Goal: Information Seeking & Learning: Learn about a topic

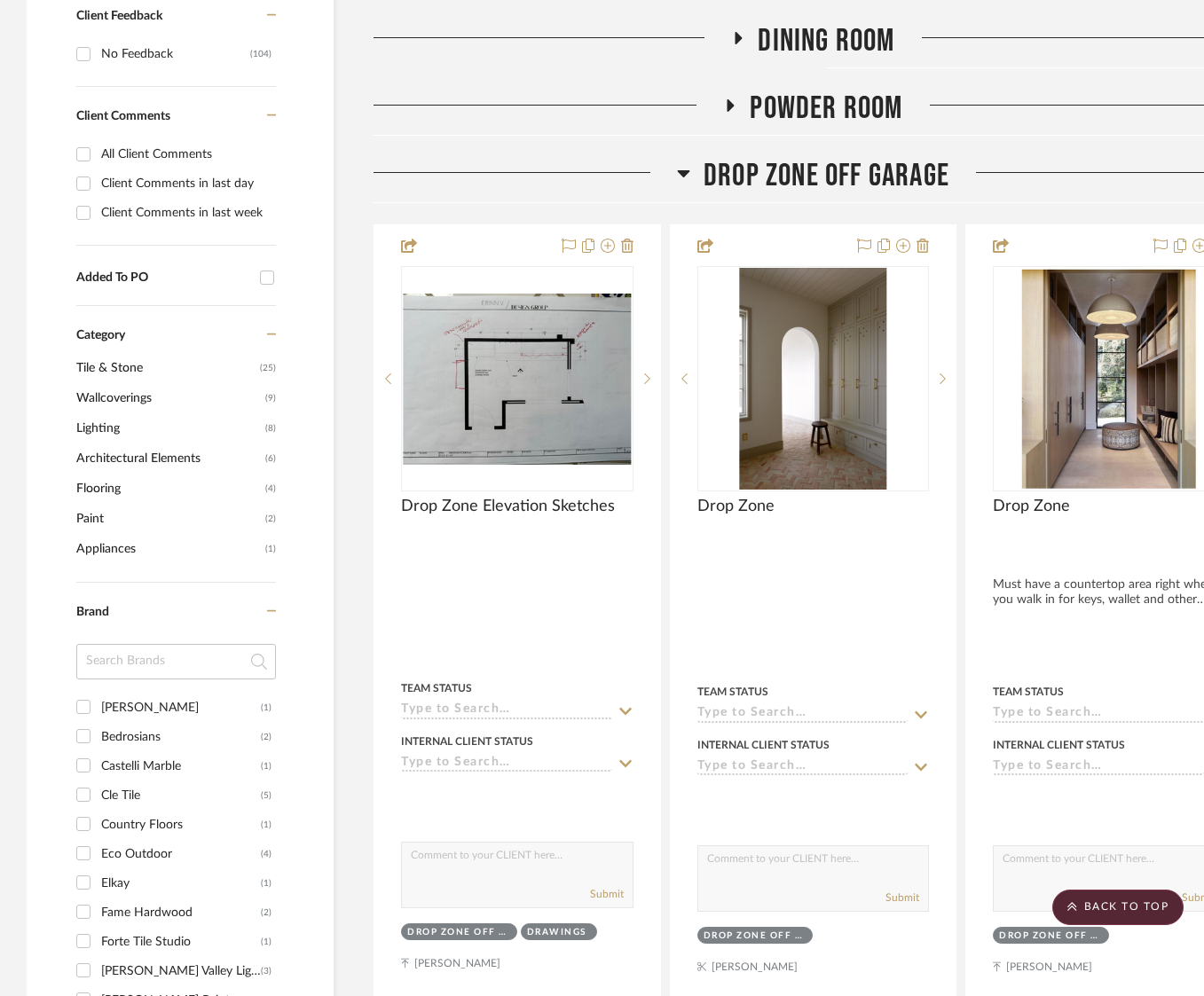
scroll to position [867, 0]
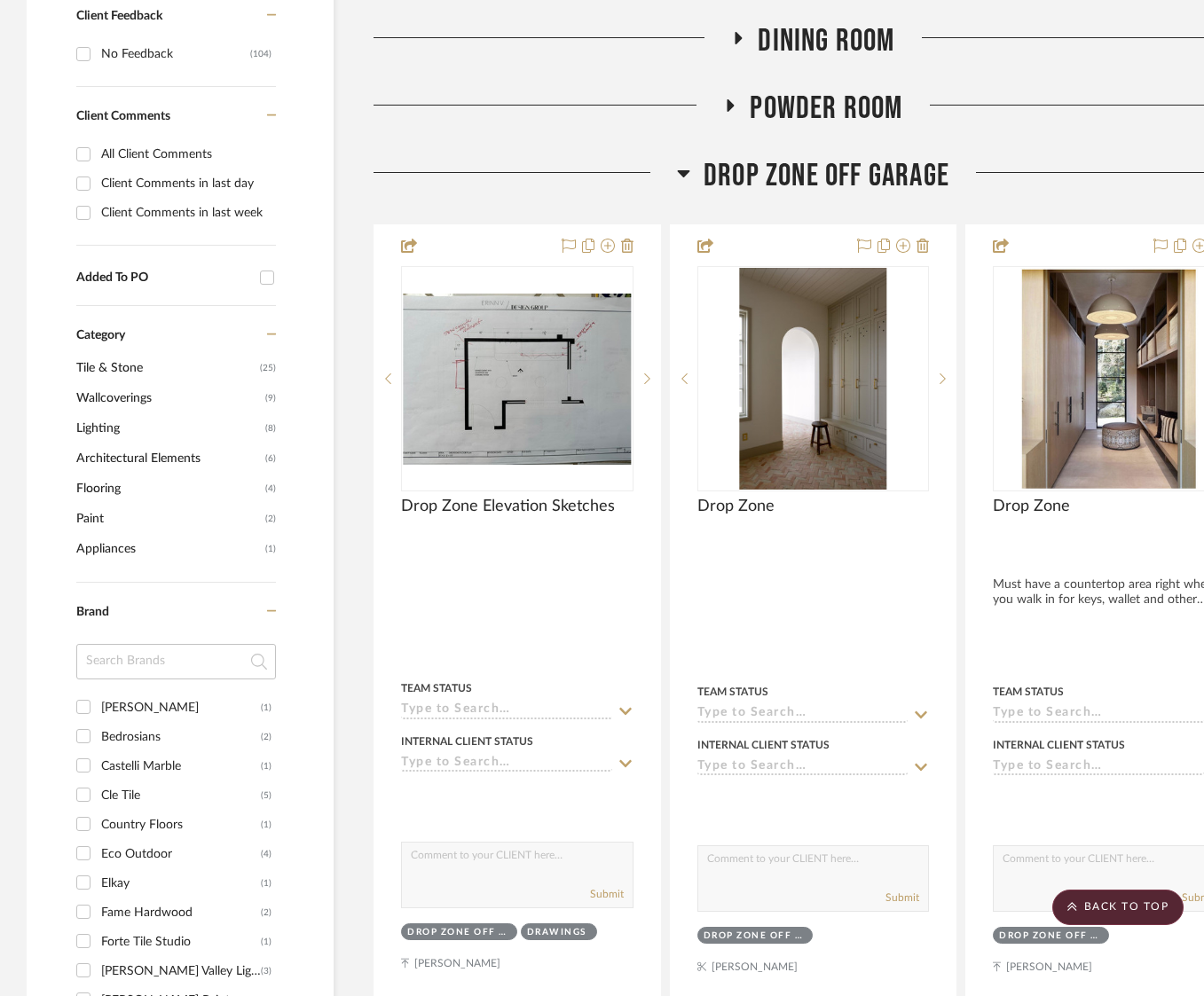
drag, startPoint x: 832, startPoint y: 177, endPoint x: 782, endPoint y: 166, distance: 51.2
click at [832, 177] on span "Drop Zone off Garage" at bounding box center [826, 176] width 245 height 39
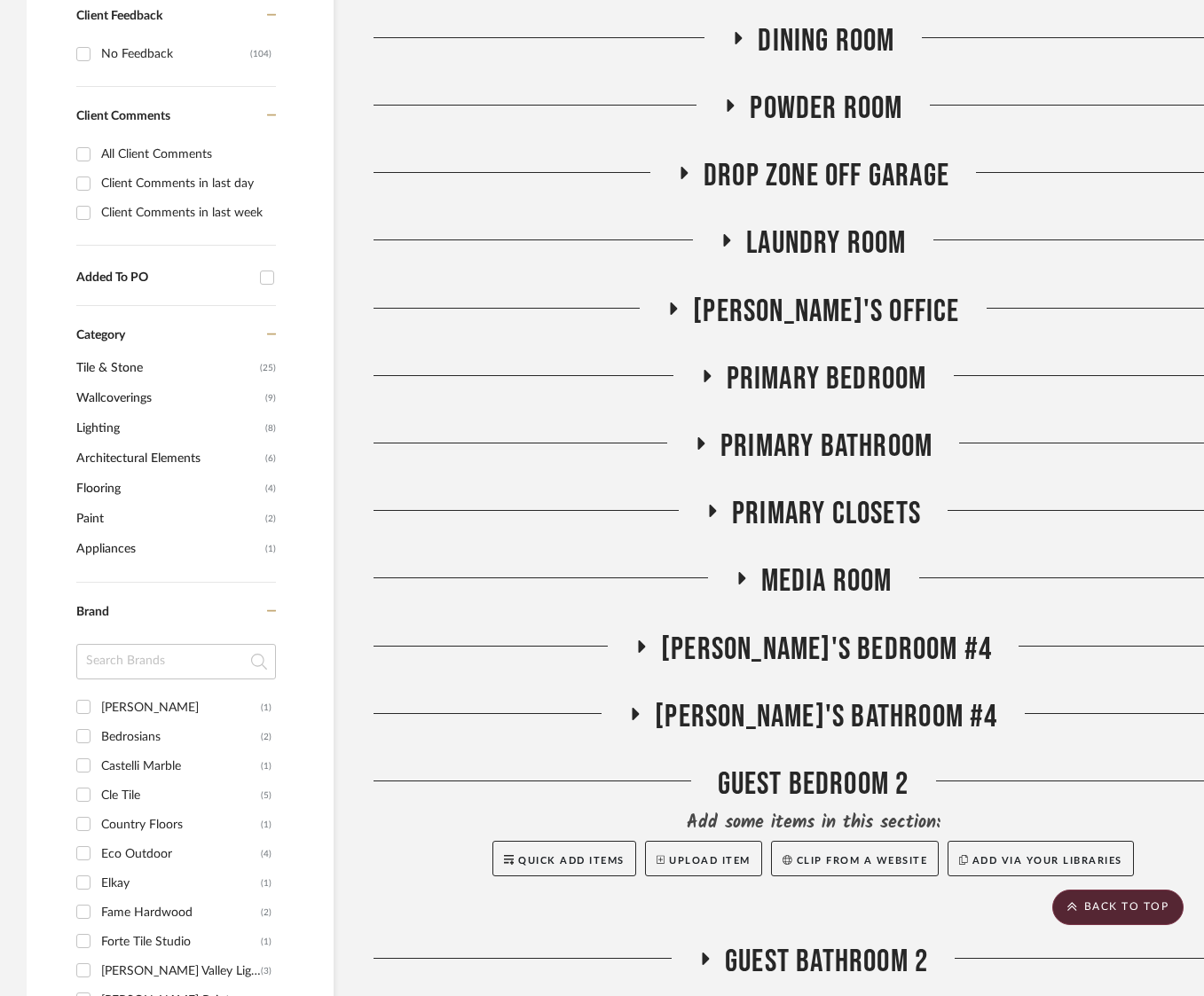
click at [830, 249] on span "Laundry Room" at bounding box center [826, 243] width 160 height 39
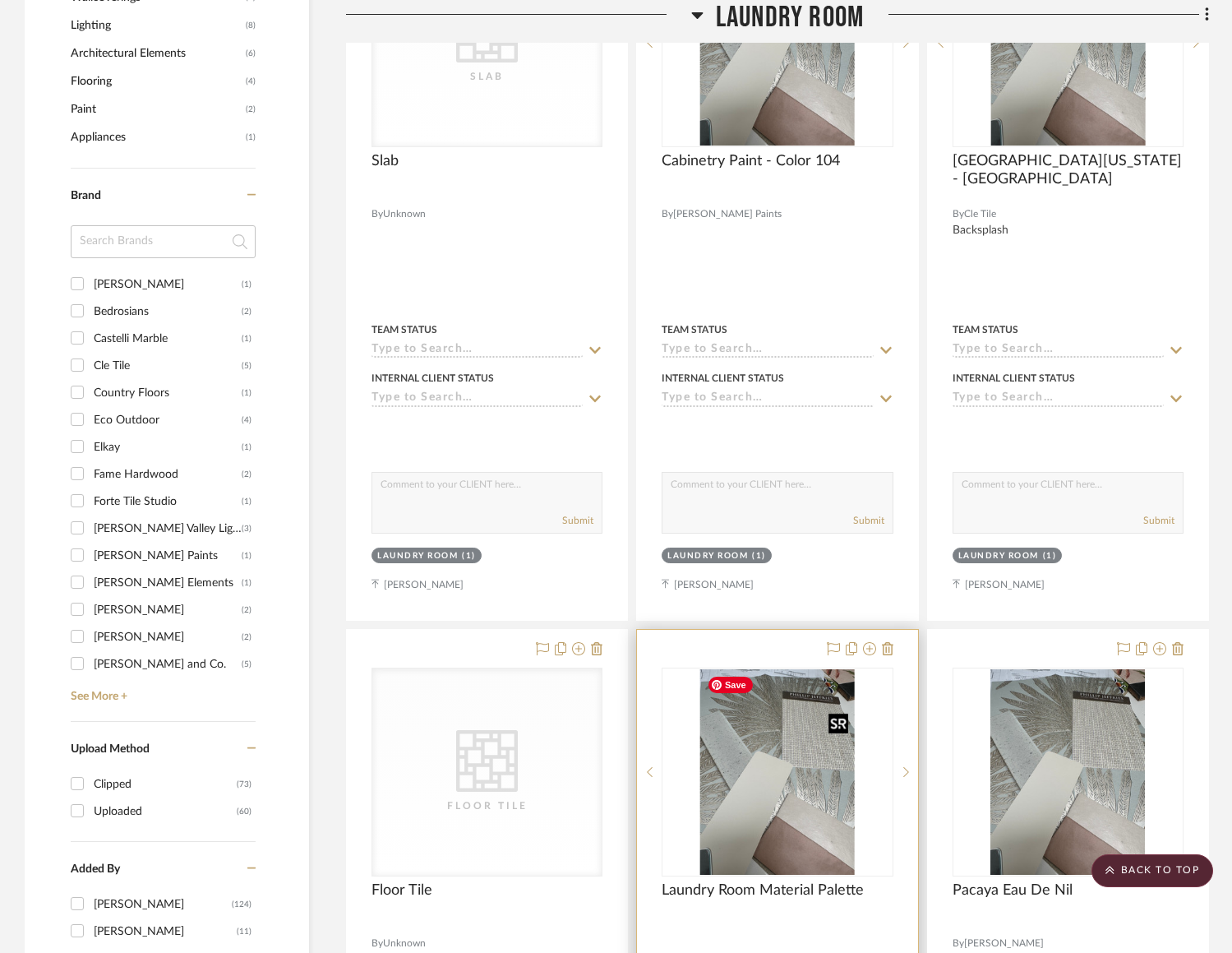
scroll to position [1181, 0]
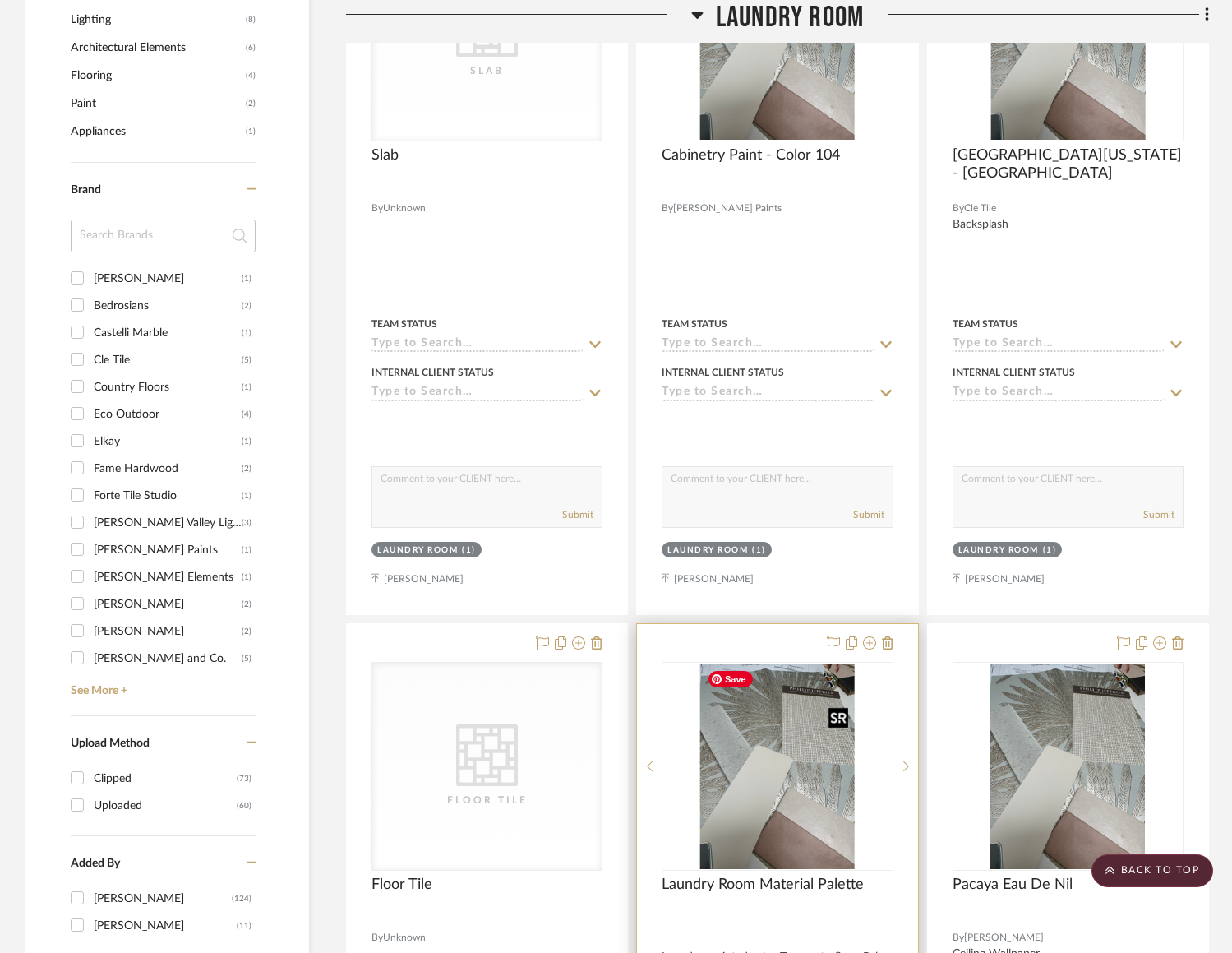
click at [784, 803] on img "0" at bounding box center [777, 767] width 154 height 206
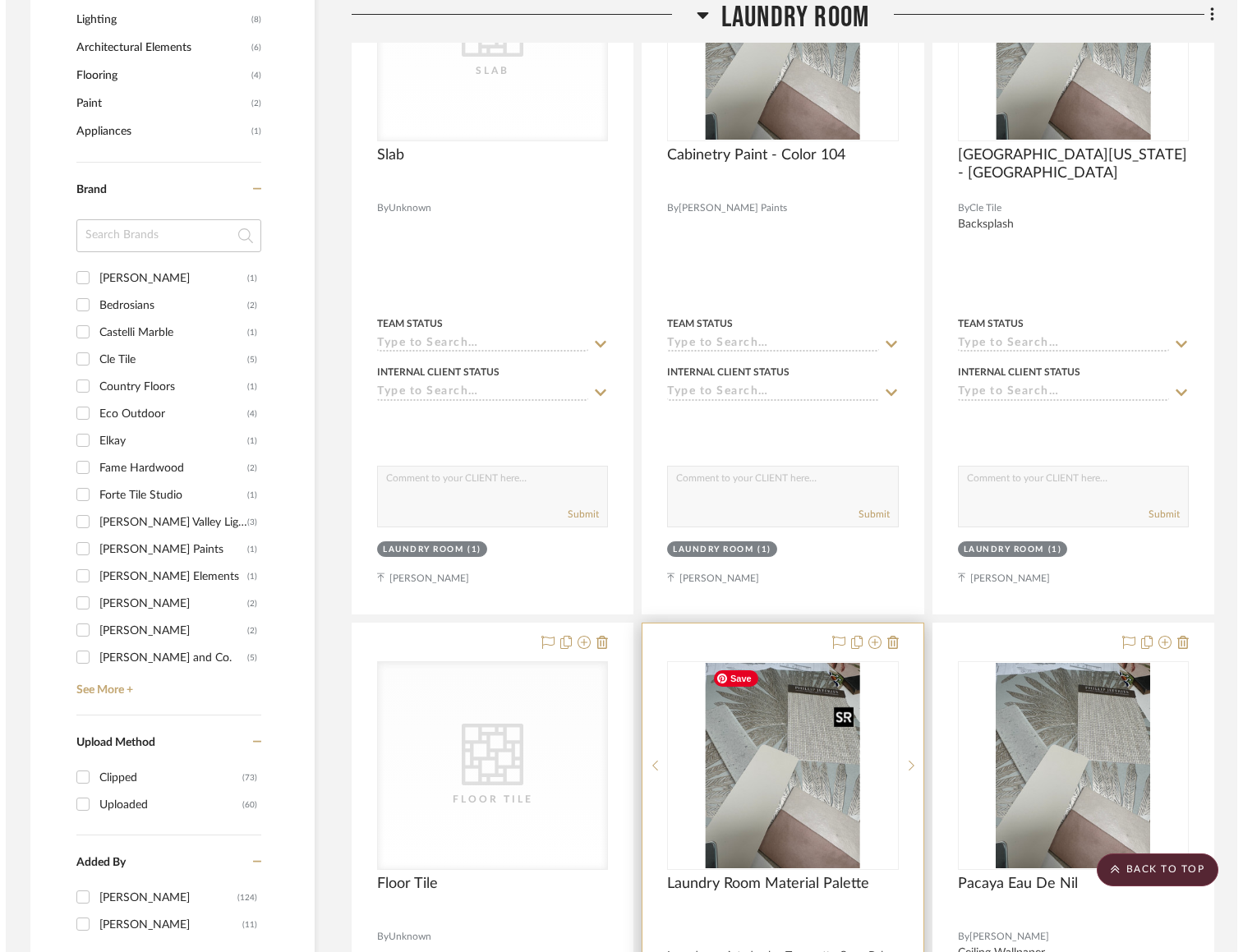
scroll to position [0, 0]
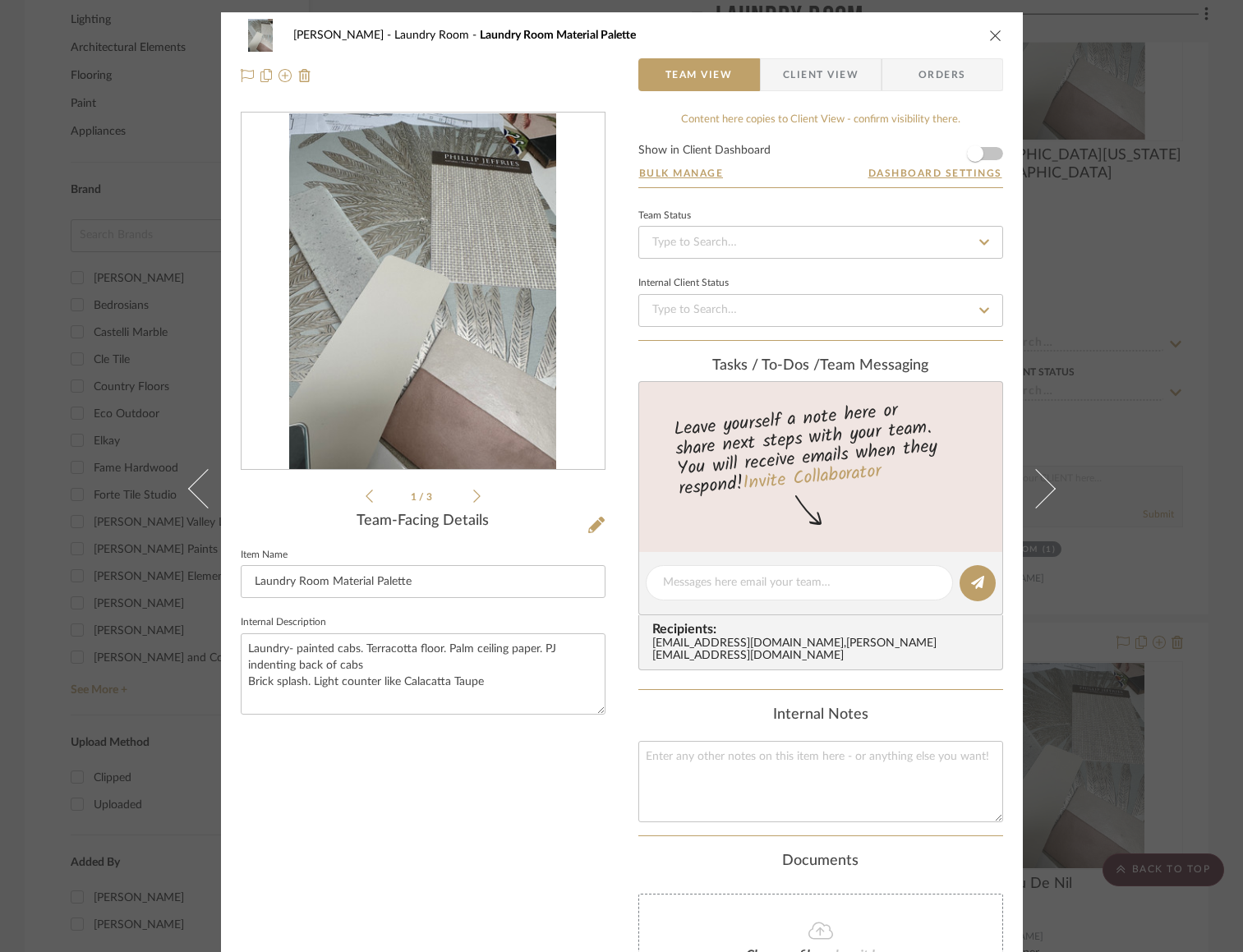
click at [447, 383] on img "0" at bounding box center [422, 292] width 267 height 357
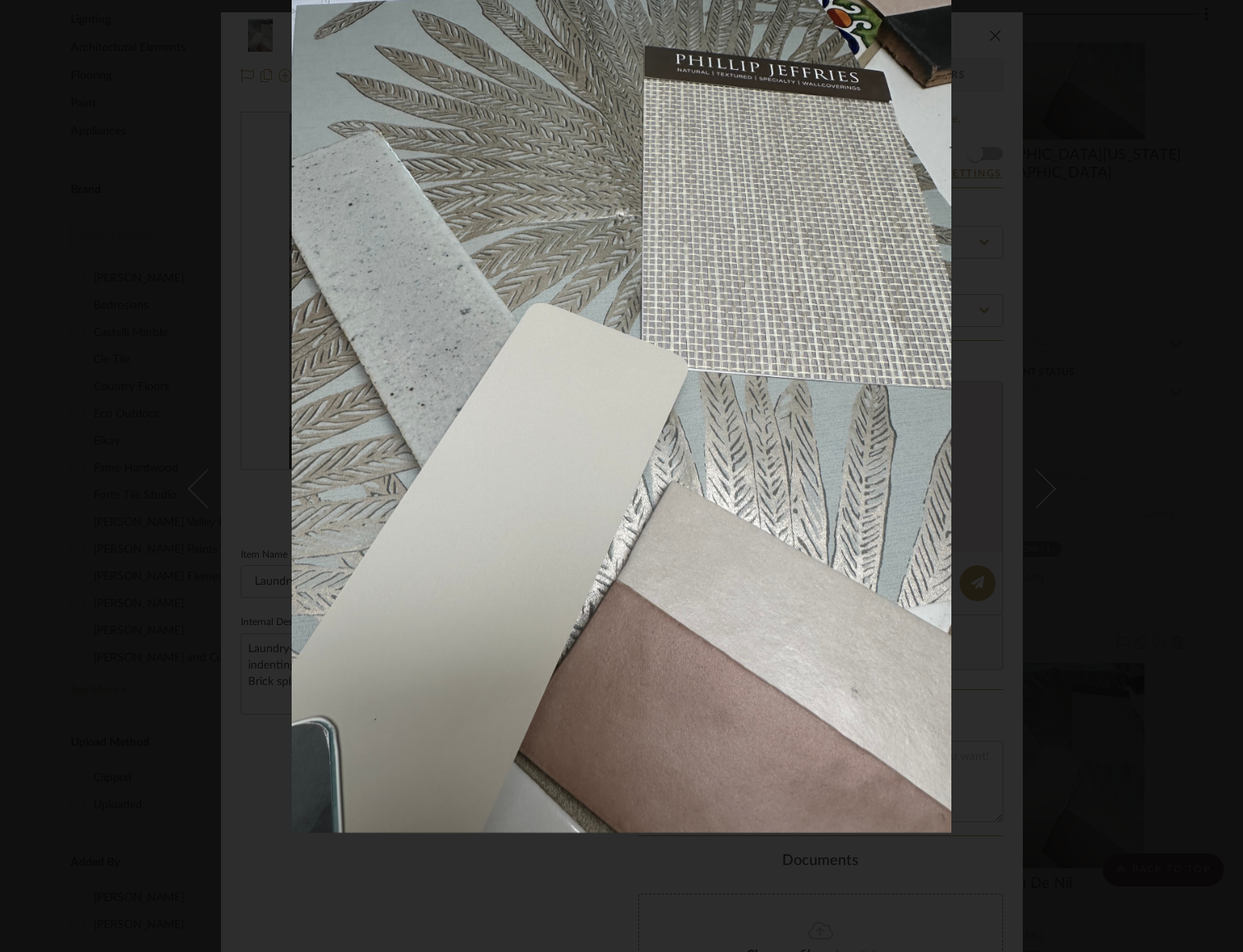
click at [1146, 20] on button at bounding box center [1226, 18] width 37 height 37
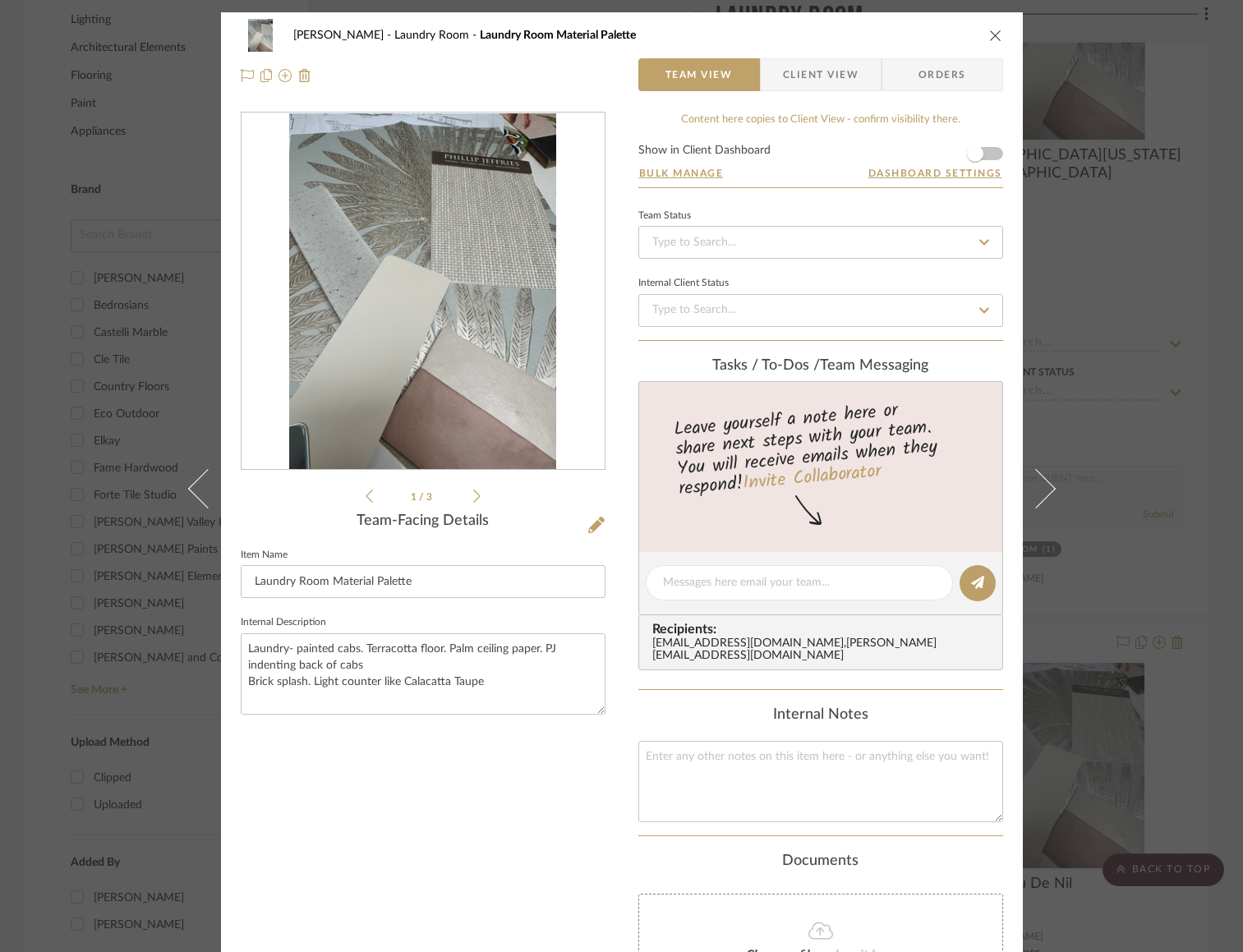
click at [474, 494] on icon at bounding box center [477, 496] width 7 height 13
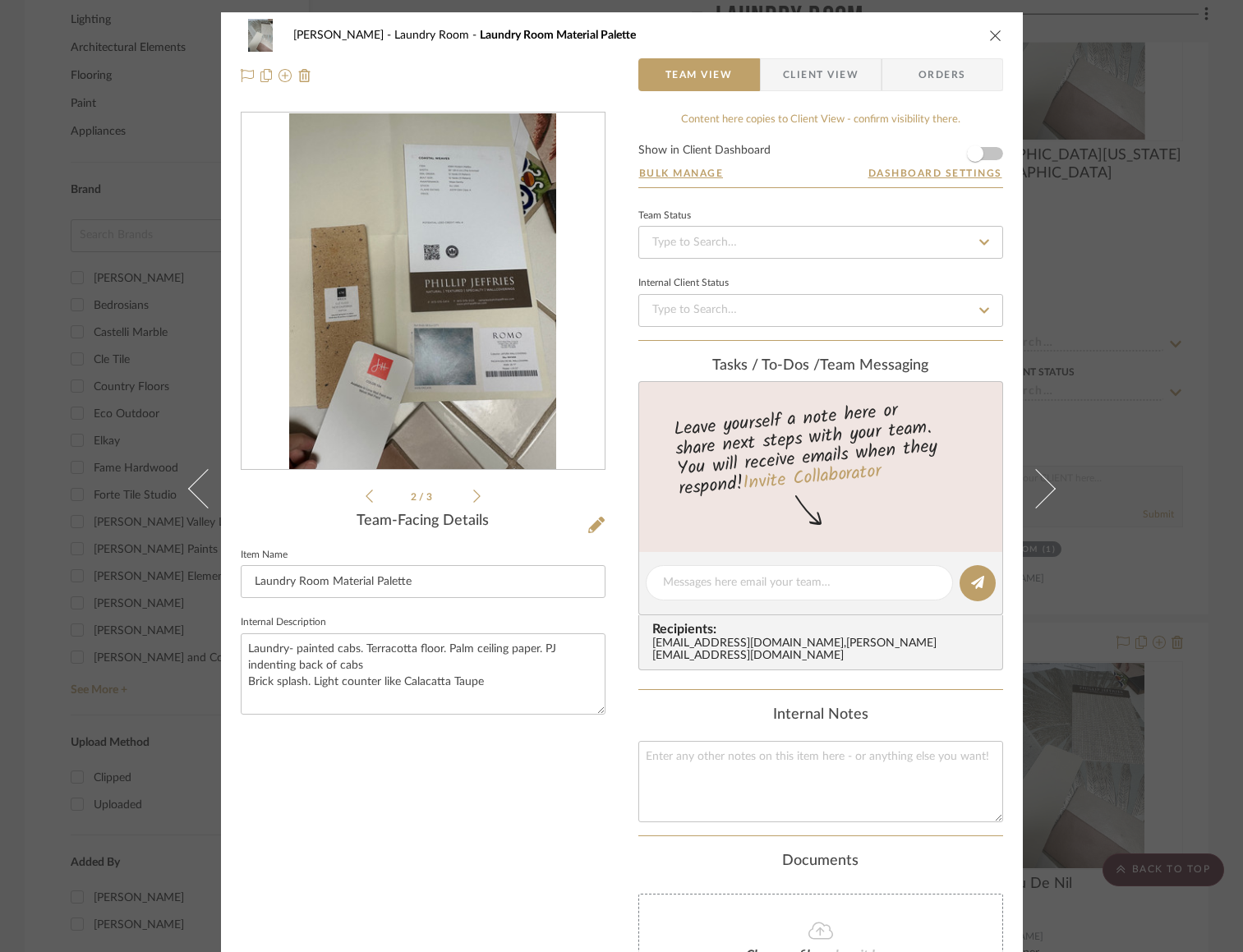
click at [474, 494] on icon at bounding box center [477, 496] width 7 height 13
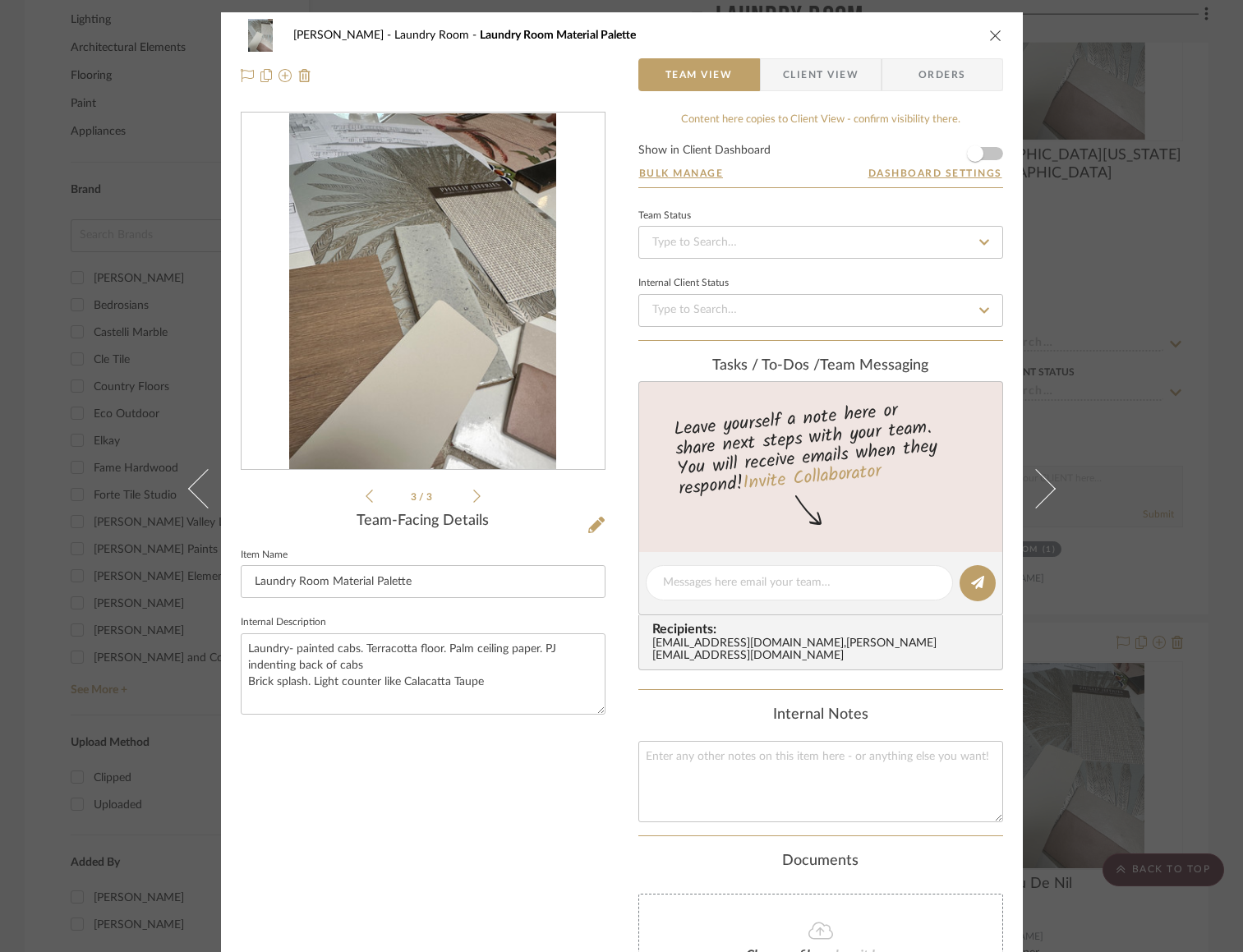
click at [990, 36] on icon "close" at bounding box center [996, 35] width 13 height 13
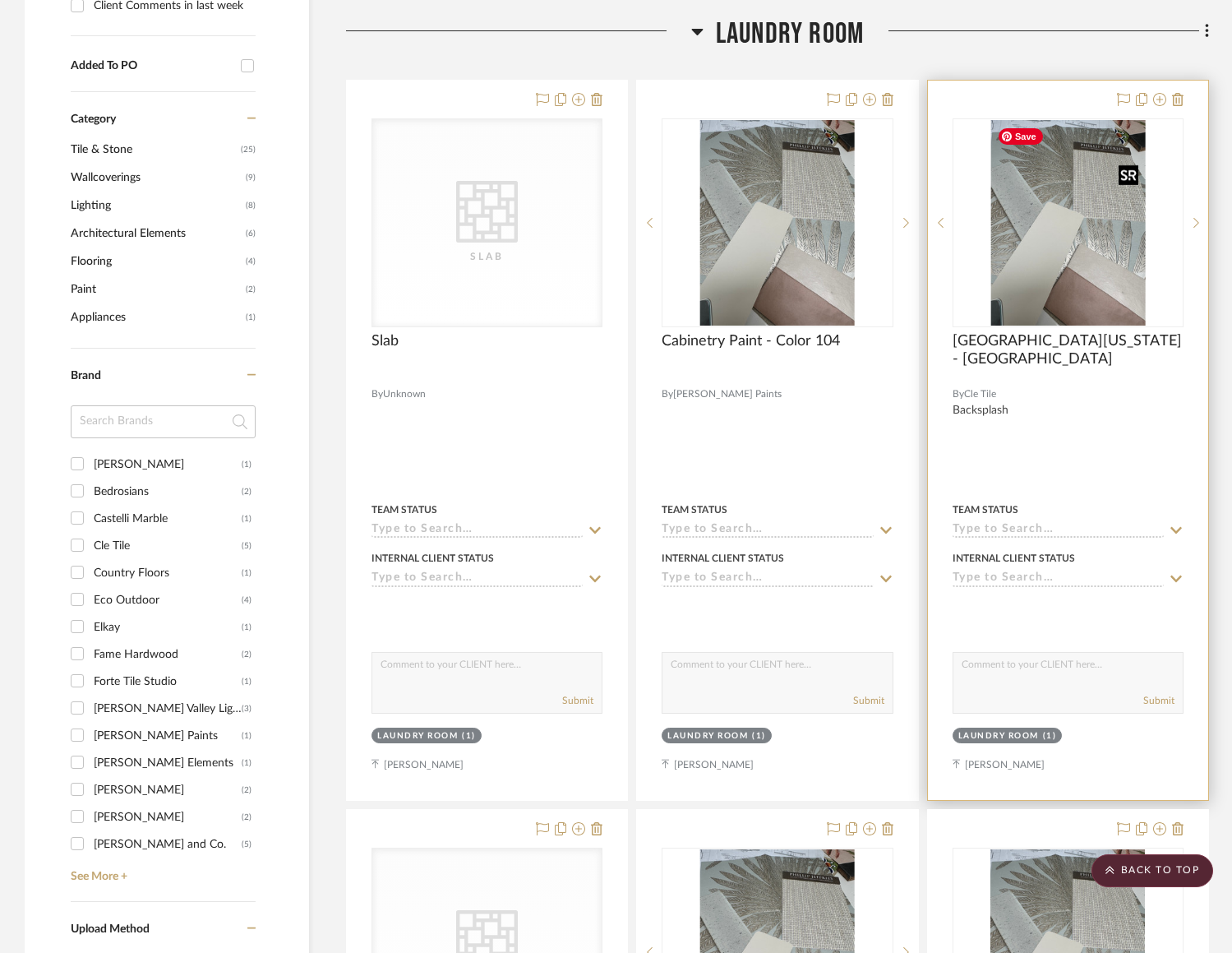
scroll to position [1036, 0]
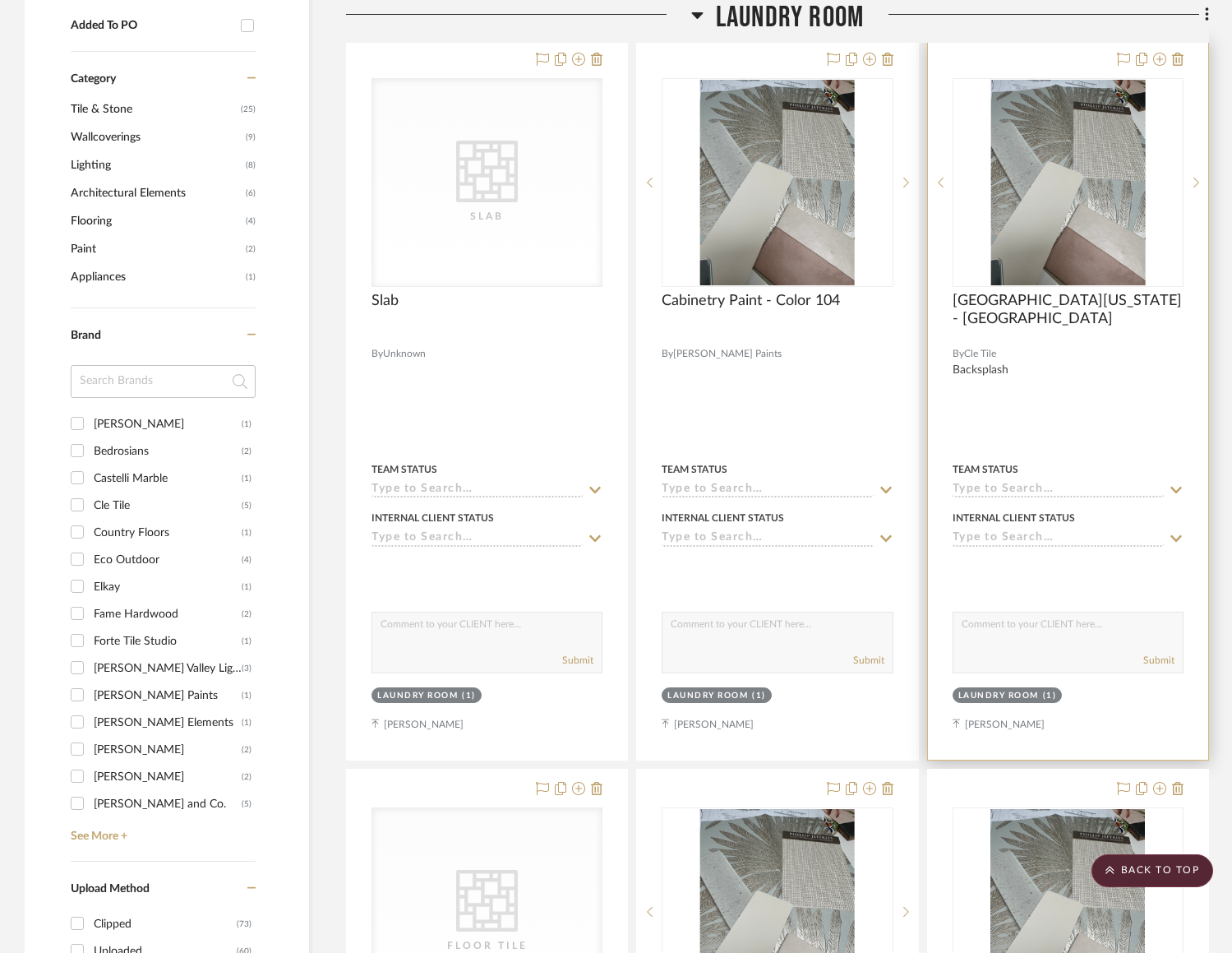
click at [971, 283] on div "0" at bounding box center [1067, 183] width 229 height 207
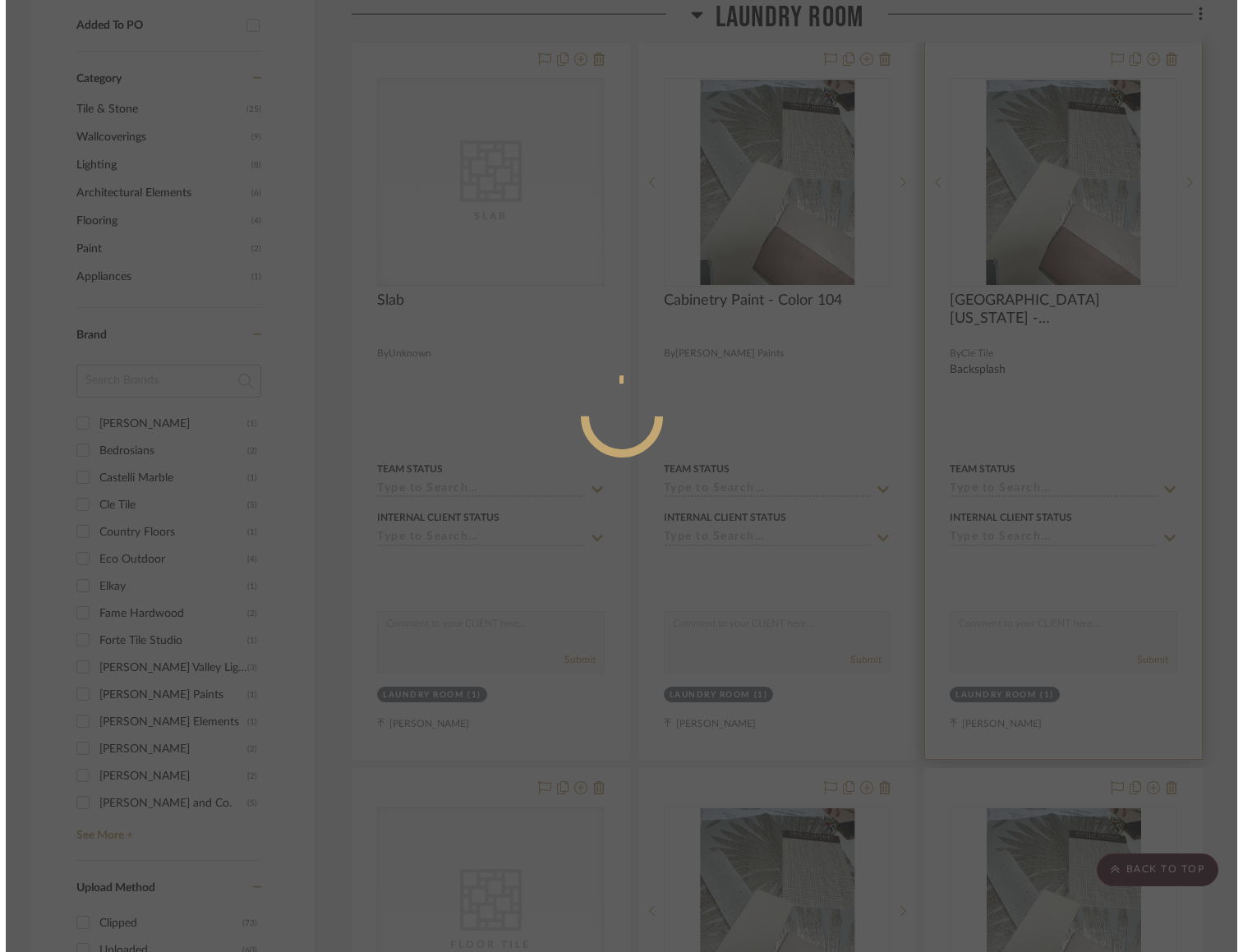
scroll to position [0, 0]
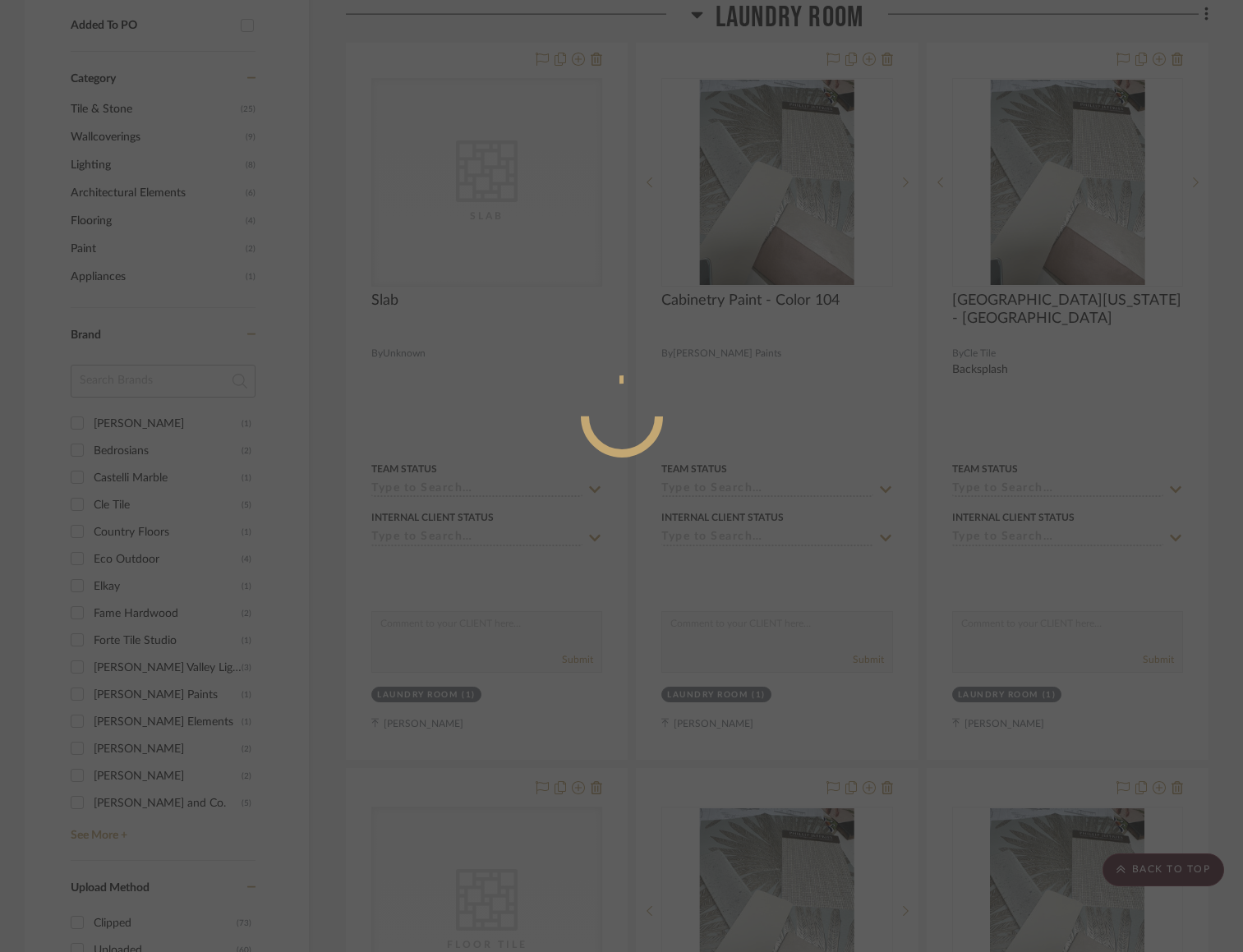
click at [899, 612] on div at bounding box center [622, 476] width 1243 height 952
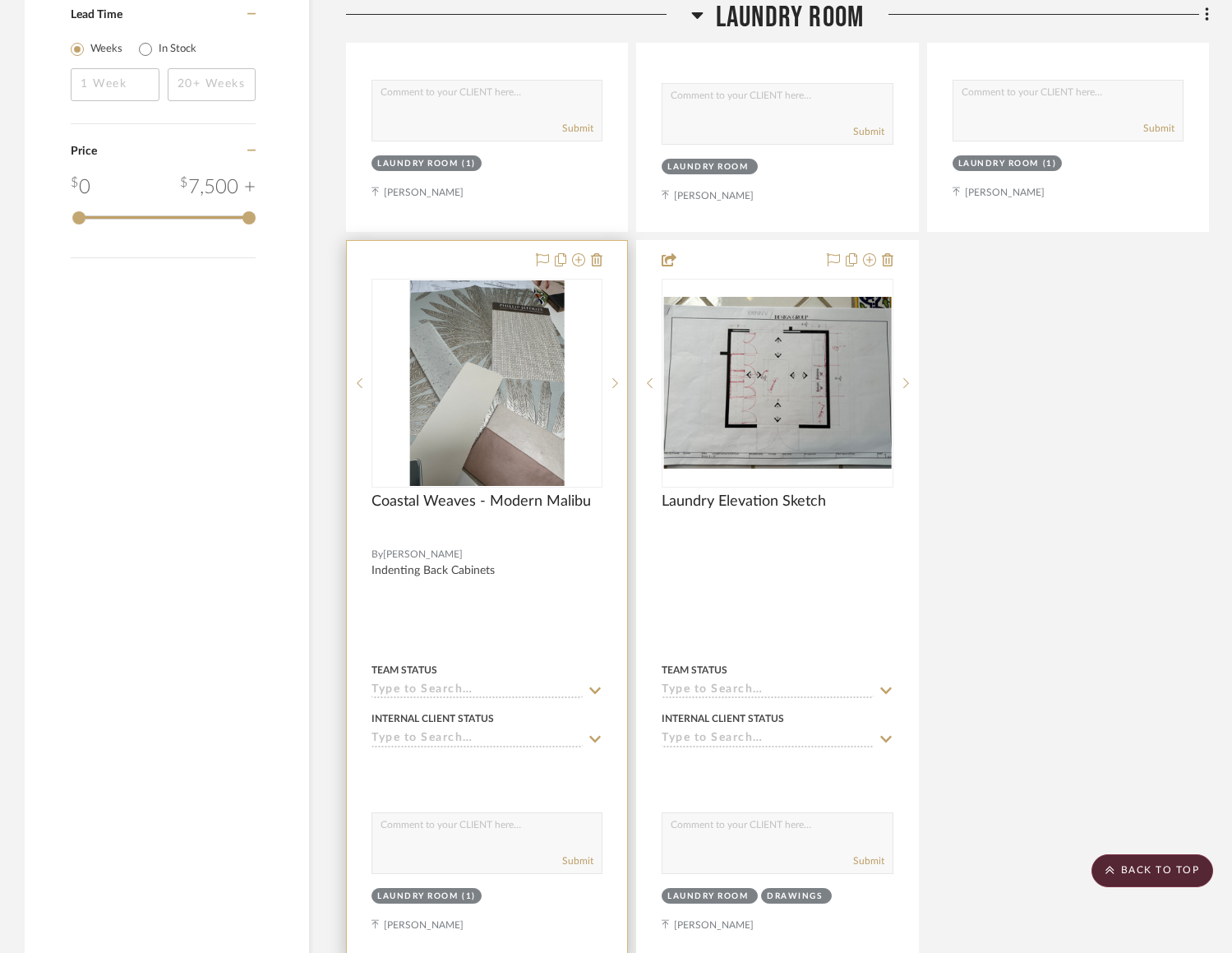
scroll to position [2322, 0]
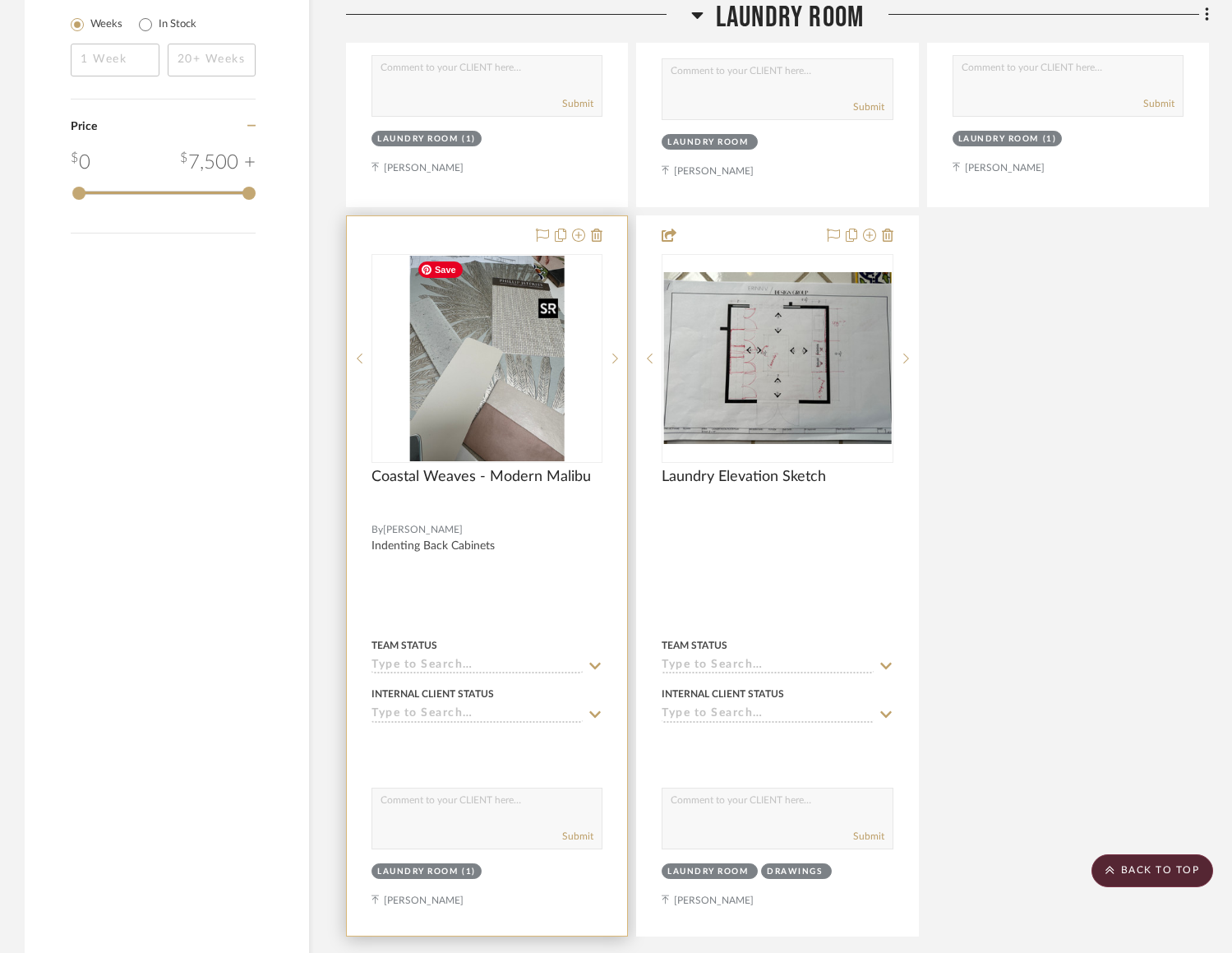
click at [510, 423] on img "0" at bounding box center [487, 359] width 154 height 206
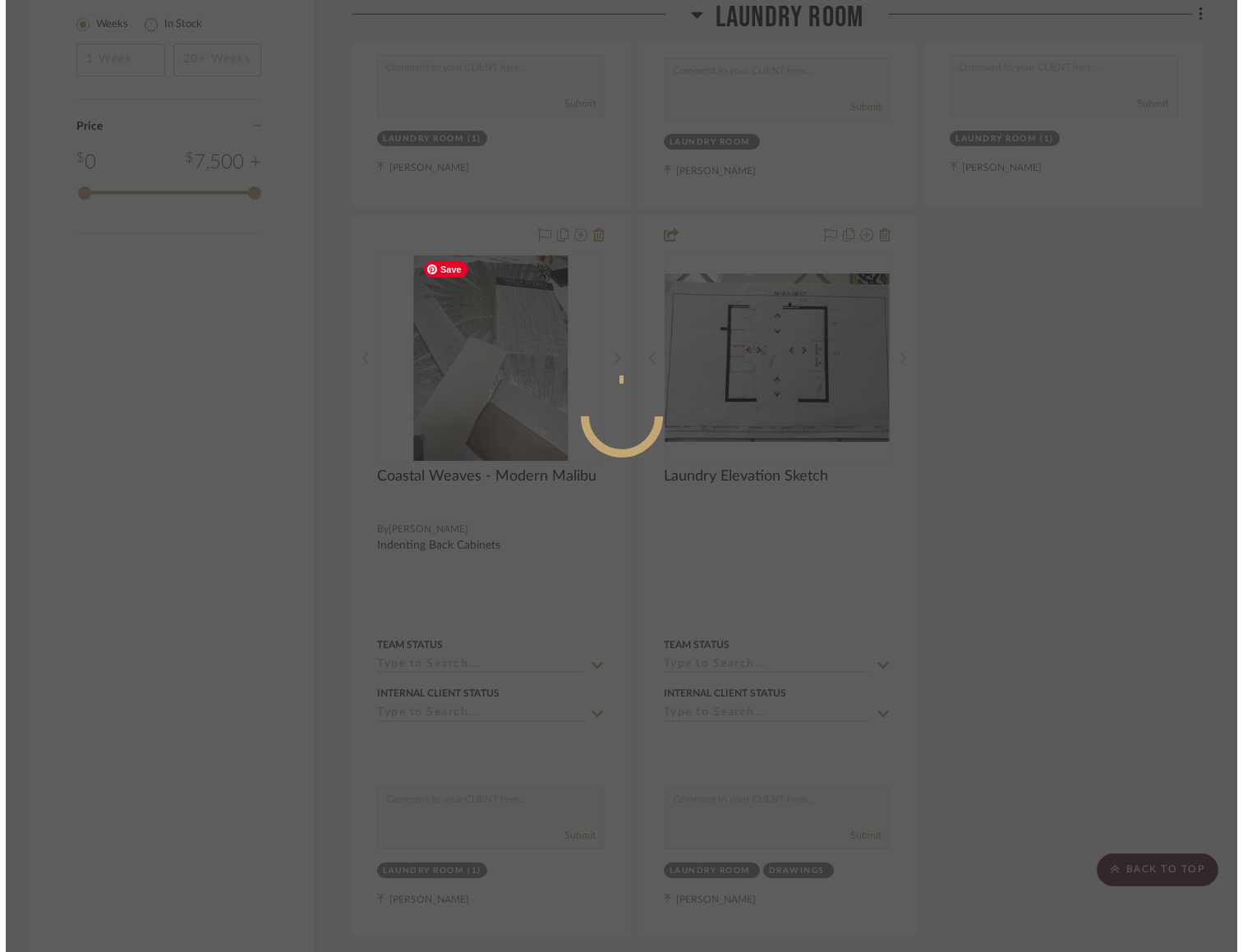
scroll to position [0, 0]
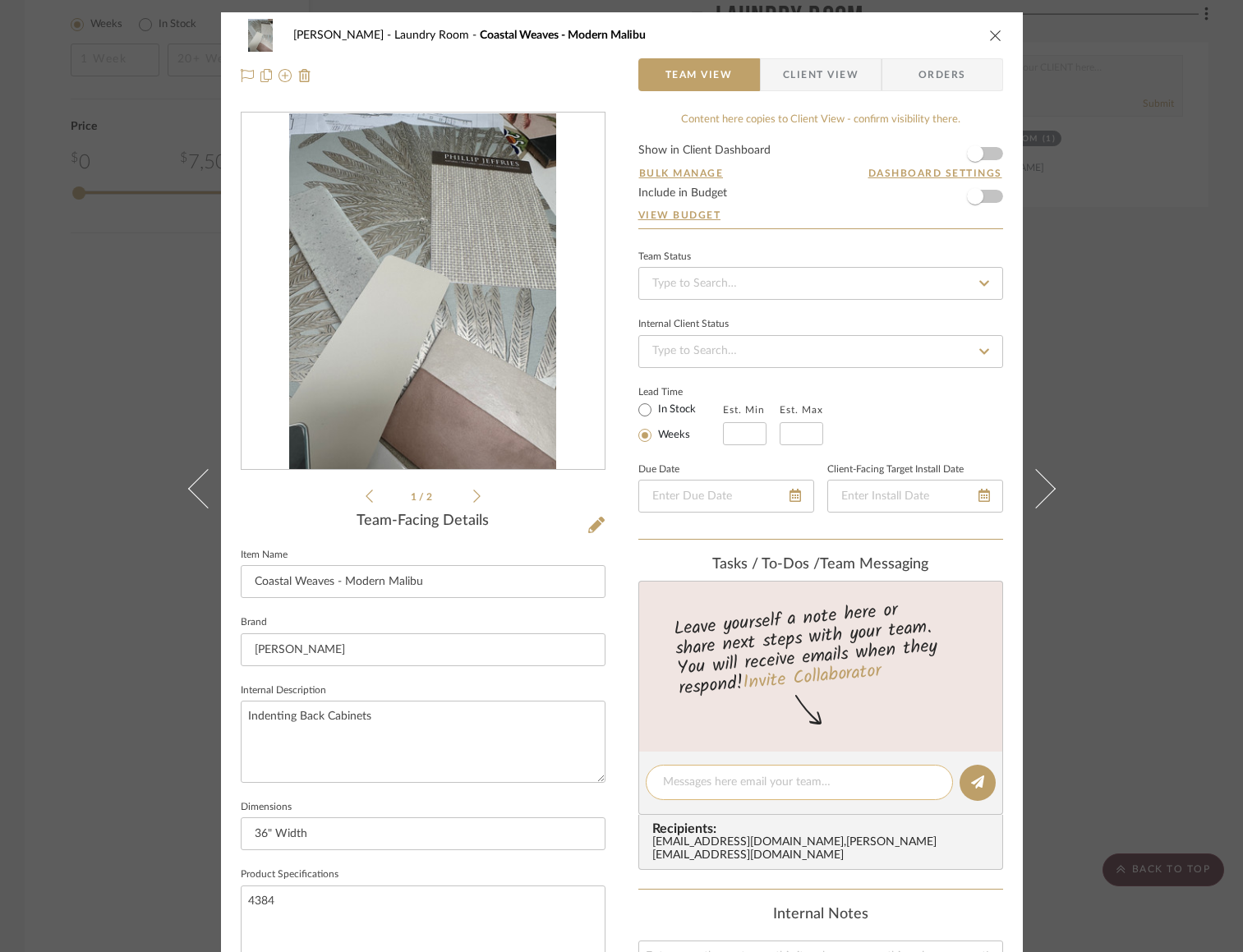
click at [756, 777] on textarea at bounding box center [799, 782] width 272 height 17
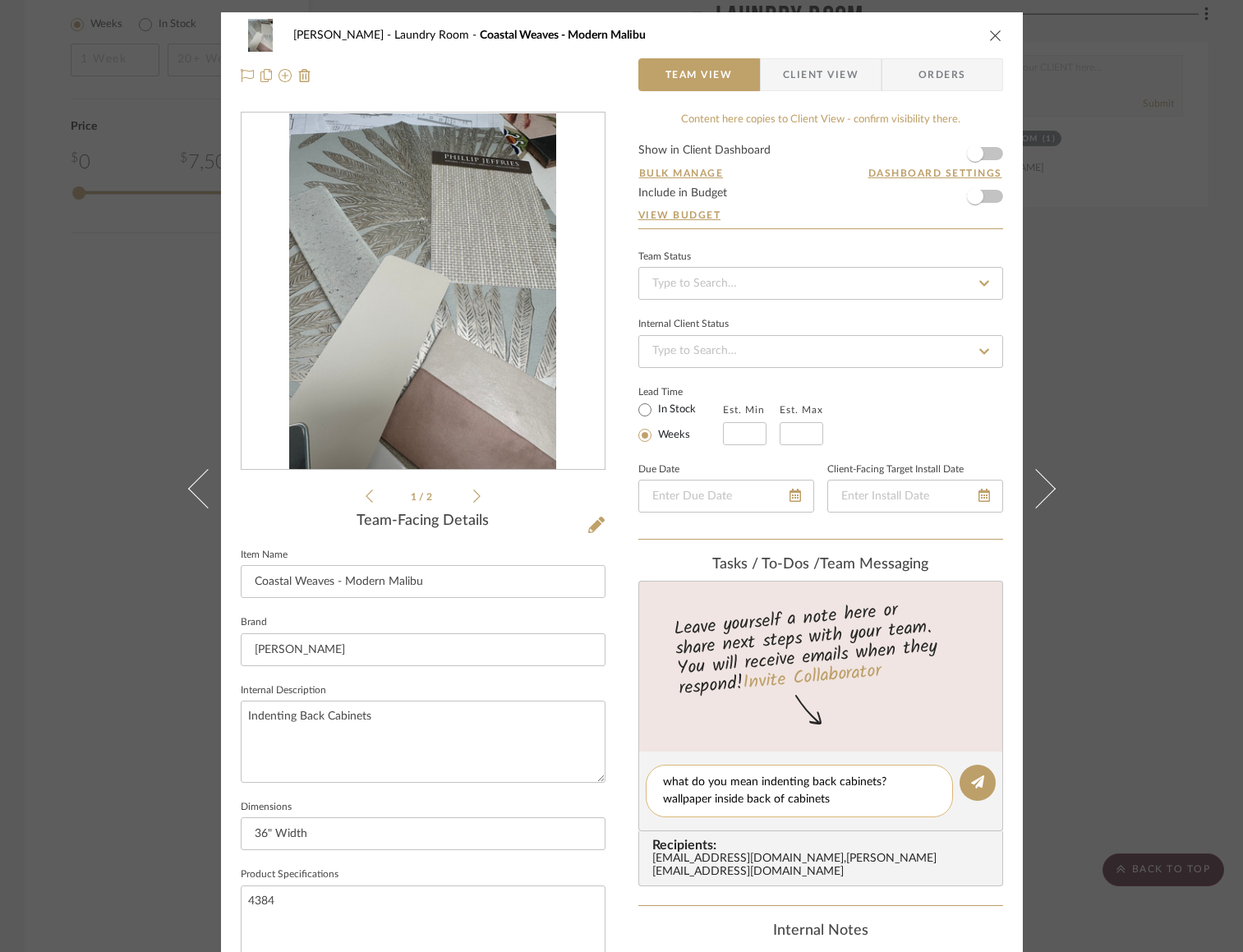
type textarea "what do you mean indenting back cabinets? wallpaper inside back of cabinets?"
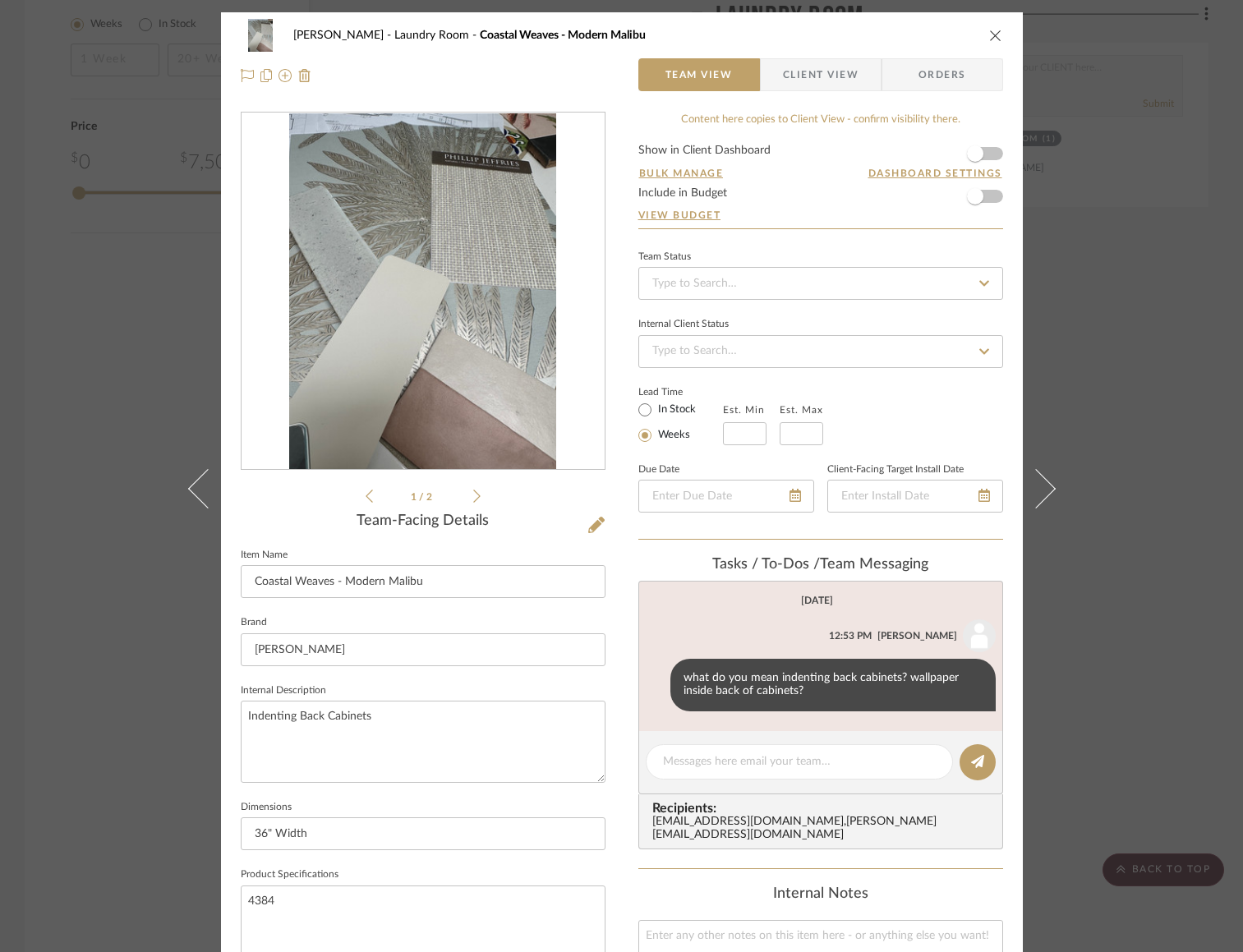
click at [990, 23] on div "[PERSON_NAME] Laundry Room Coastal Weaves - Modern [GEOGRAPHIC_DATA]" at bounding box center [622, 36] width 763 height 33
click at [991, 33] on icon "close" at bounding box center [996, 35] width 13 height 13
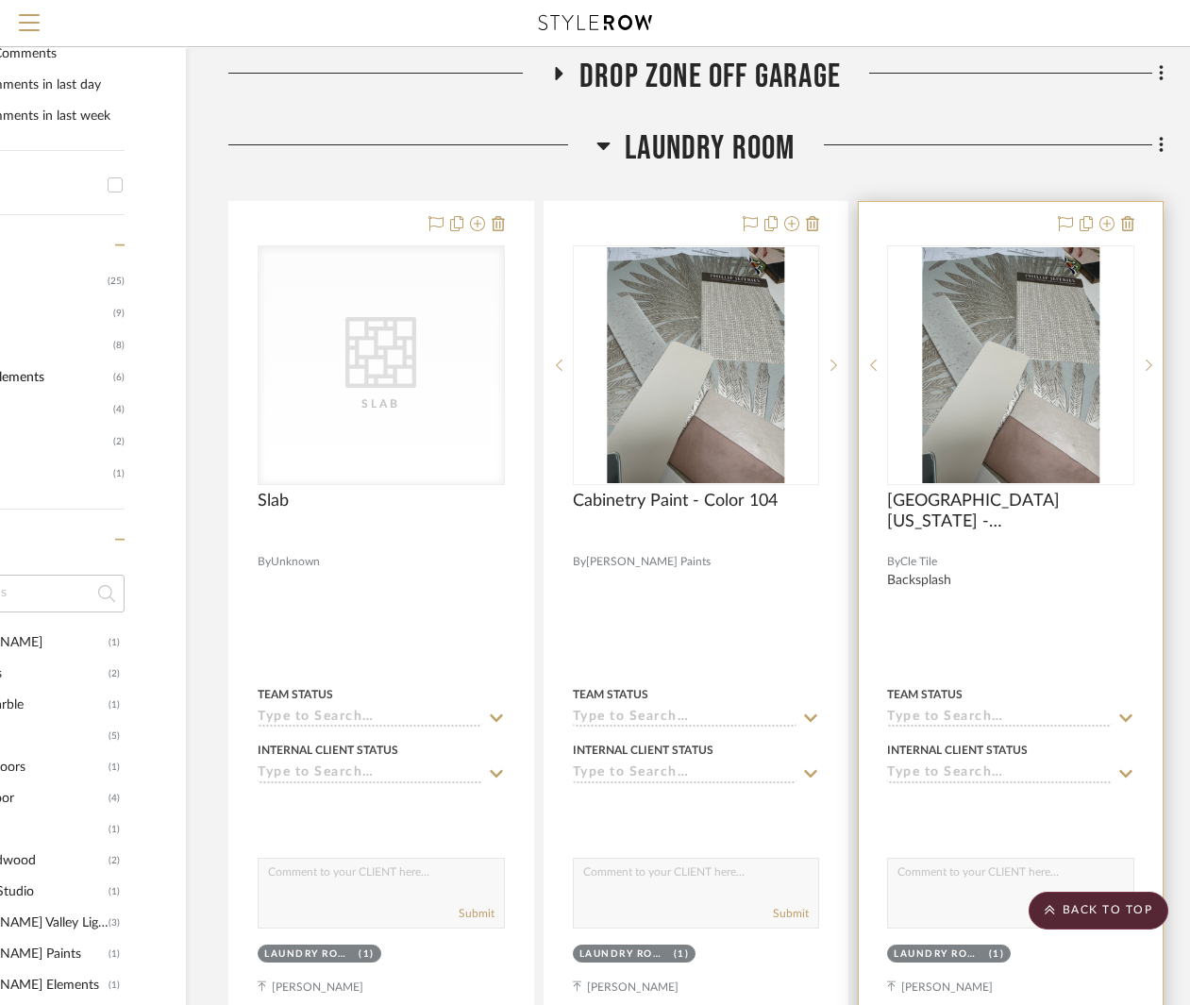
scroll to position [834, 169]
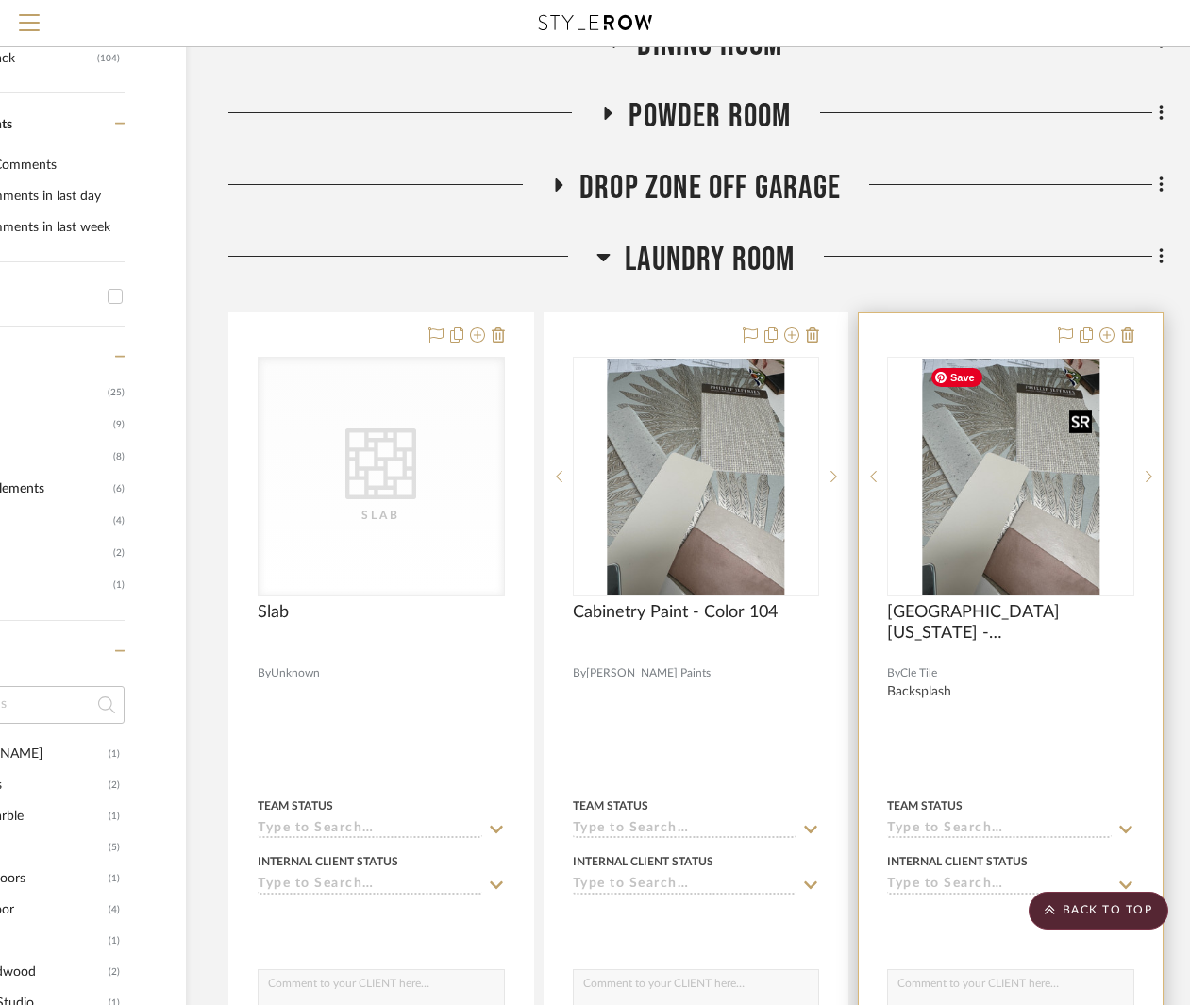
click at [978, 455] on img "0" at bounding box center [1010, 477] width 177 height 236
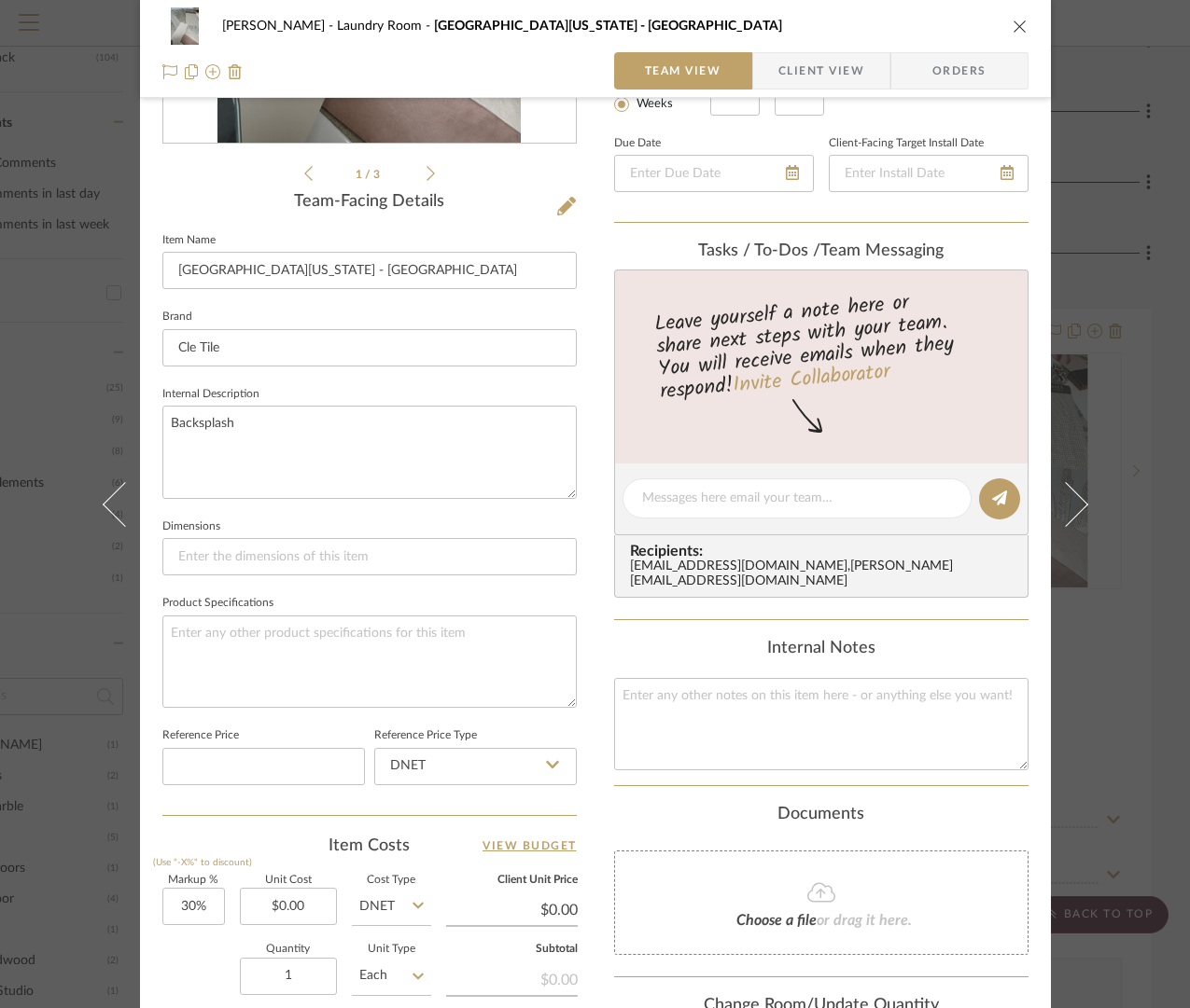
scroll to position [325, 0]
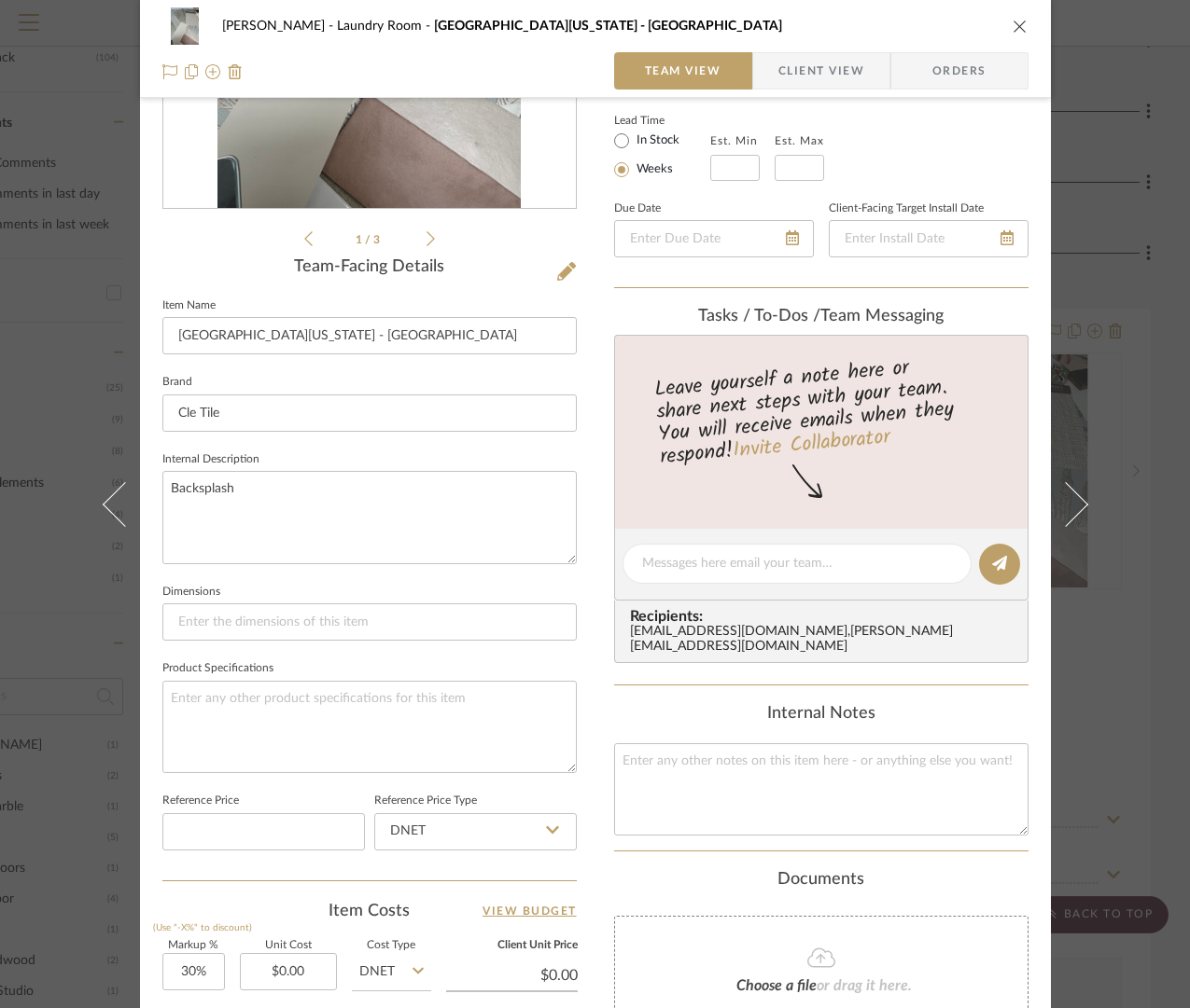
click at [1013, 25] on icon "close" at bounding box center [1019, 26] width 15 height 15
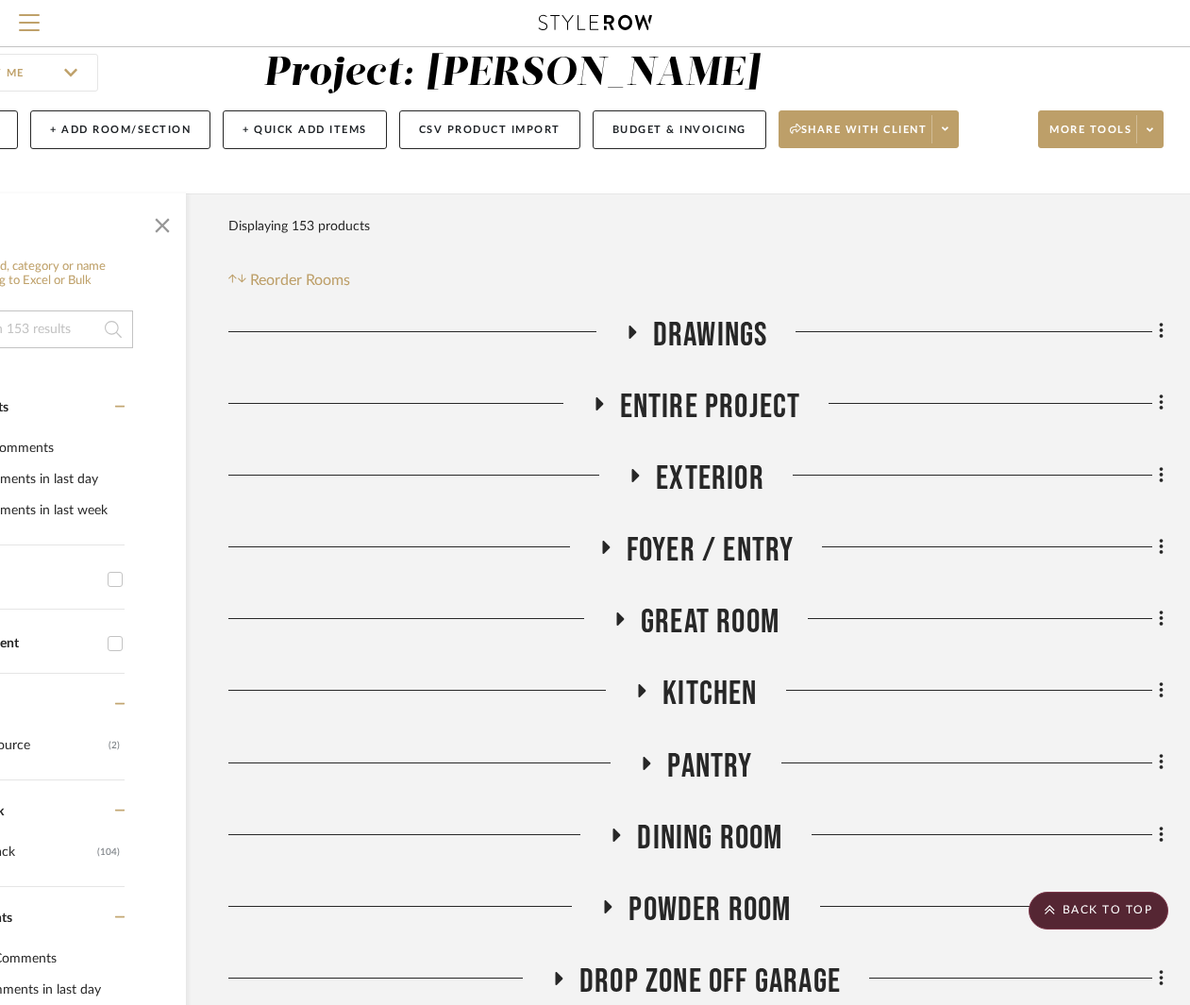
scroll to position [0, 169]
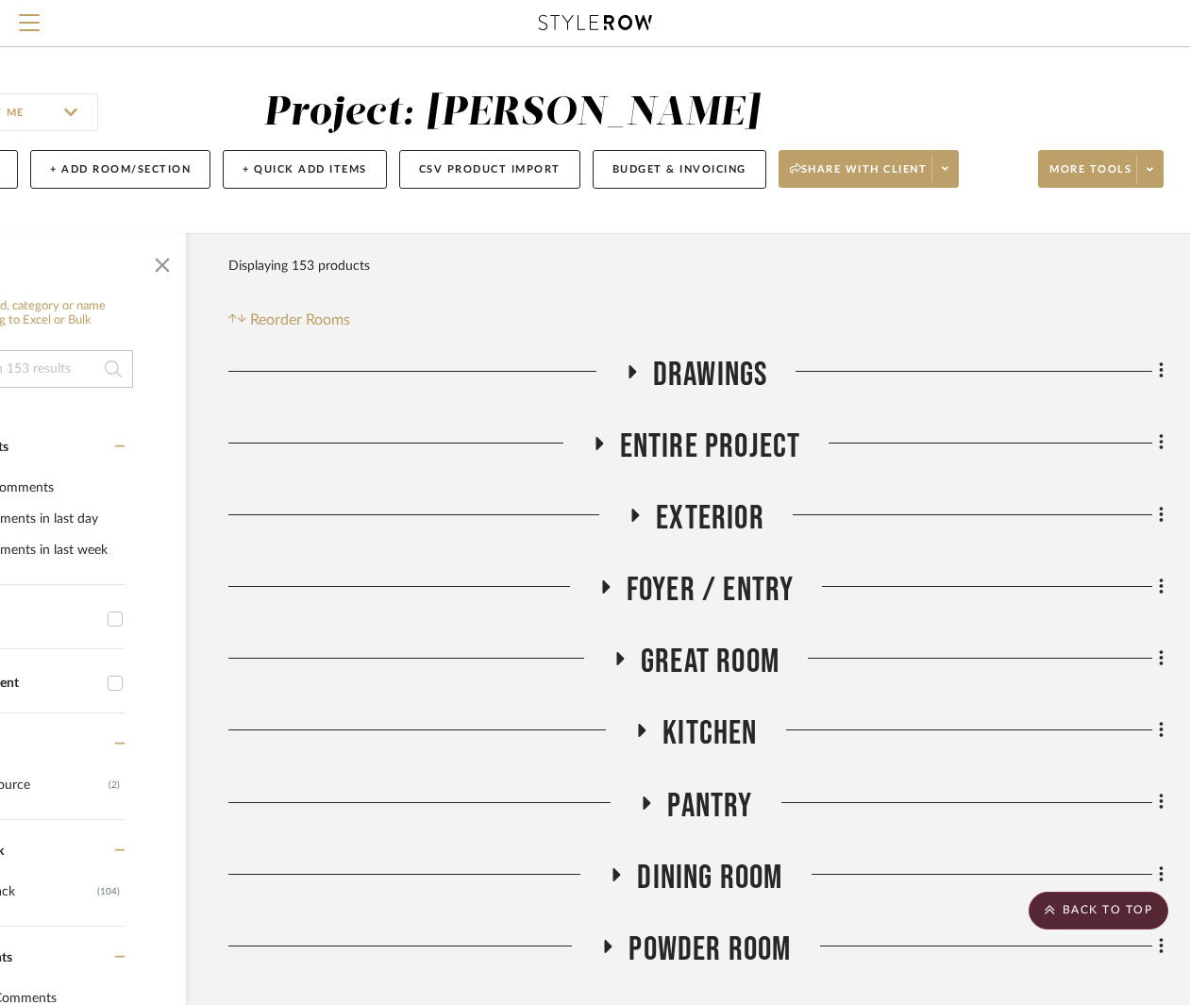
click at [739, 440] on span "Entire Project" at bounding box center [710, 447] width 181 height 41
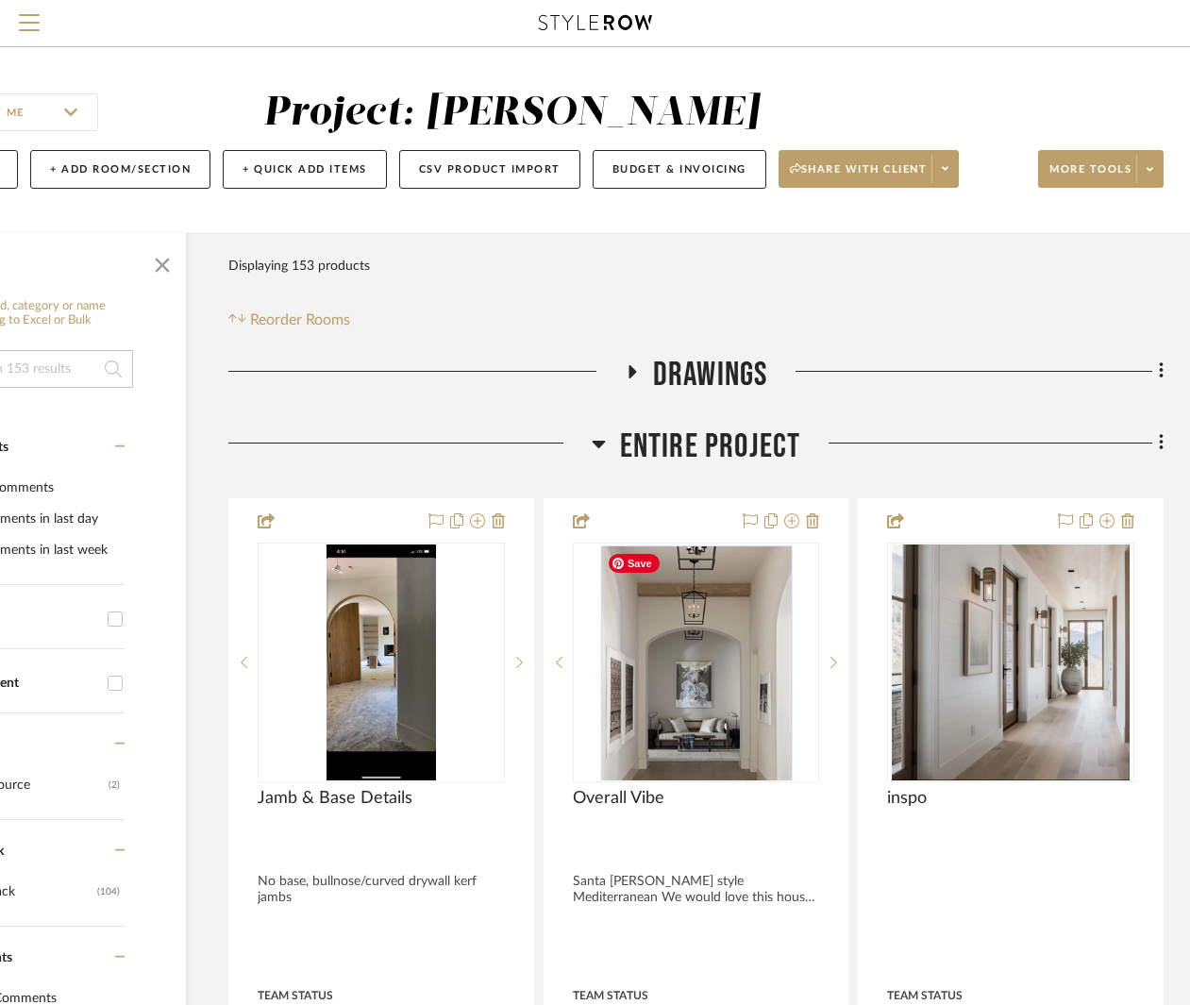
drag, startPoint x: 699, startPoint y: 469, endPoint x: 707, endPoint y: 497, distance: 29.6
click at [699, 469] on div "Entire Project" at bounding box center [695, 451] width 935 height 48
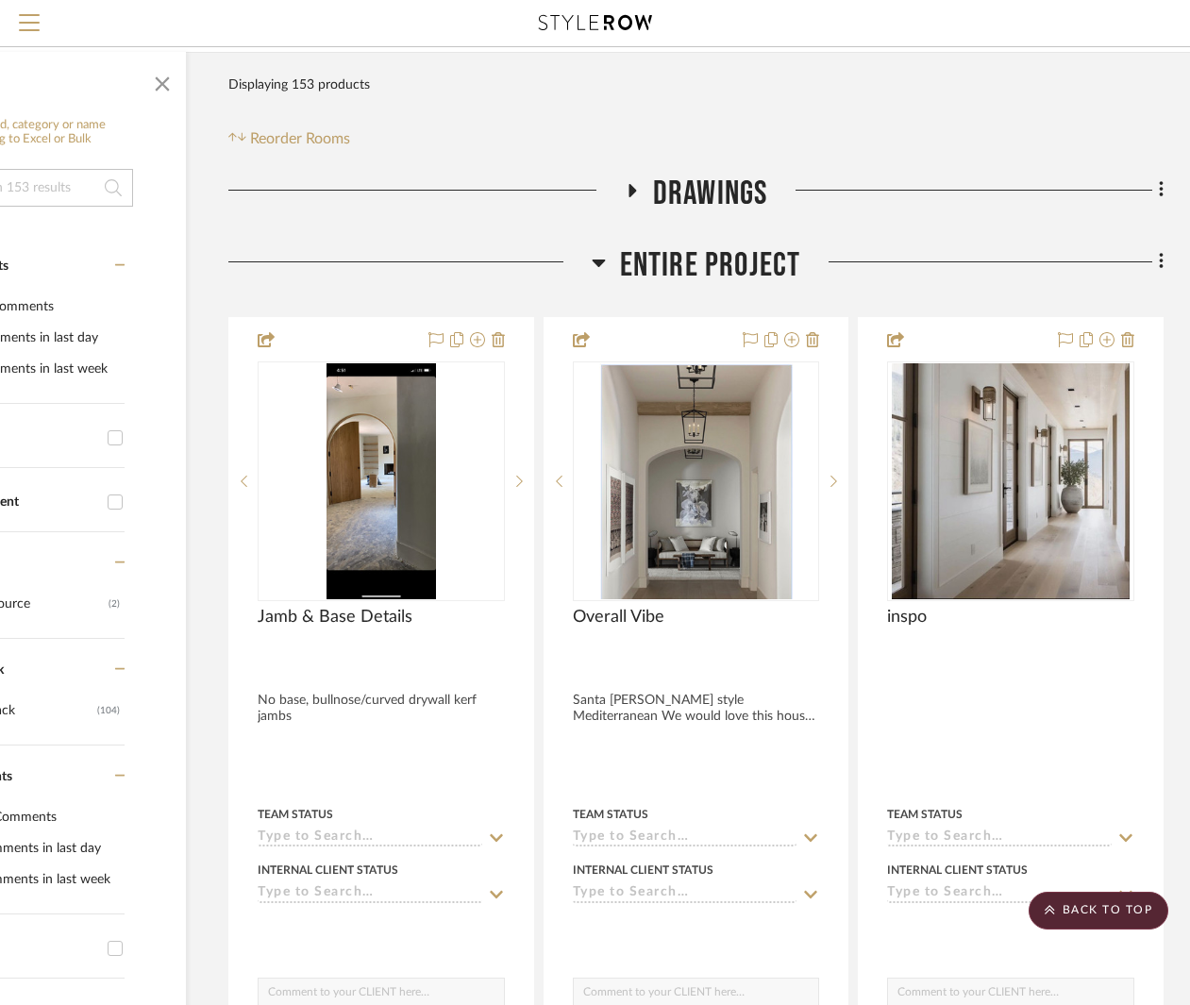
scroll to position [8, 169]
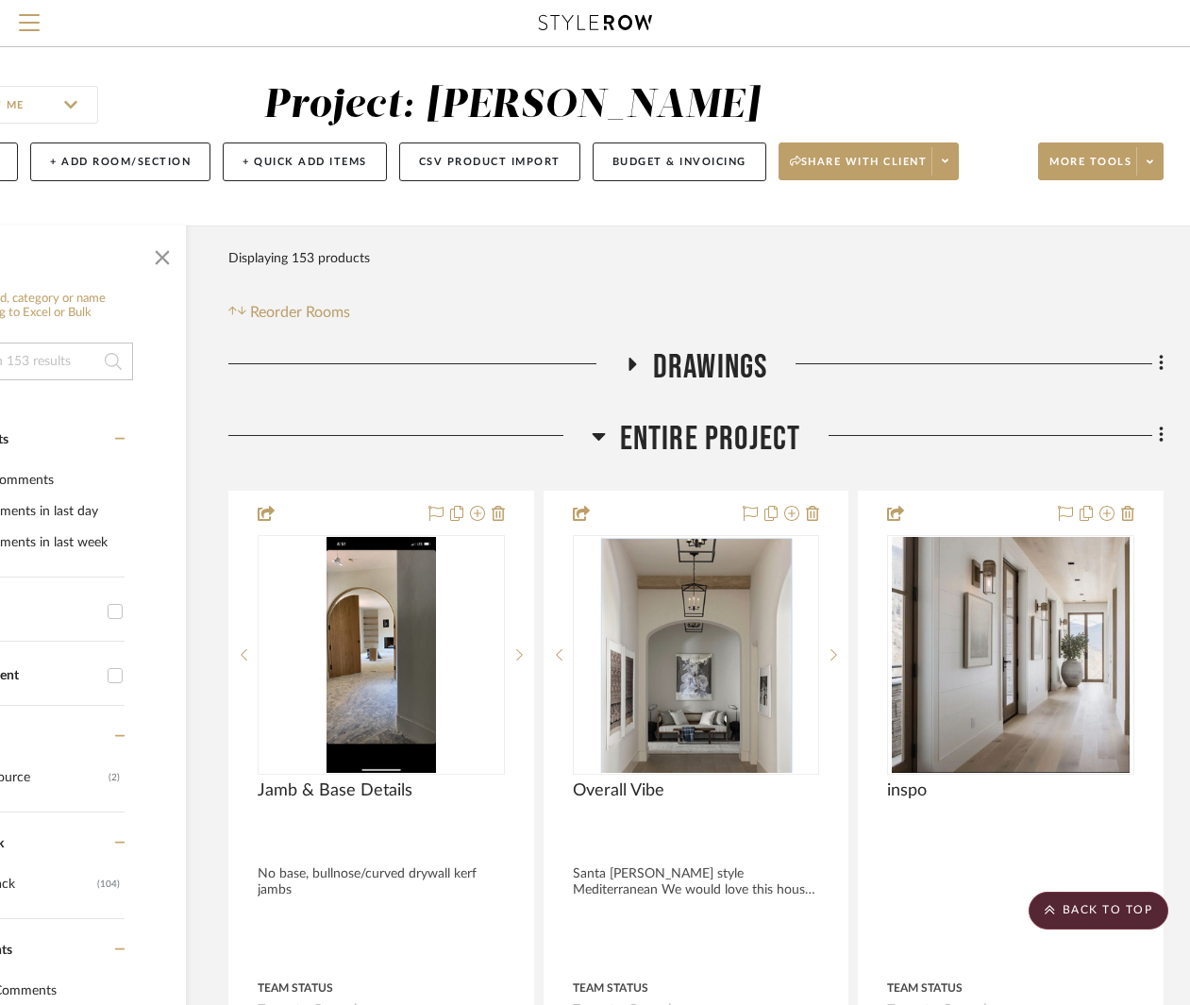
click at [733, 457] on span "Entire Project" at bounding box center [710, 439] width 181 height 41
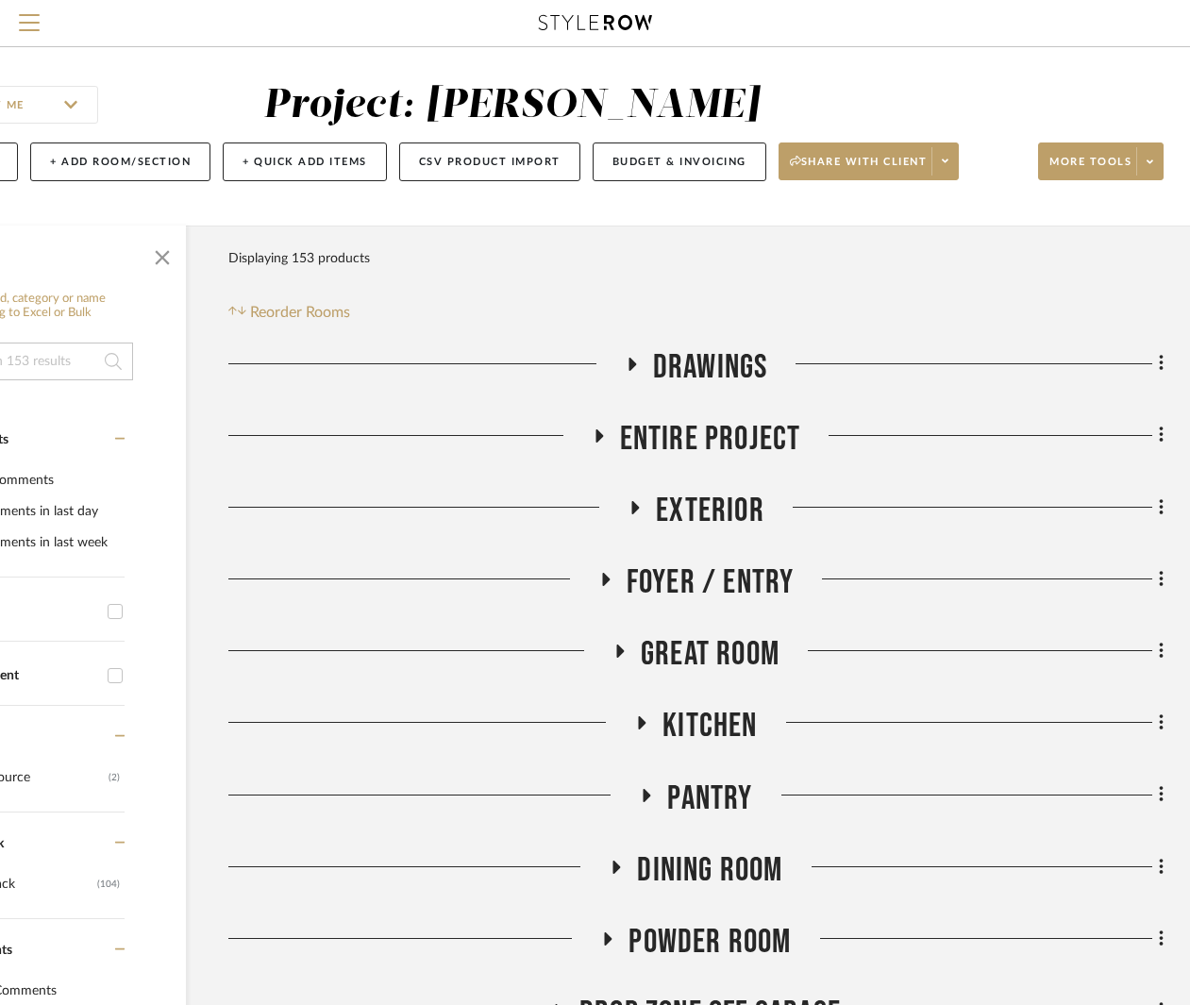
click at [738, 518] on span "Exterior" at bounding box center [710, 511] width 109 height 41
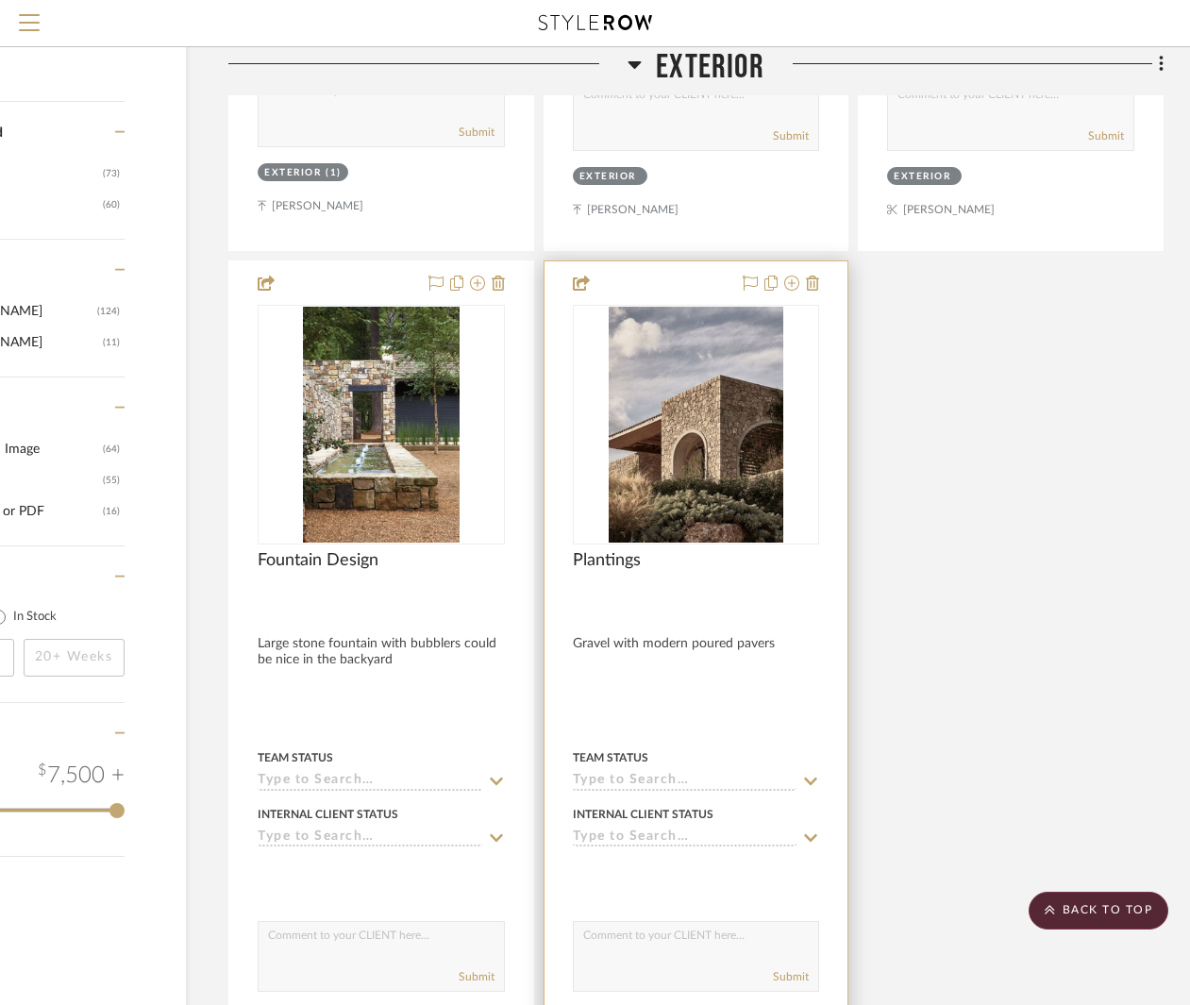
scroll to position [2266, 169]
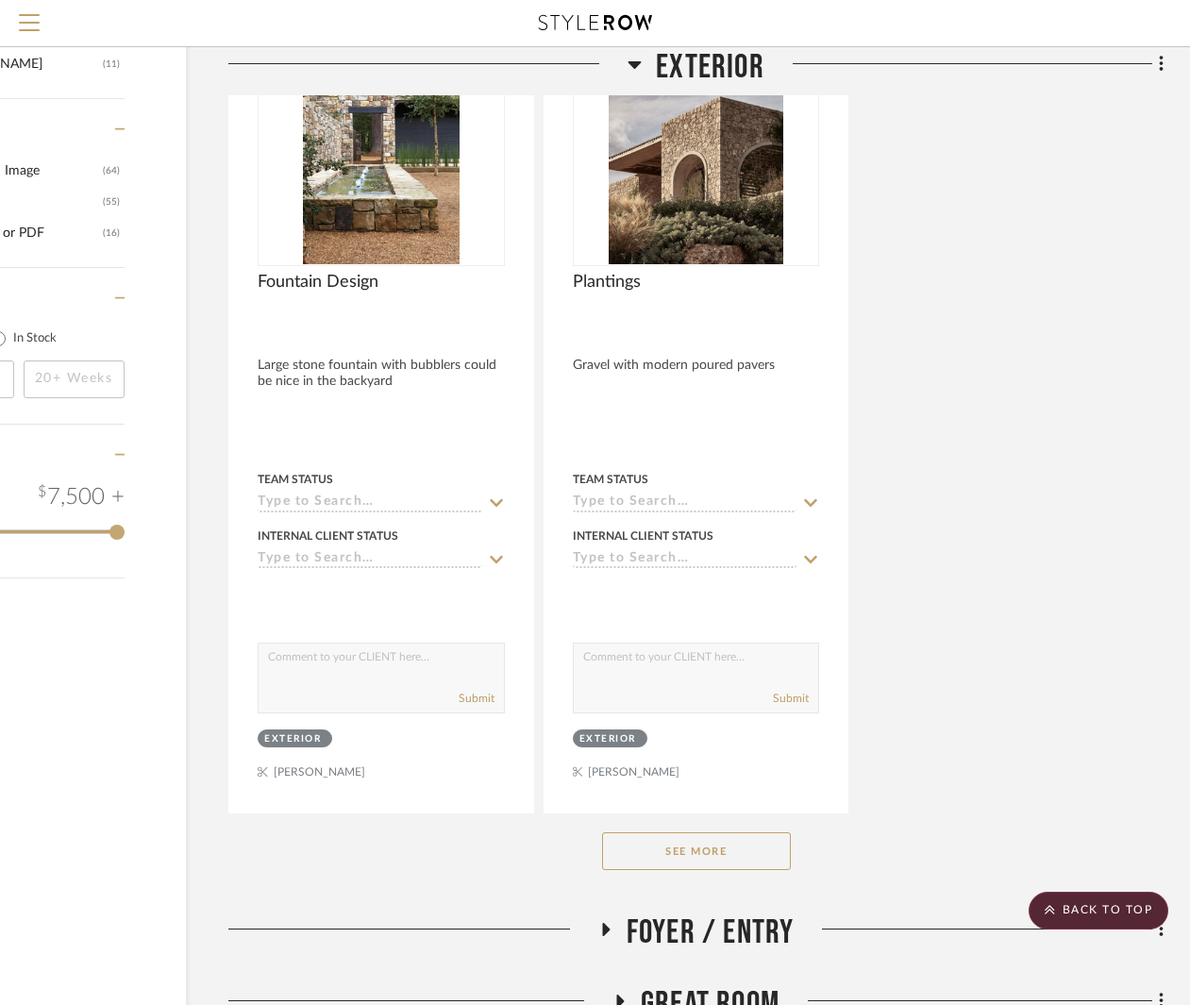
drag, startPoint x: 702, startPoint y: 892, endPoint x: 690, endPoint y: 861, distance: 33.5
click at [690, 856] on button "See More" at bounding box center [696, 852] width 189 height 38
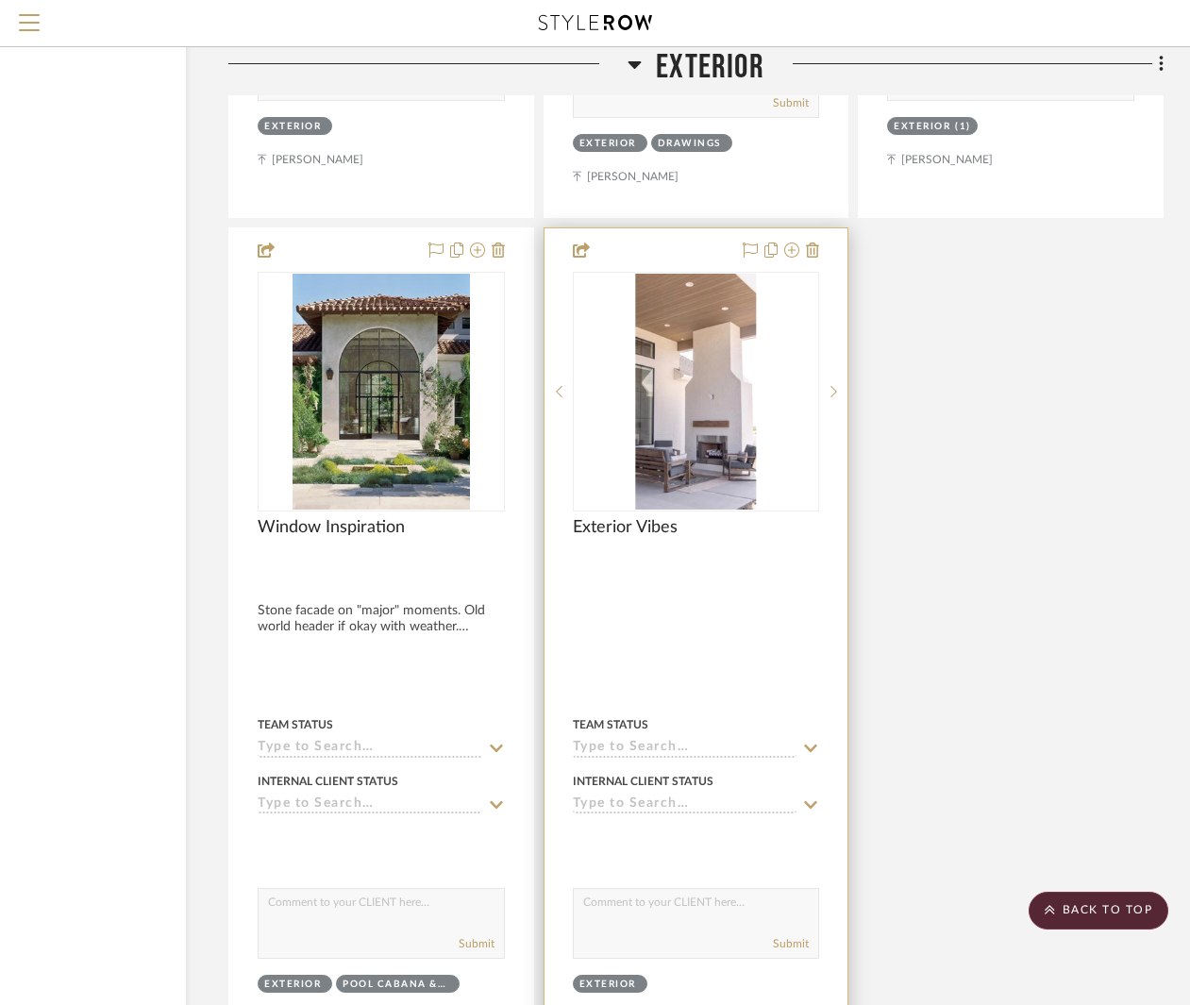
scroll to position [6225, 169]
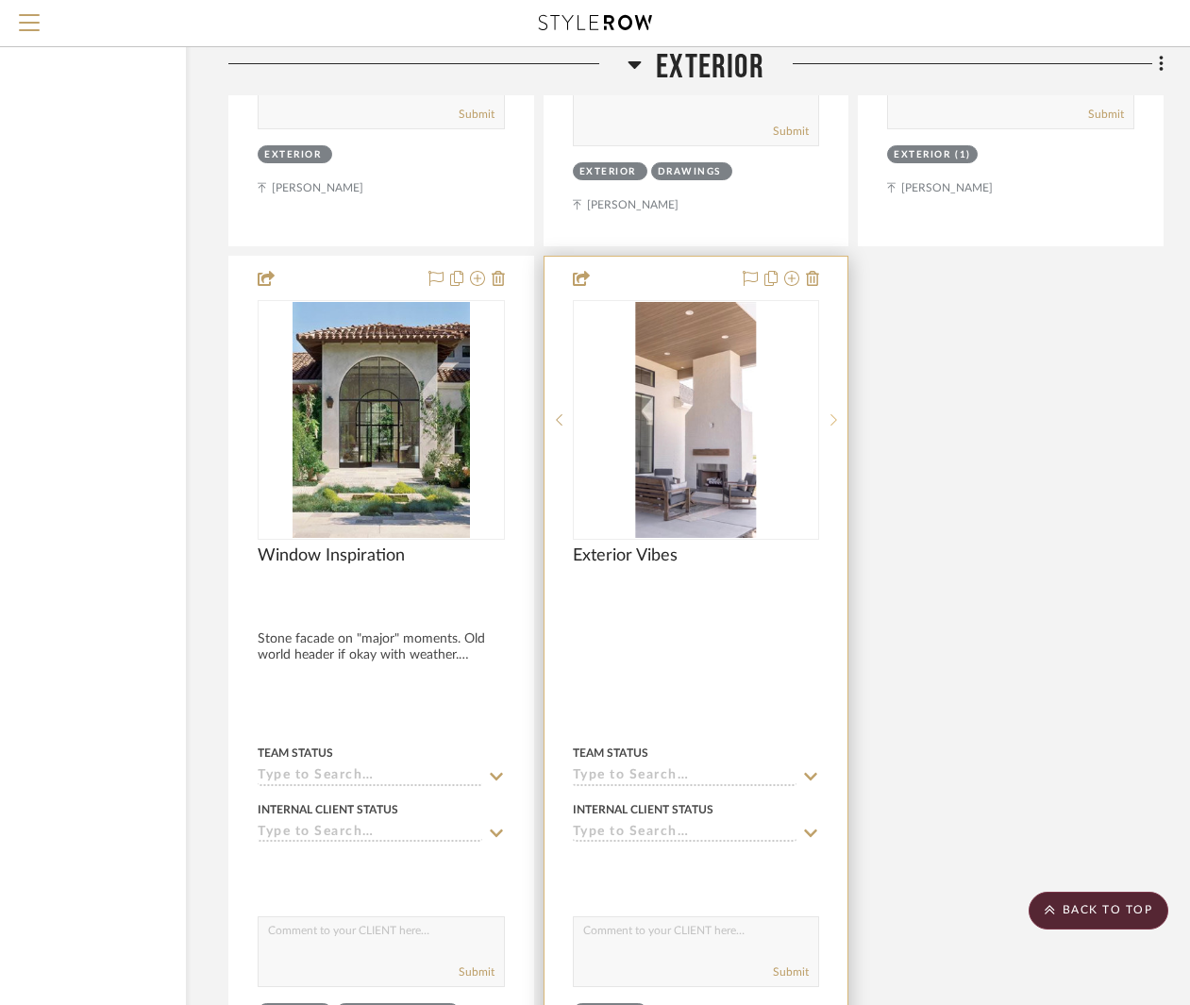
click at [834, 418] on div at bounding box center [833, 420] width 28 height 240
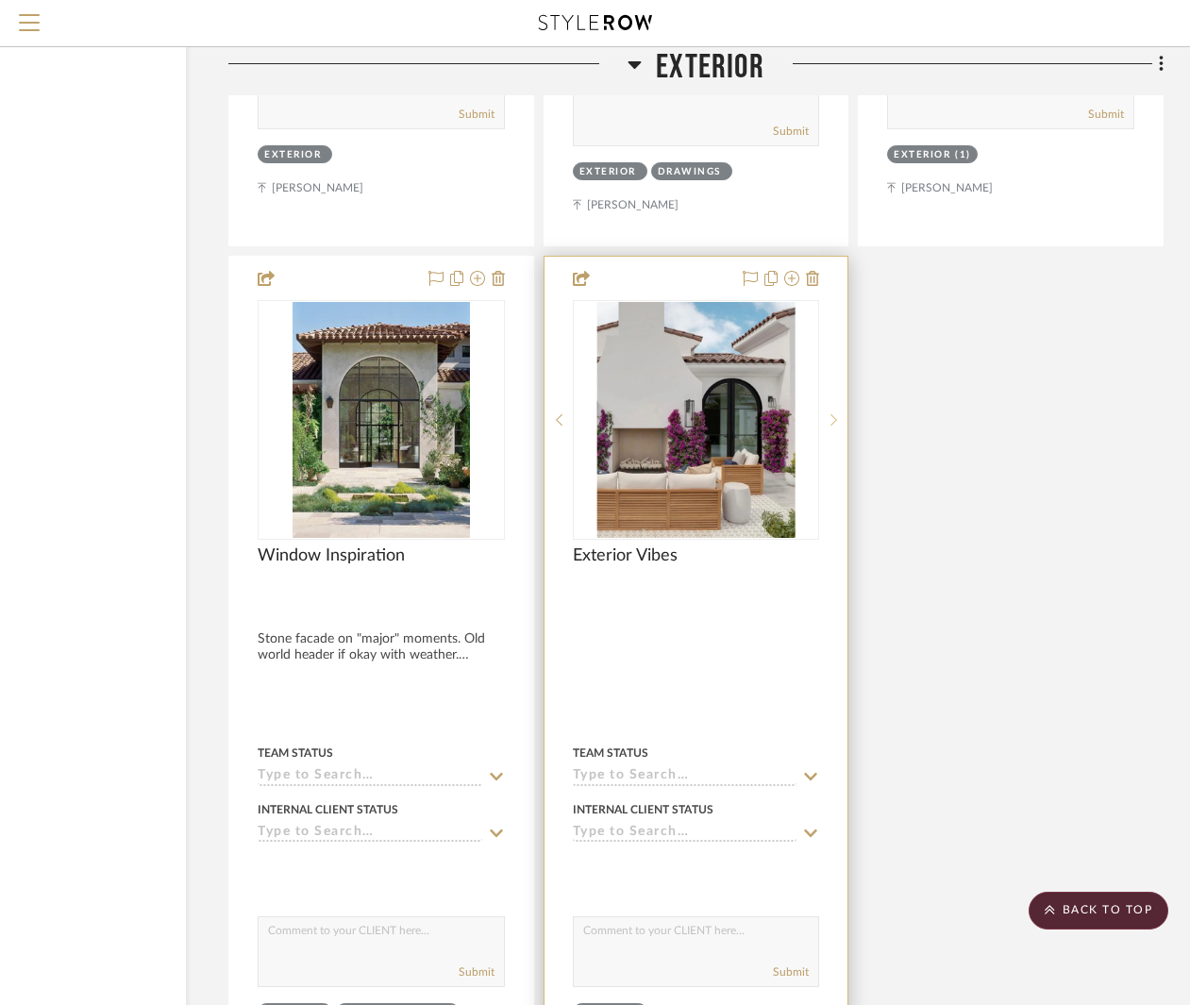
click at [834, 418] on div at bounding box center [833, 420] width 28 height 240
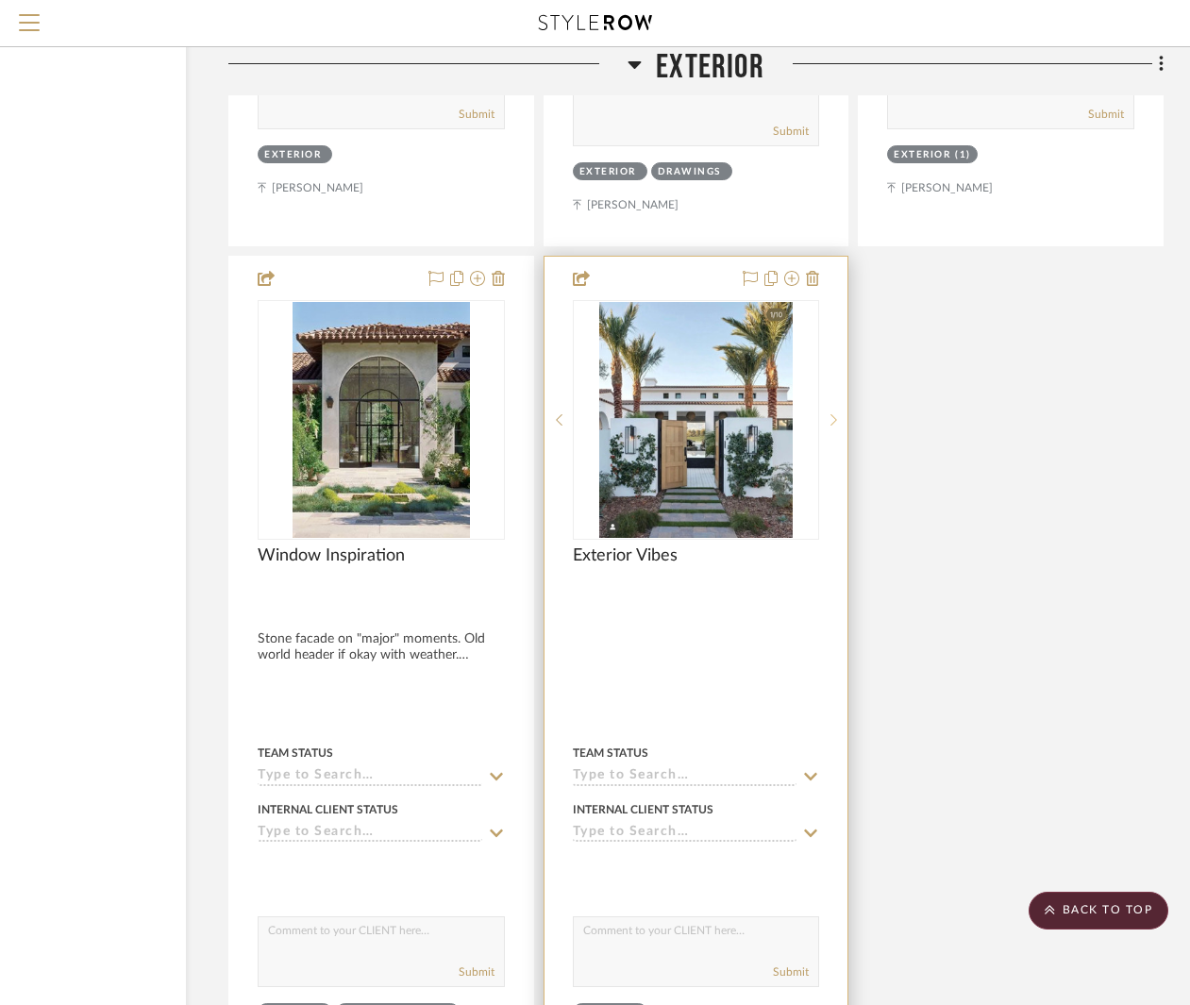
click at [834, 418] on div at bounding box center [833, 420] width 28 height 240
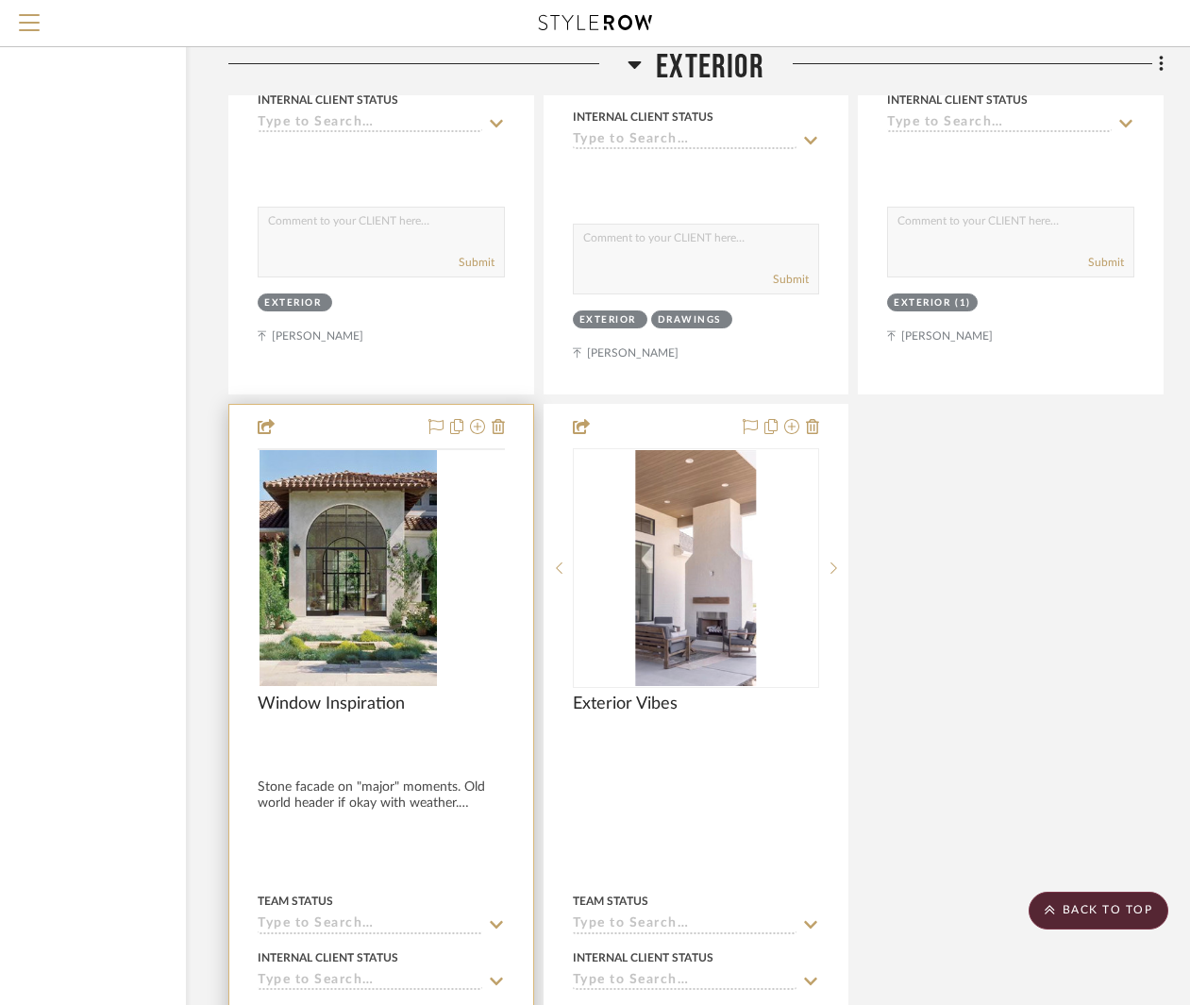
scroll to position [6074, 169]
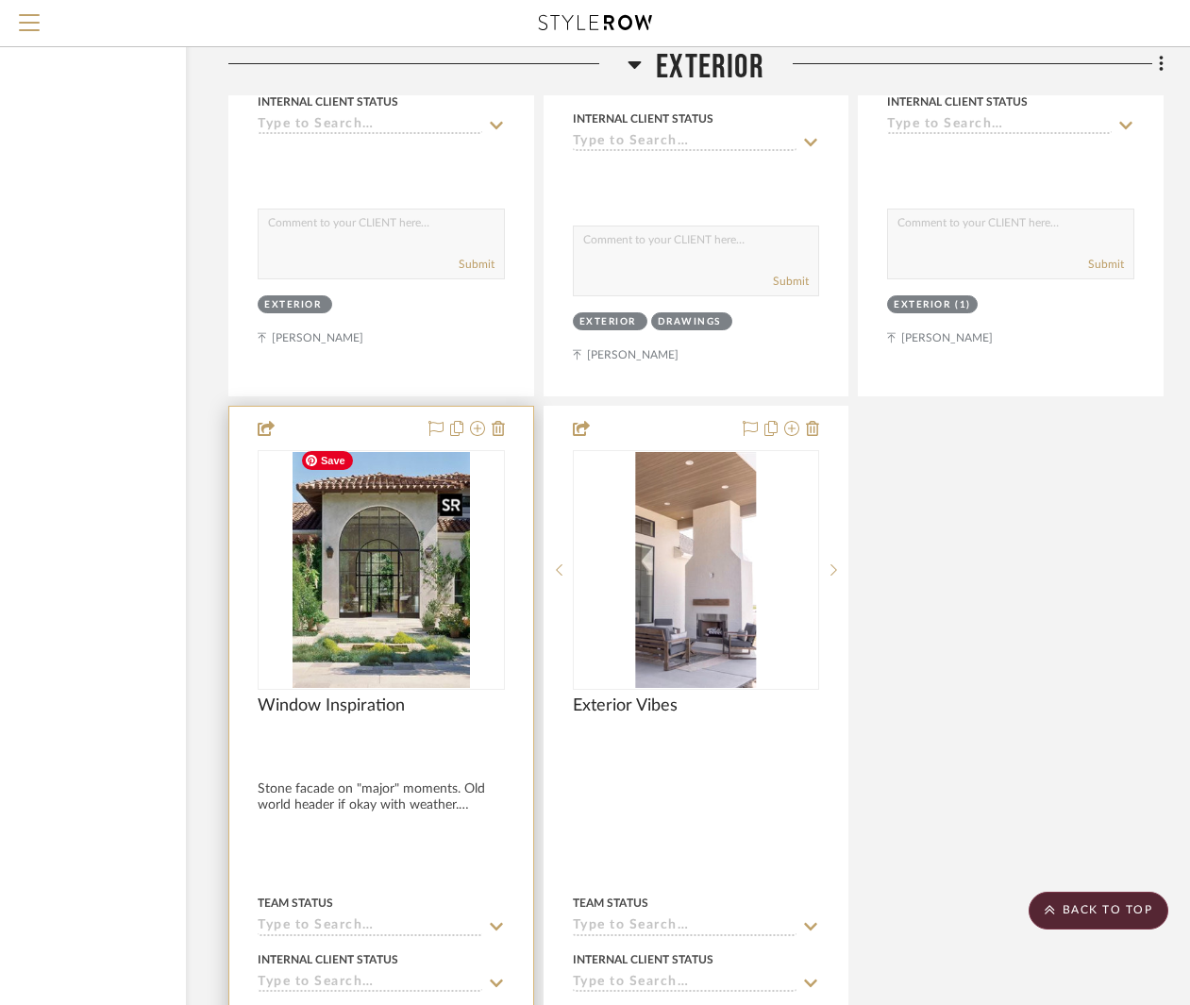
click at [444, 575] on img "0" at bounding box center [381, 570] width 177 height 236
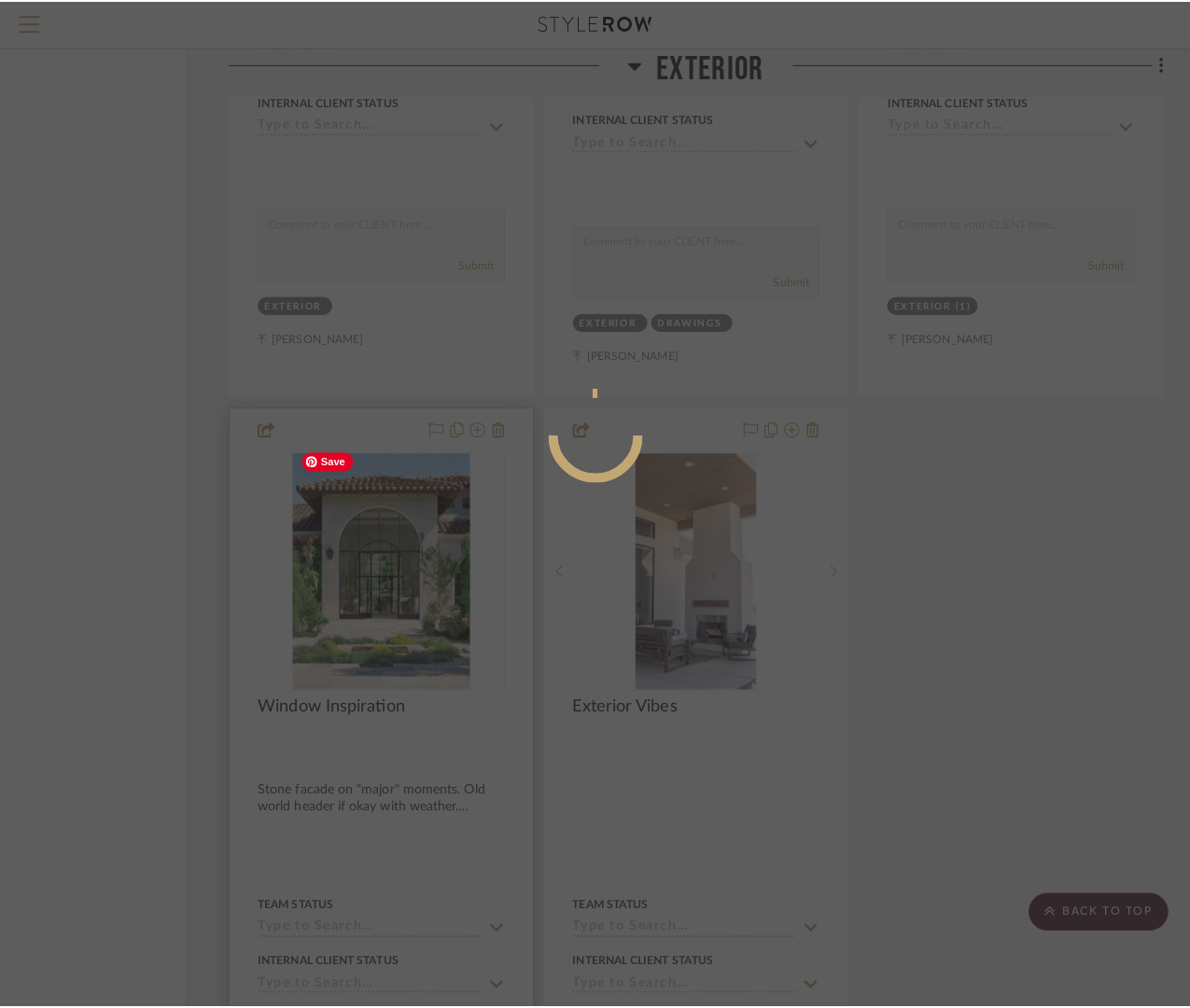
scroll to position [0, 0]
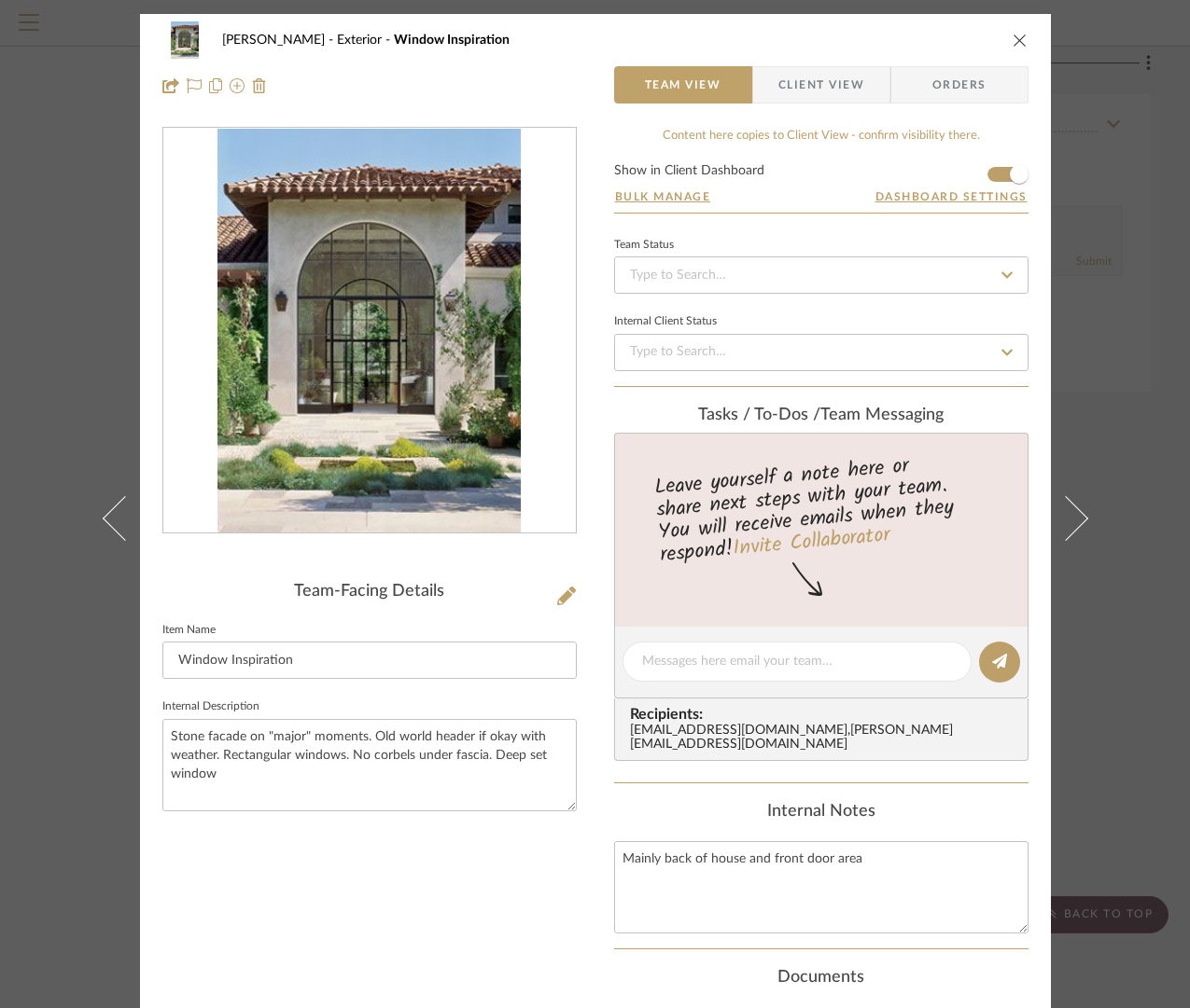
click at [1012, 41] on icon "close" at bounding box center [1019, 40] width 15 height 15
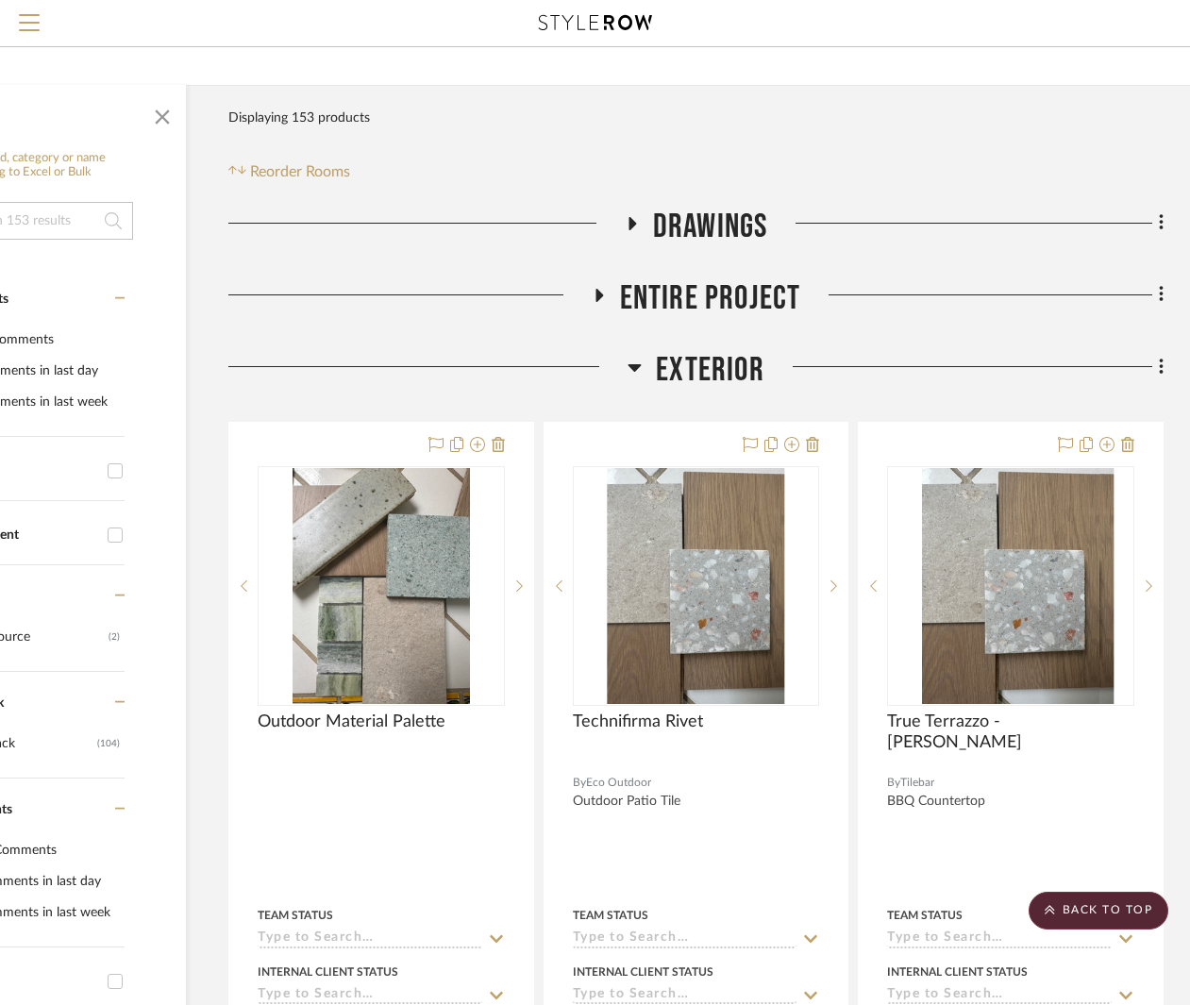
scroll to position [0, 169]
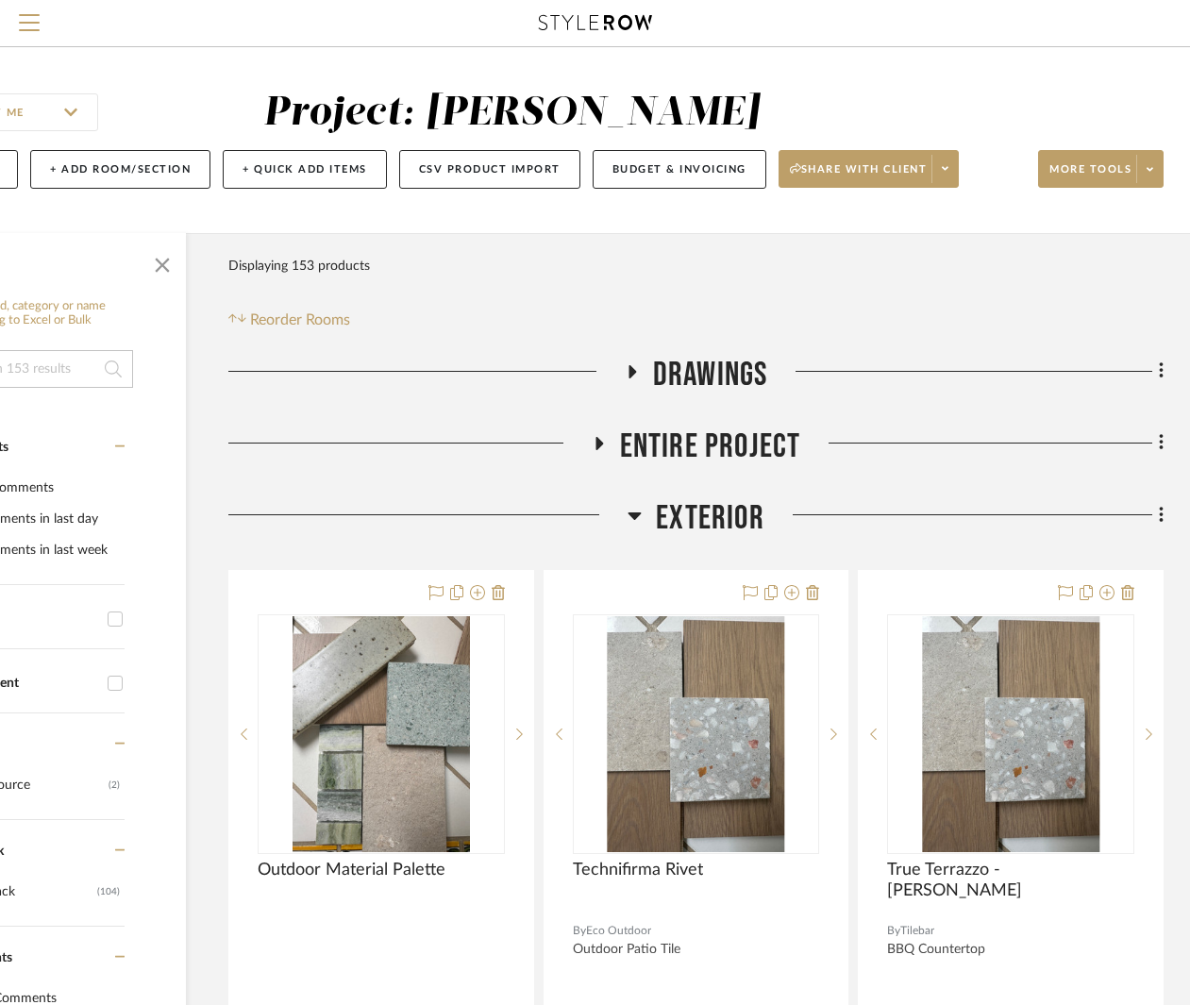
click at [680, 532] on span "Exterior" at bounding box center [710, 518] width 109 height 41
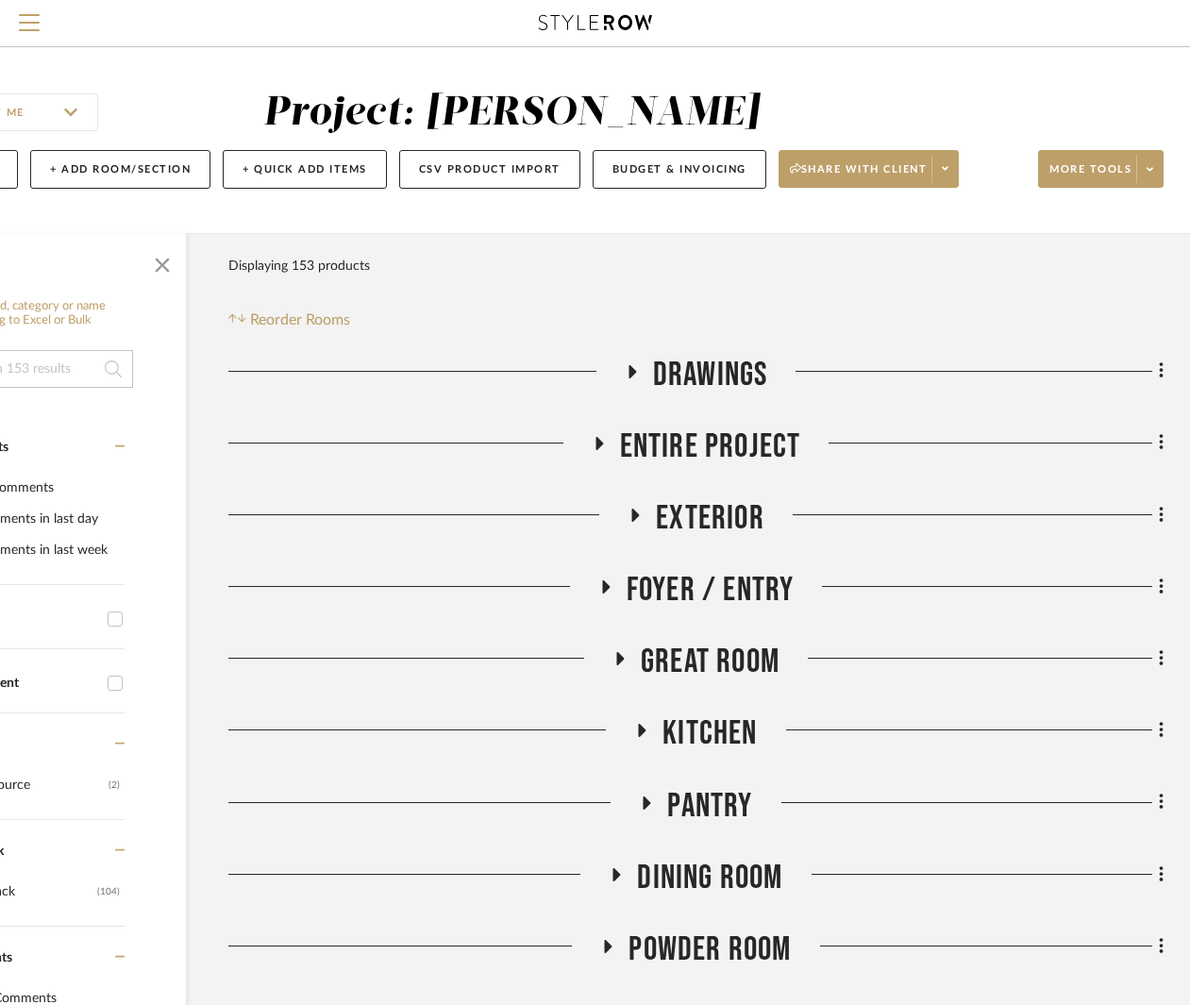
click at [733, 453] on span "Entire Project" at bounding box center [710, 447] width 181 height 41
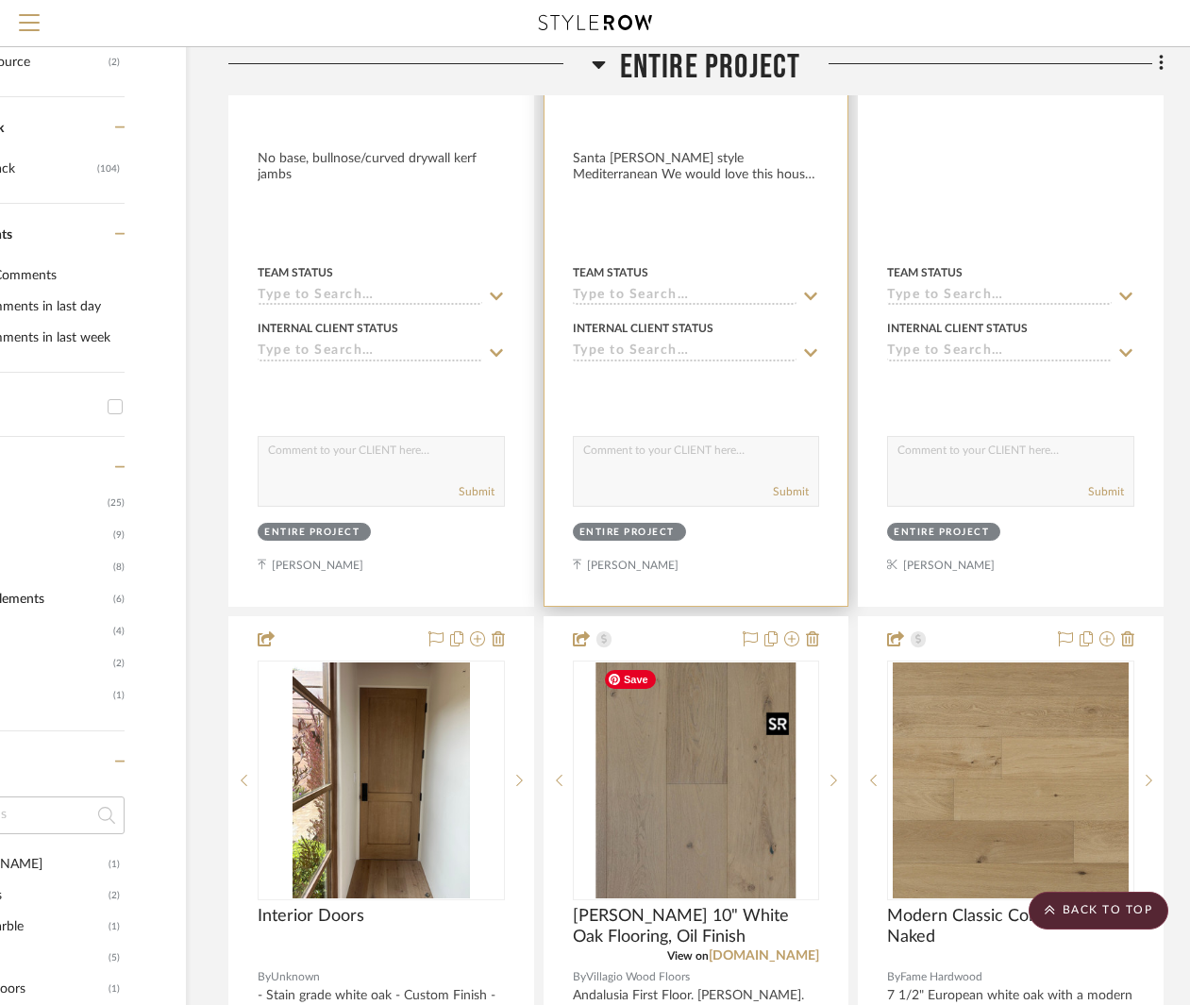
scroll to position [275, 169]
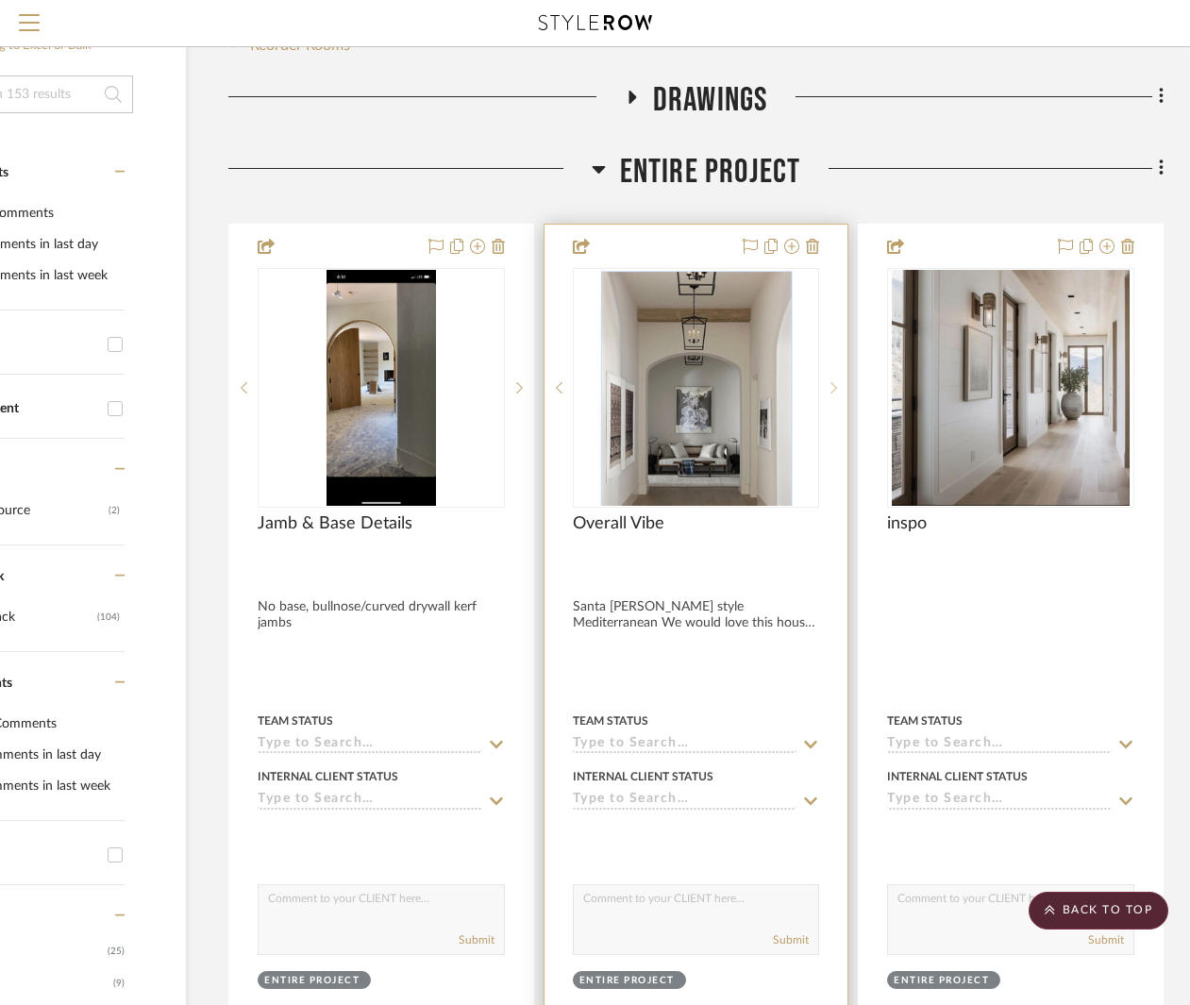
click at [834, 386] on icon at bounding box center [835, 387] width 7 height 11
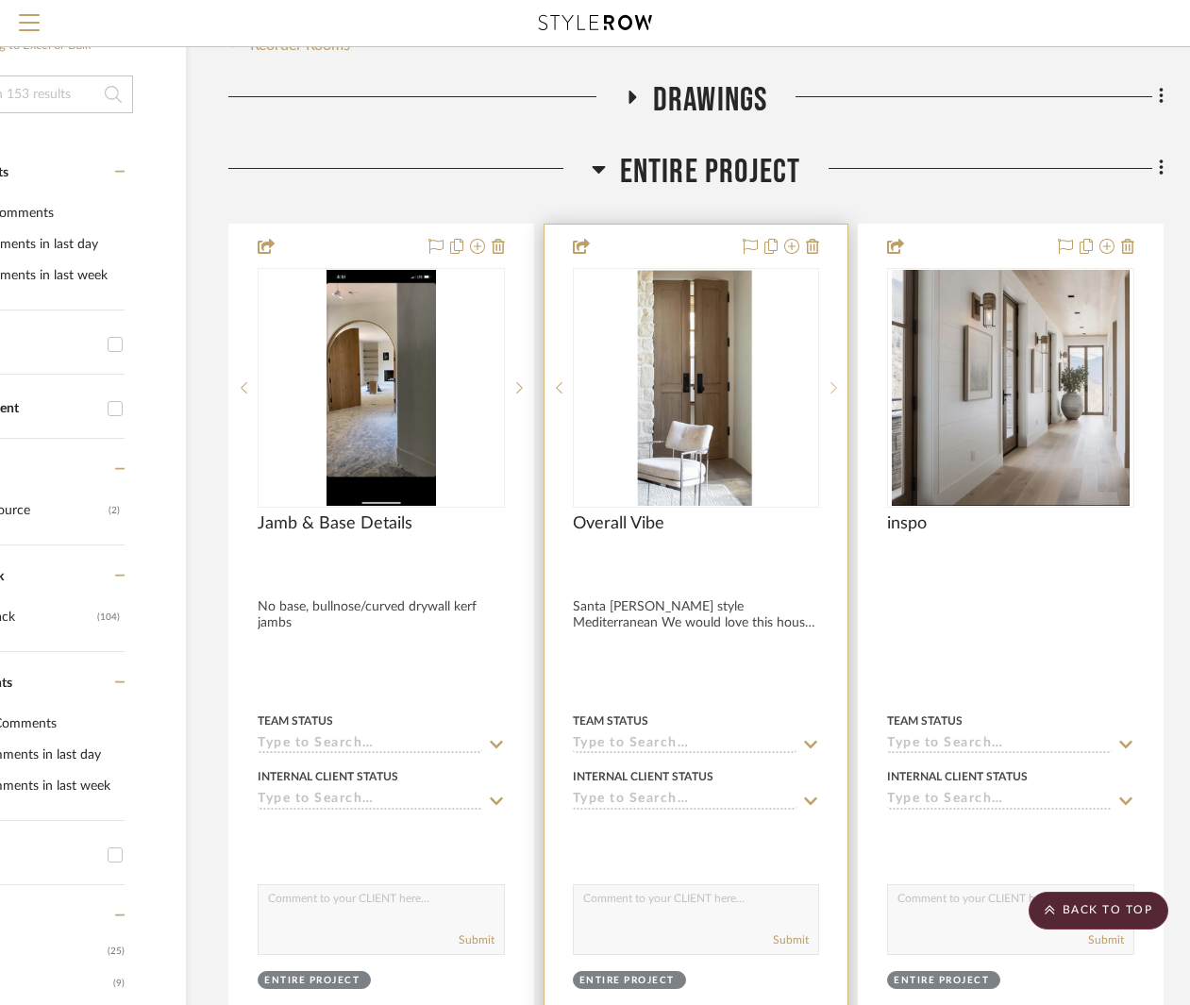
click at [834, 386] on icon at bounding box center [834, 387] width 7 height 13
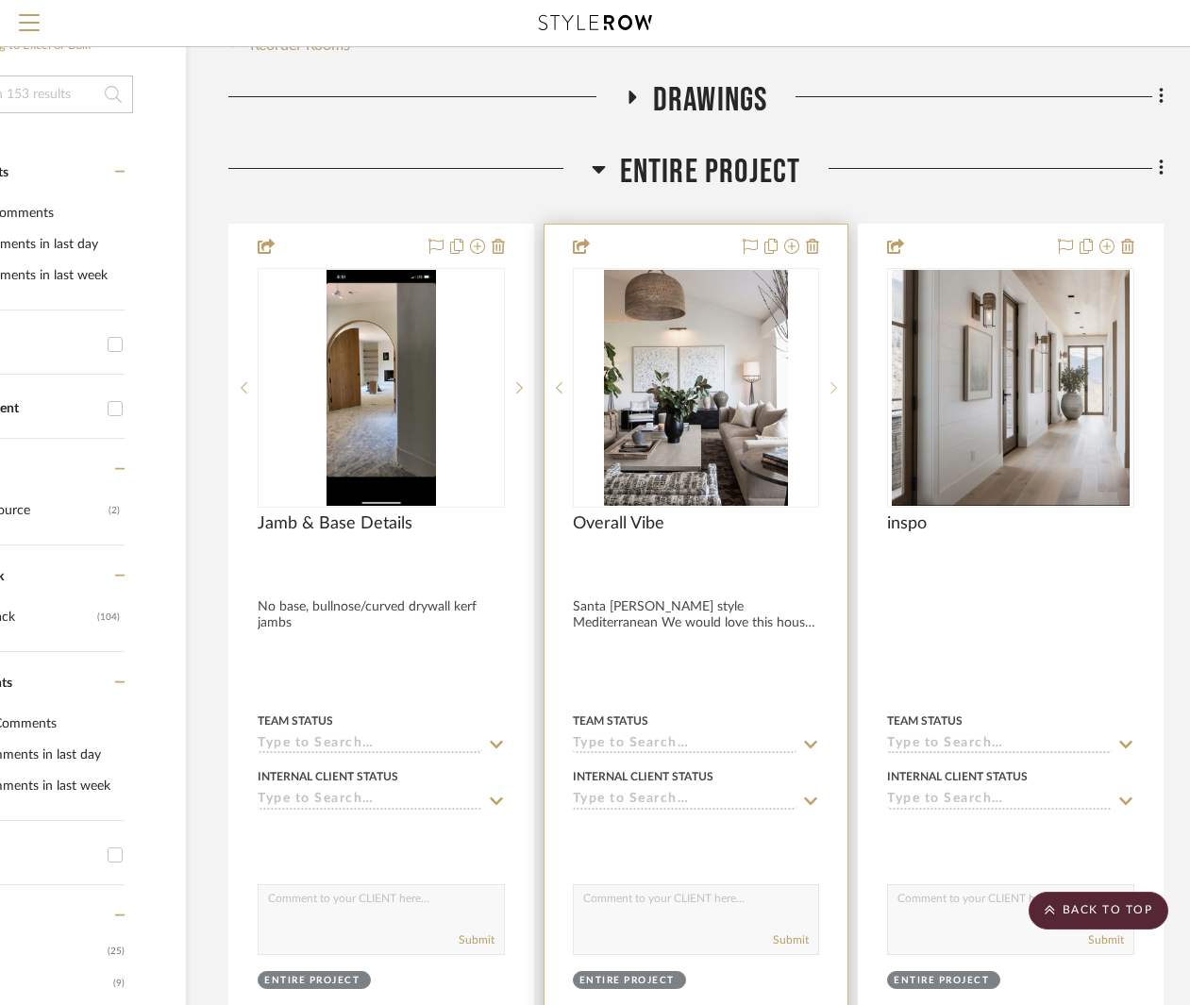
click at [834, 386] on icon at bounding box center [834, 387] width 7 height 13
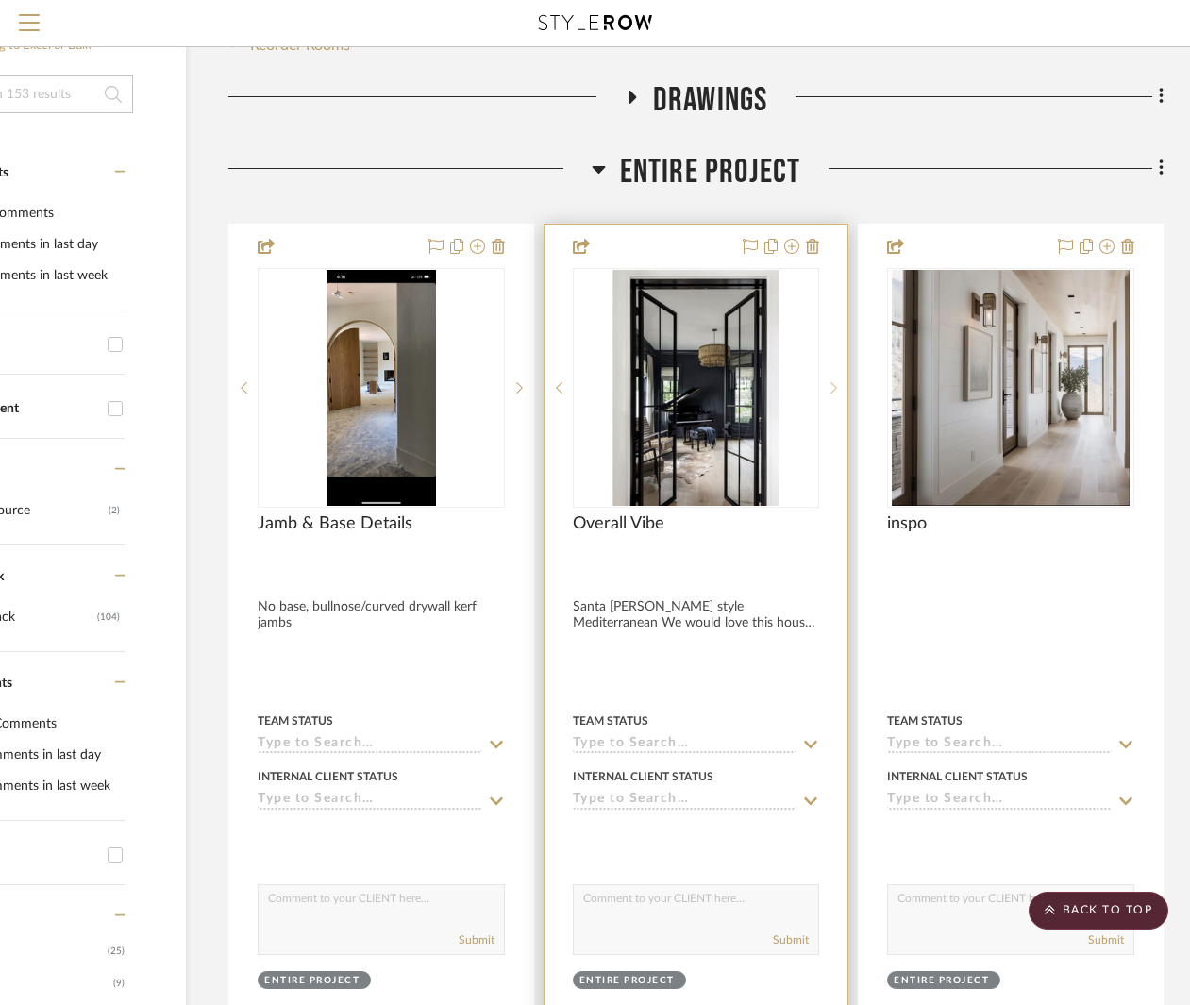
click at [834, 386] on icon at bounding box center [834, 387] width 7 height 13
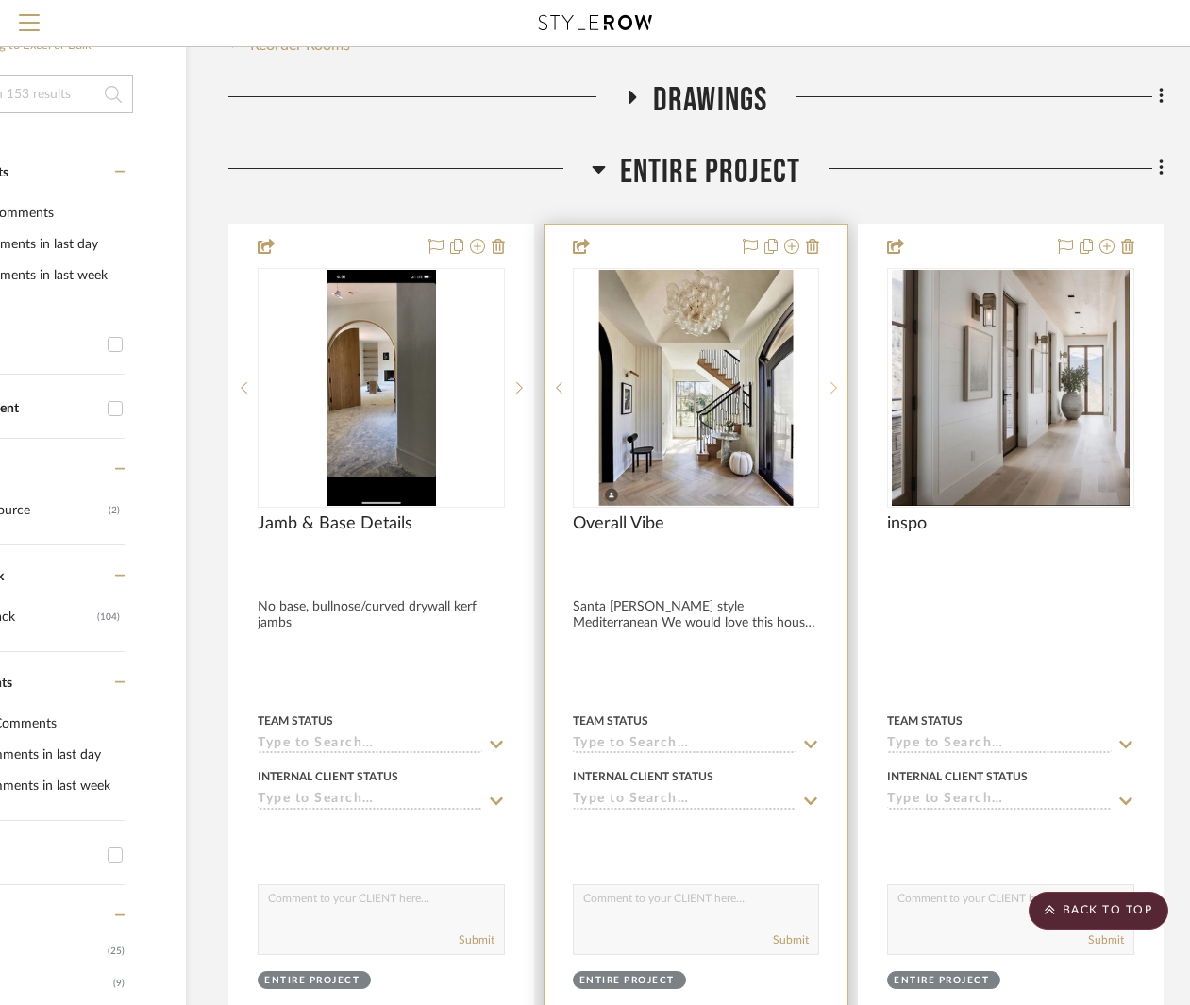
click at [834, 386] on icon at bounding box center [834, 387] width 7 height 13
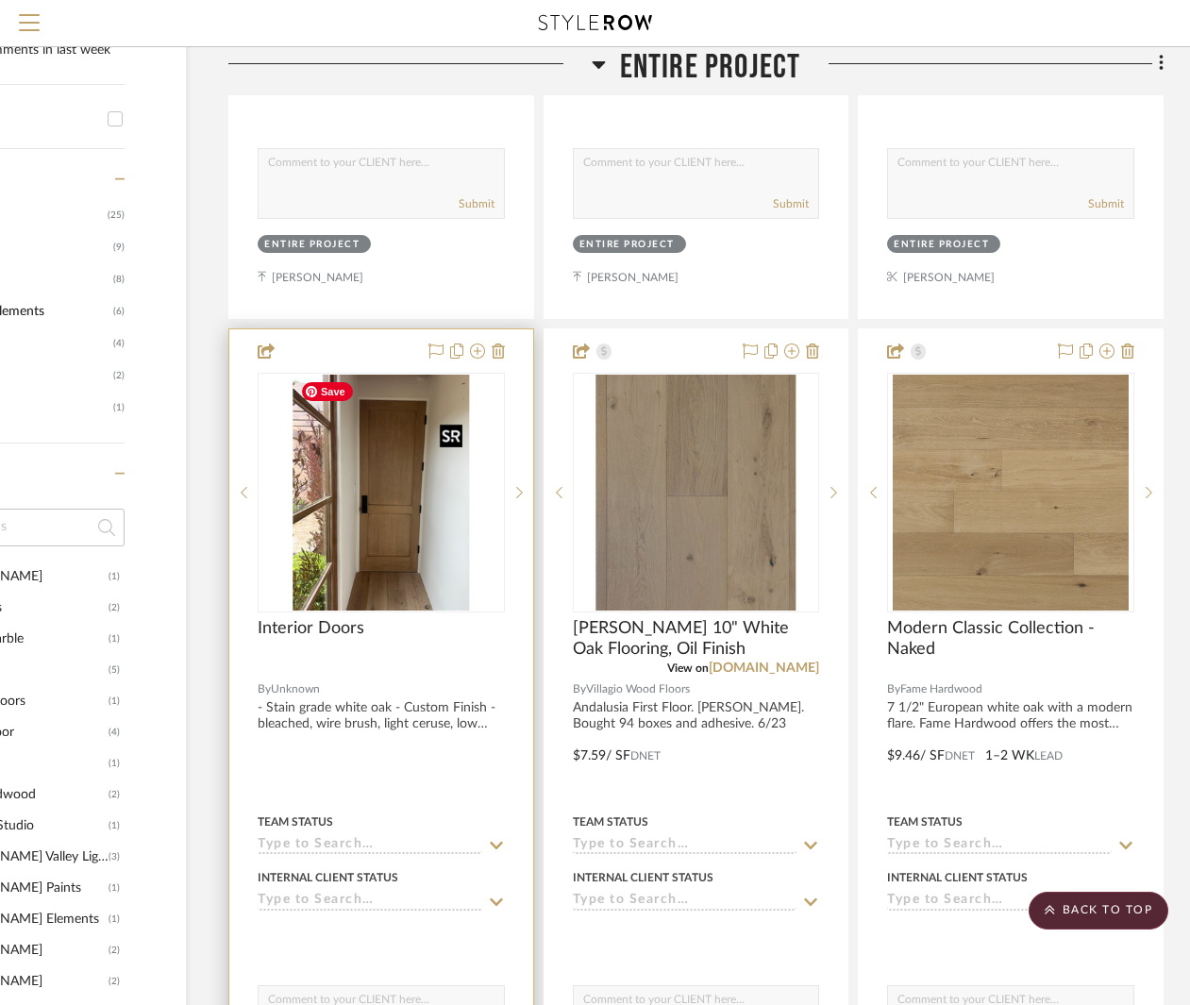
click at [0, 0] on img at bounding box center [0, 0] width 0 height 0
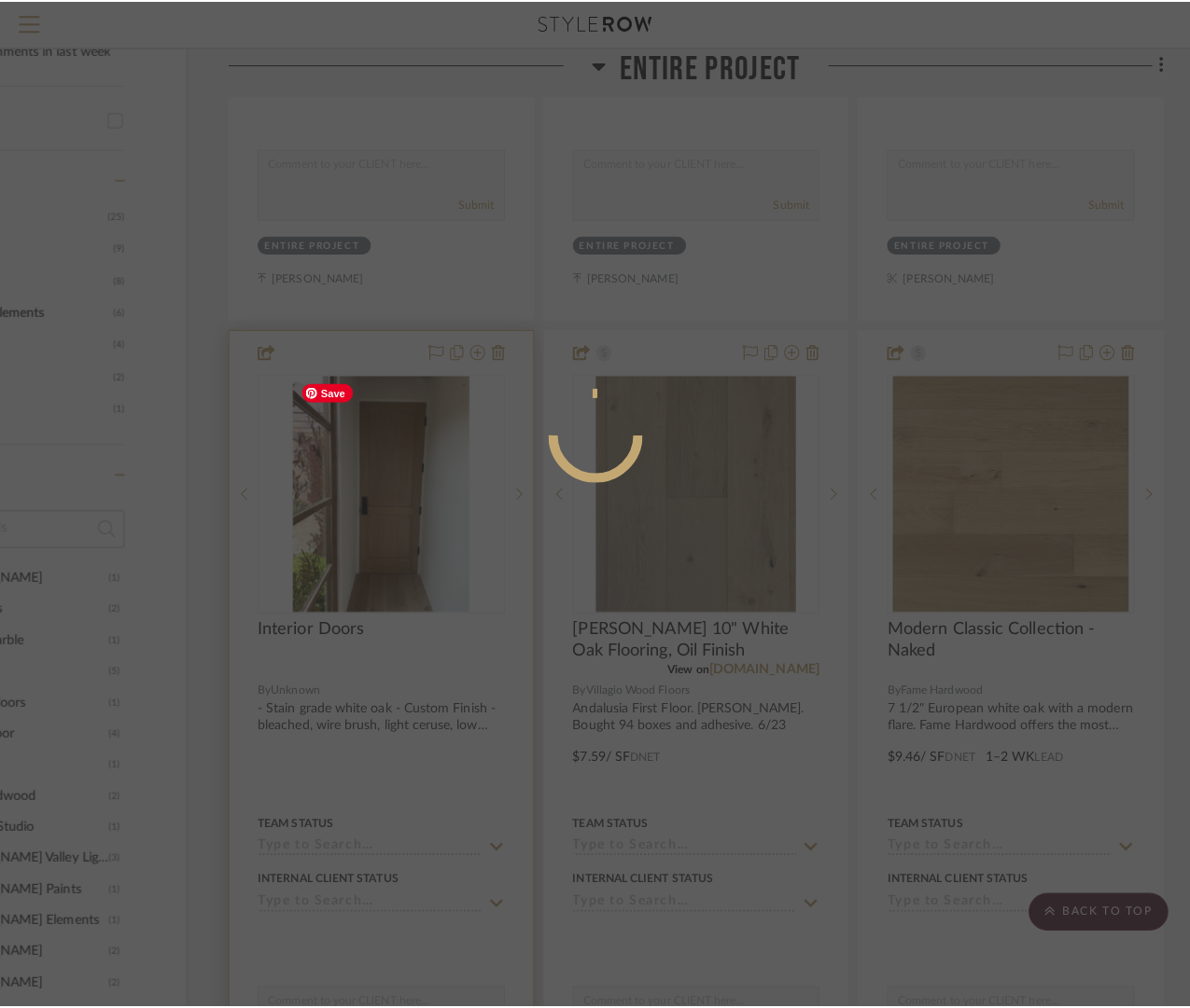
scroll to position [0, 0]
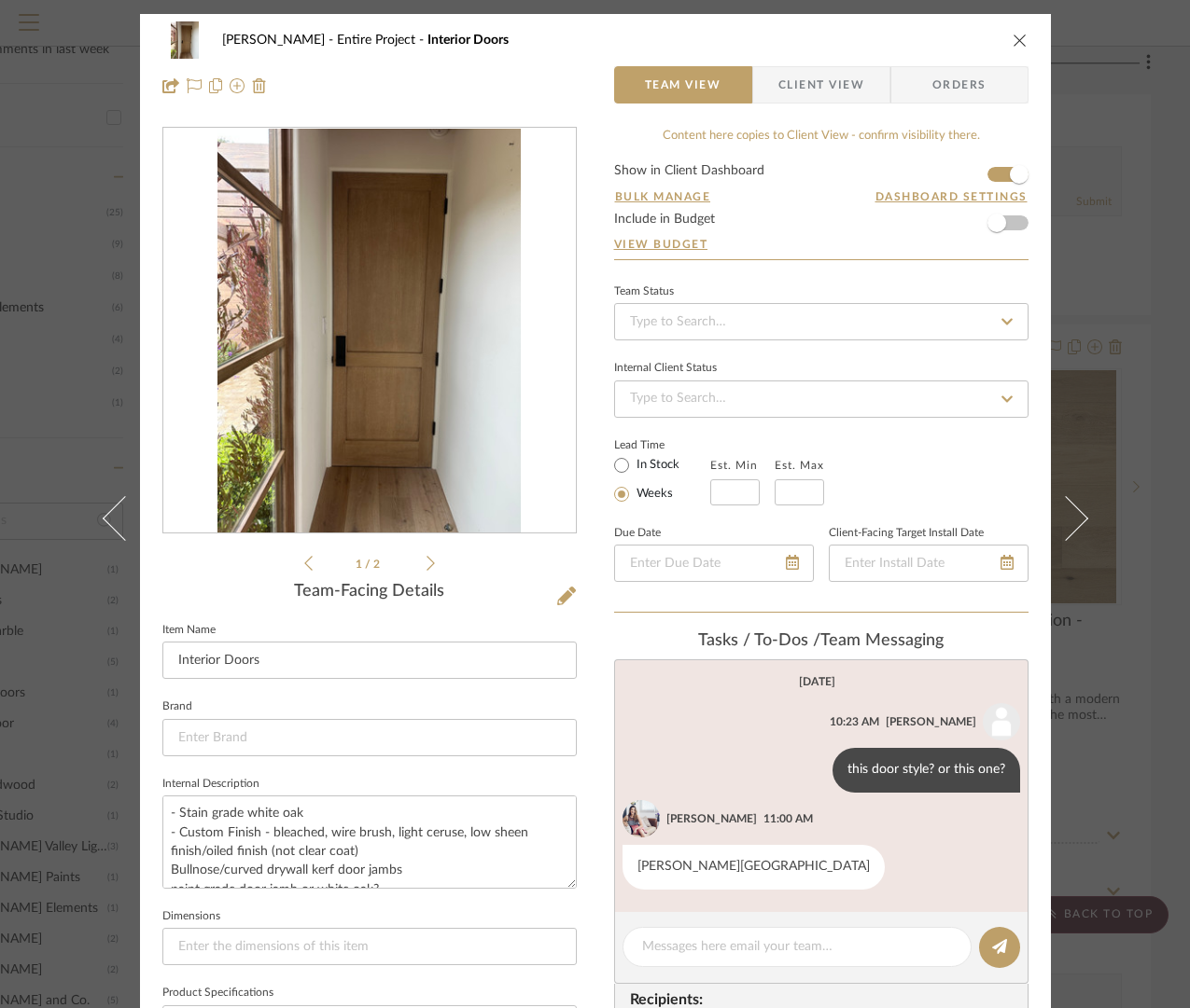
click at [1009, 48] on div "[PERSON_NAME] Entire Project Interior Doors" at bounding box center [595, 41] width 866 height 38
click at [680, 955] on textarea at bounding box center [796, 948] width 309 height 20
type textarea "f"
type textarea "do we have window style?"
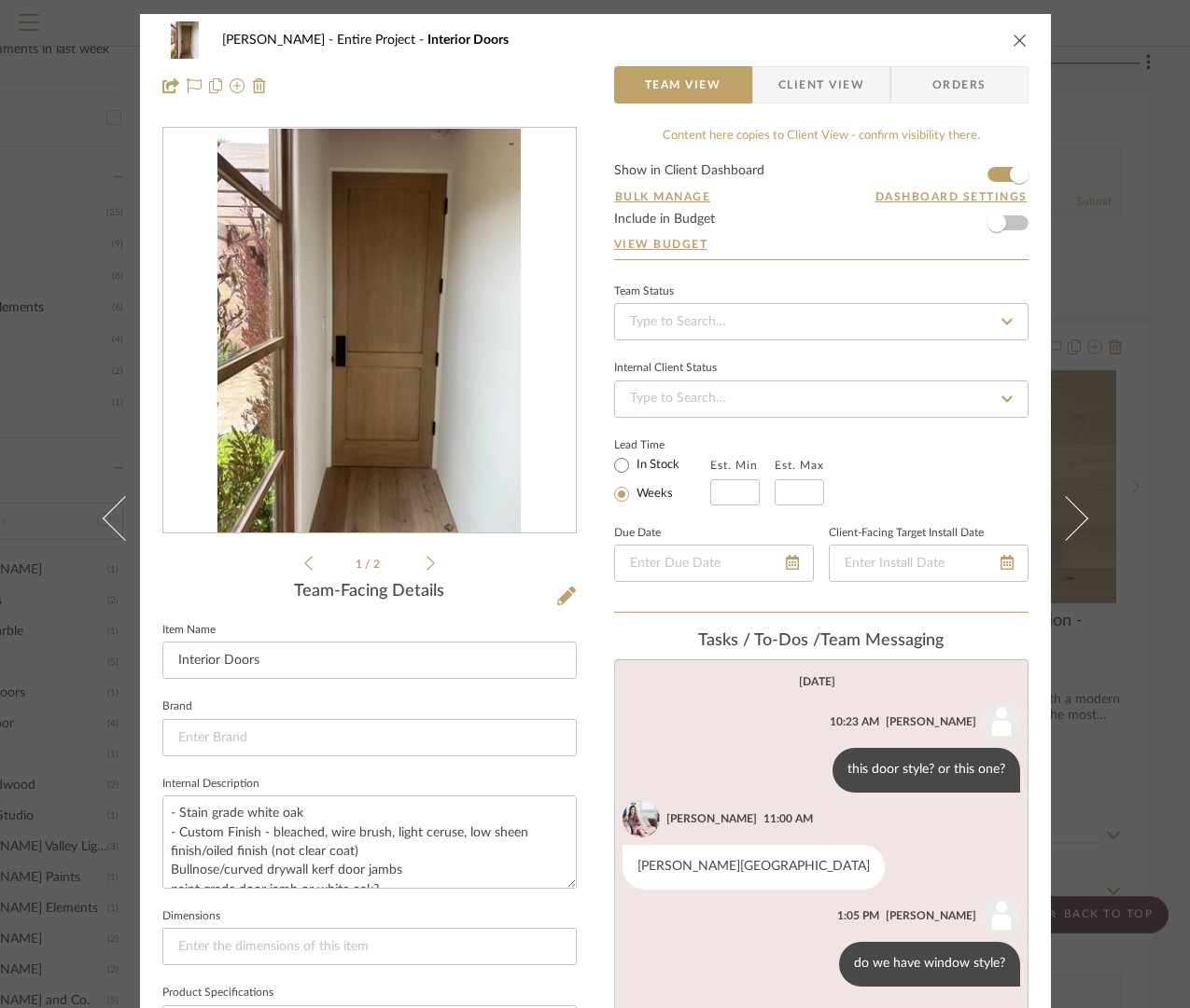
click at [1010, 51] on div "[PERSON_NAME] Entire Project Interior Doors" at bounding box center [595, 41] width 866 height 38
drag, startPoint x: 1010, startPoint y: 41, endPoint x: 990, endPoint y: 34, distance: 21.2
click at [1012, 41] on icon "close" at bounding box center [1019, 40] width 15 height 15
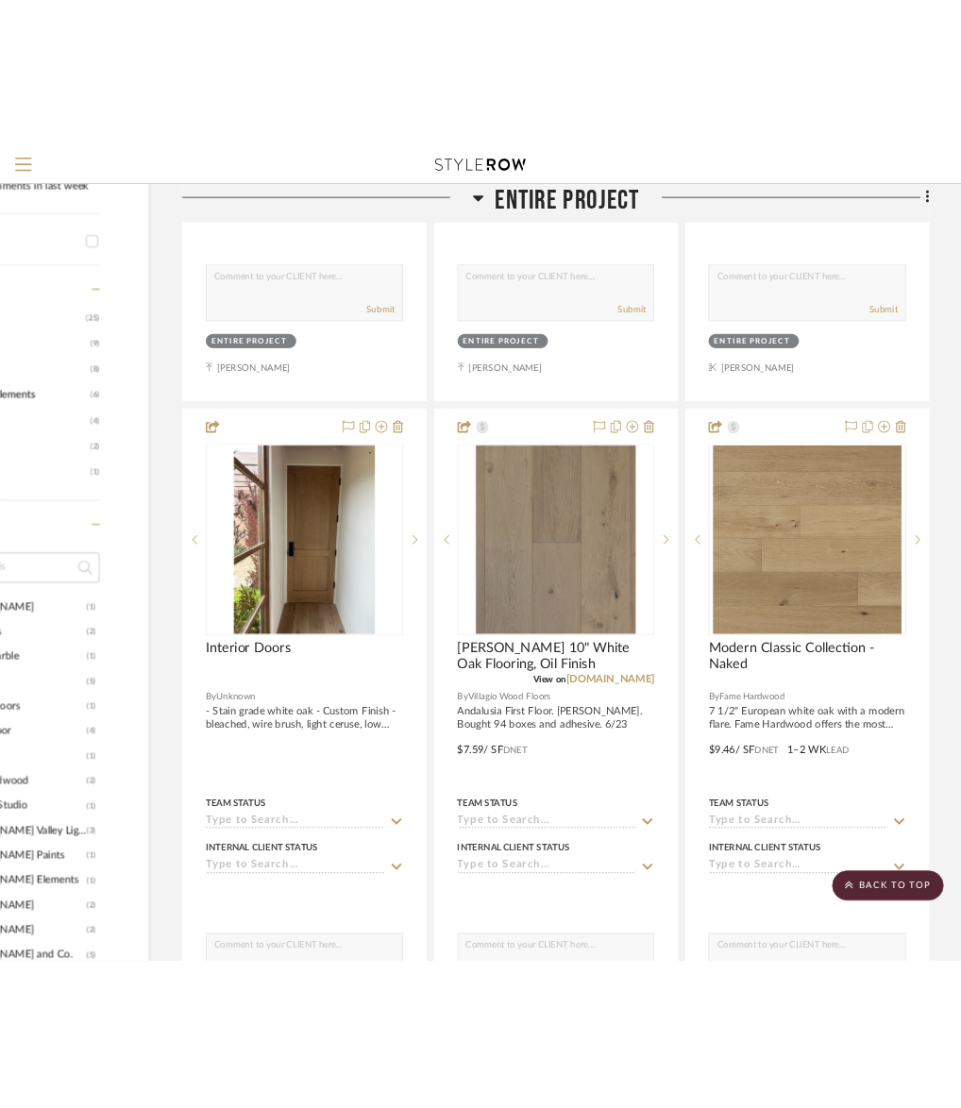
scroll to position [1011, 169]
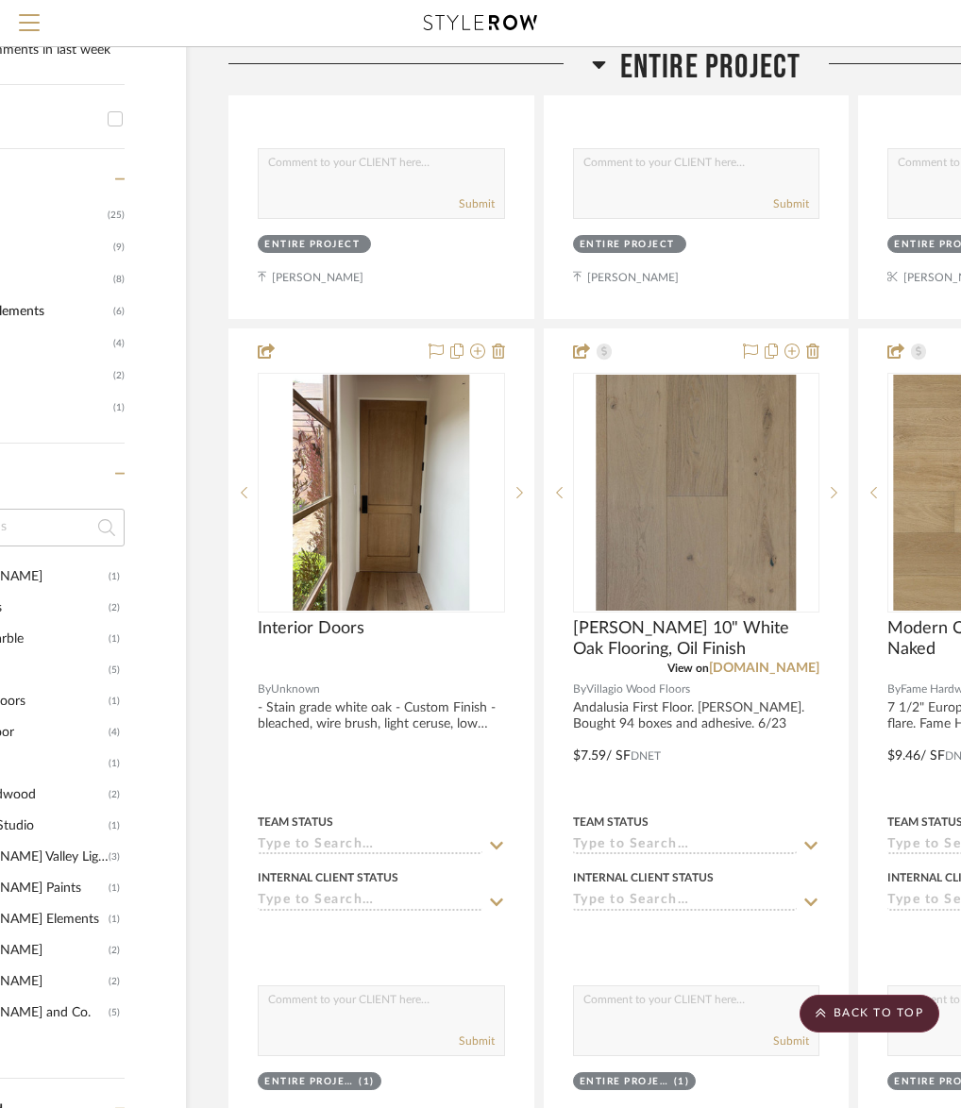
click at [737, 68] on span "Entire Project" at bounding box center [710, 67] width 181 height 41
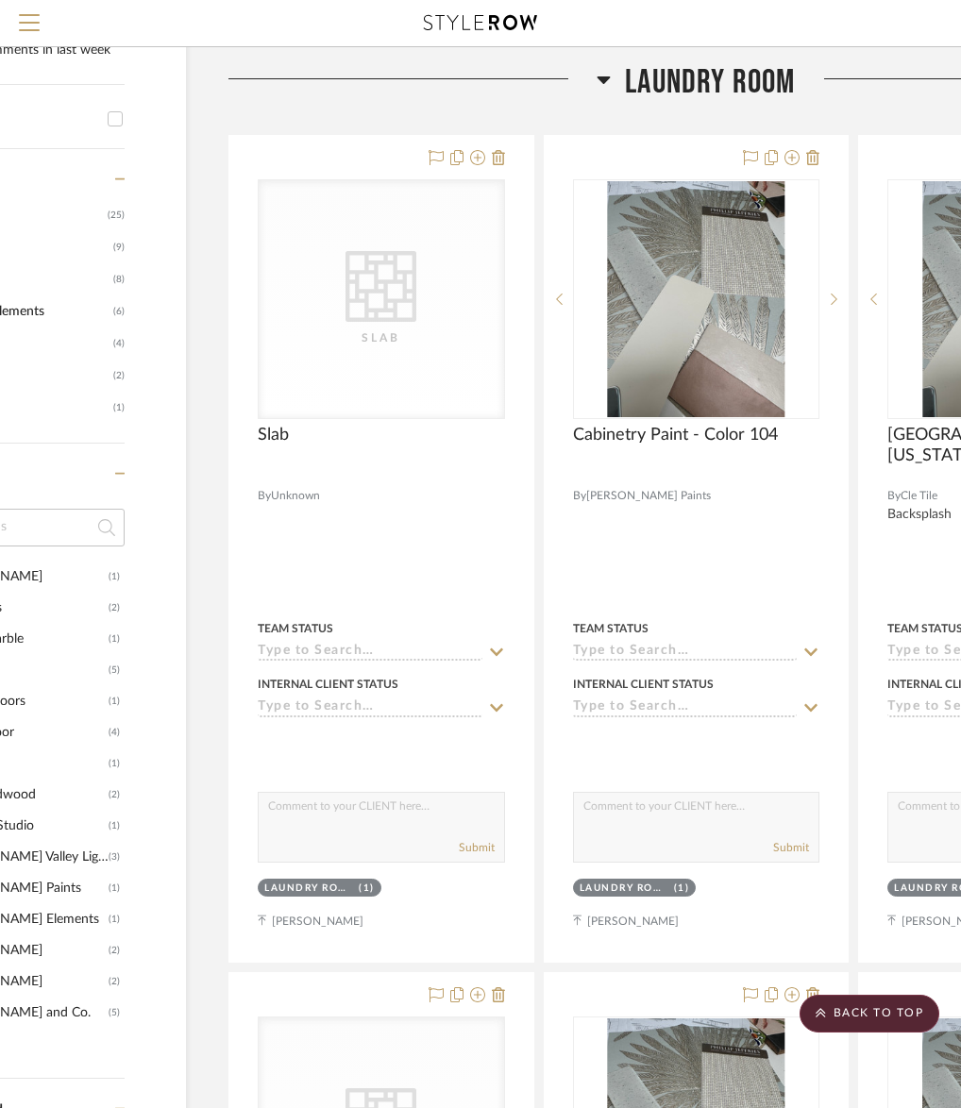
click at [722, 79] on span "Laundry Room" at bounding box center [710, 82] width 170 height 41
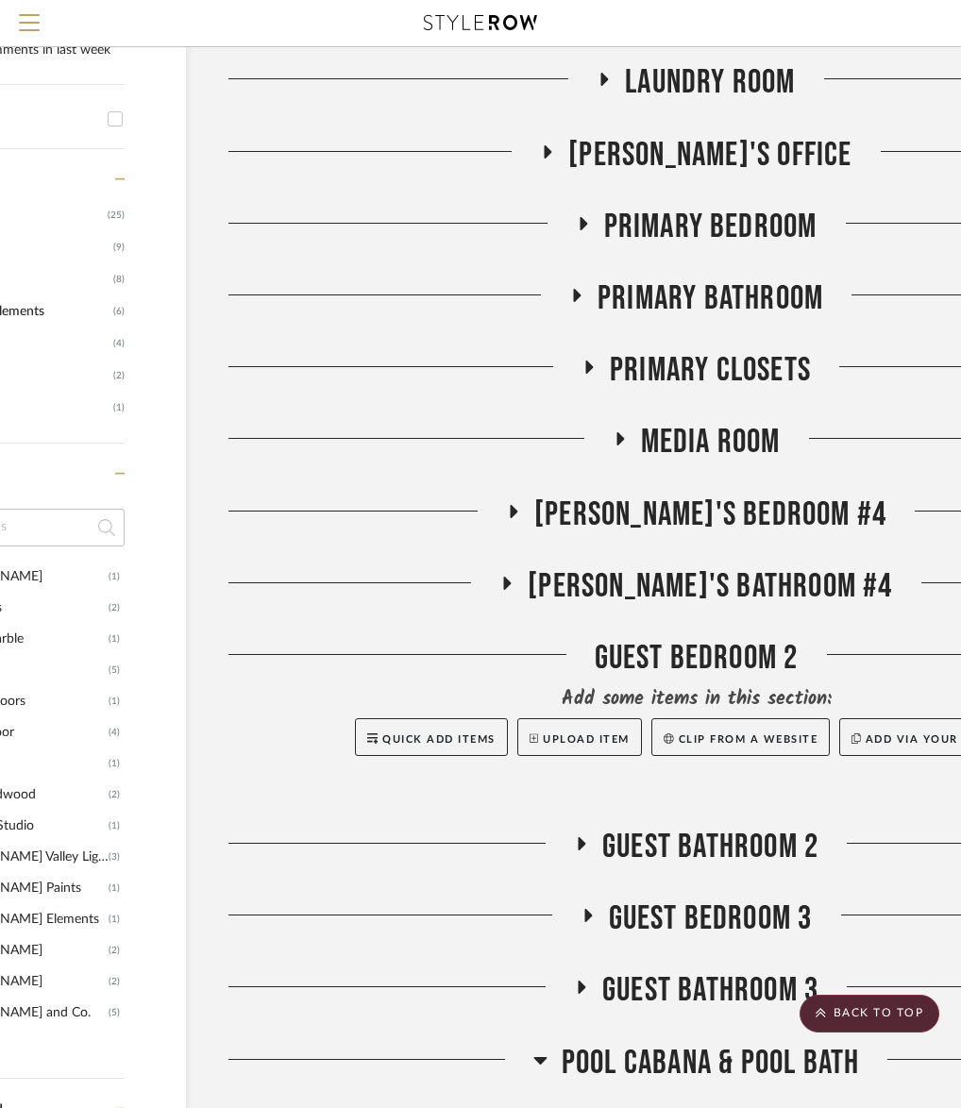
click at [720, 147] on span "[PERSON_NAME]'s Office" at bounding box center [709, 155] width 283 height 41
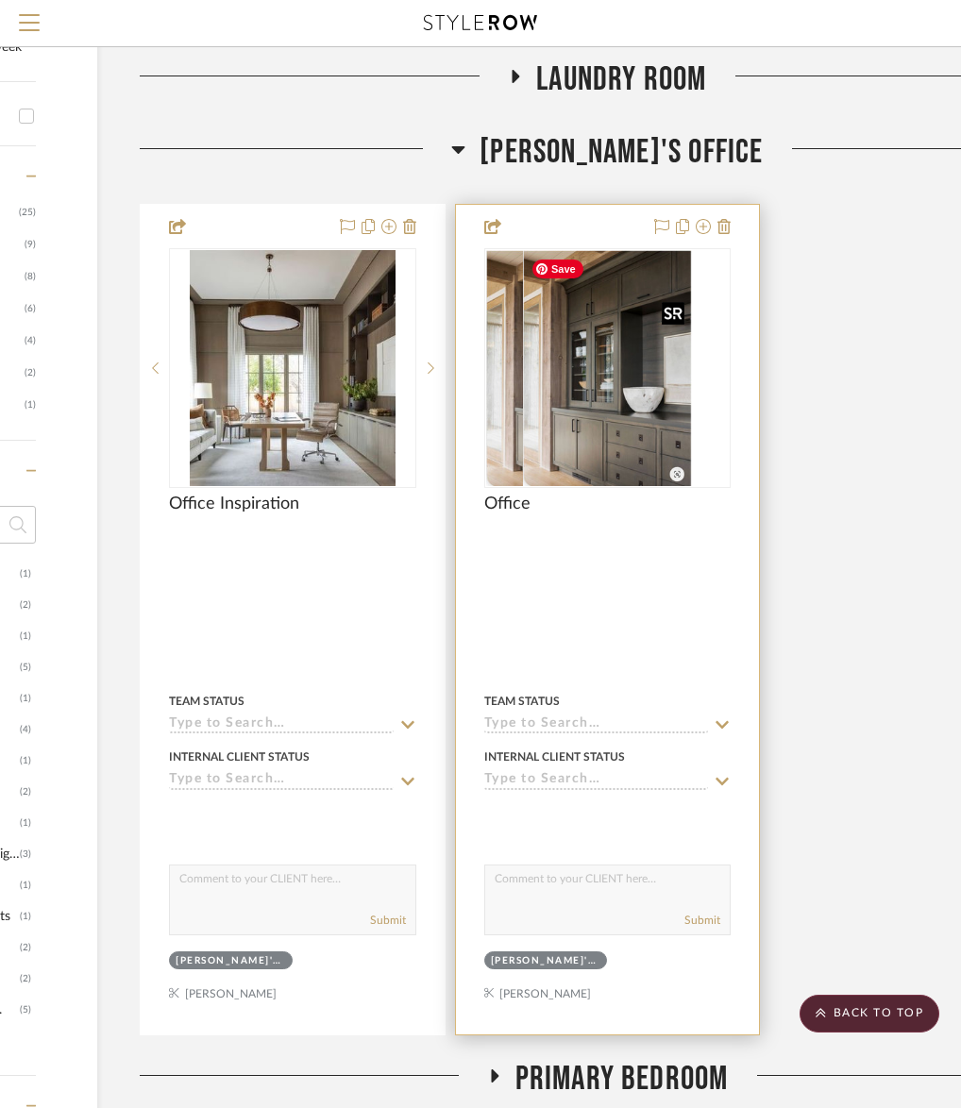
click at [569, 409] on div at bounding box center [607, 368] width 247 height 240
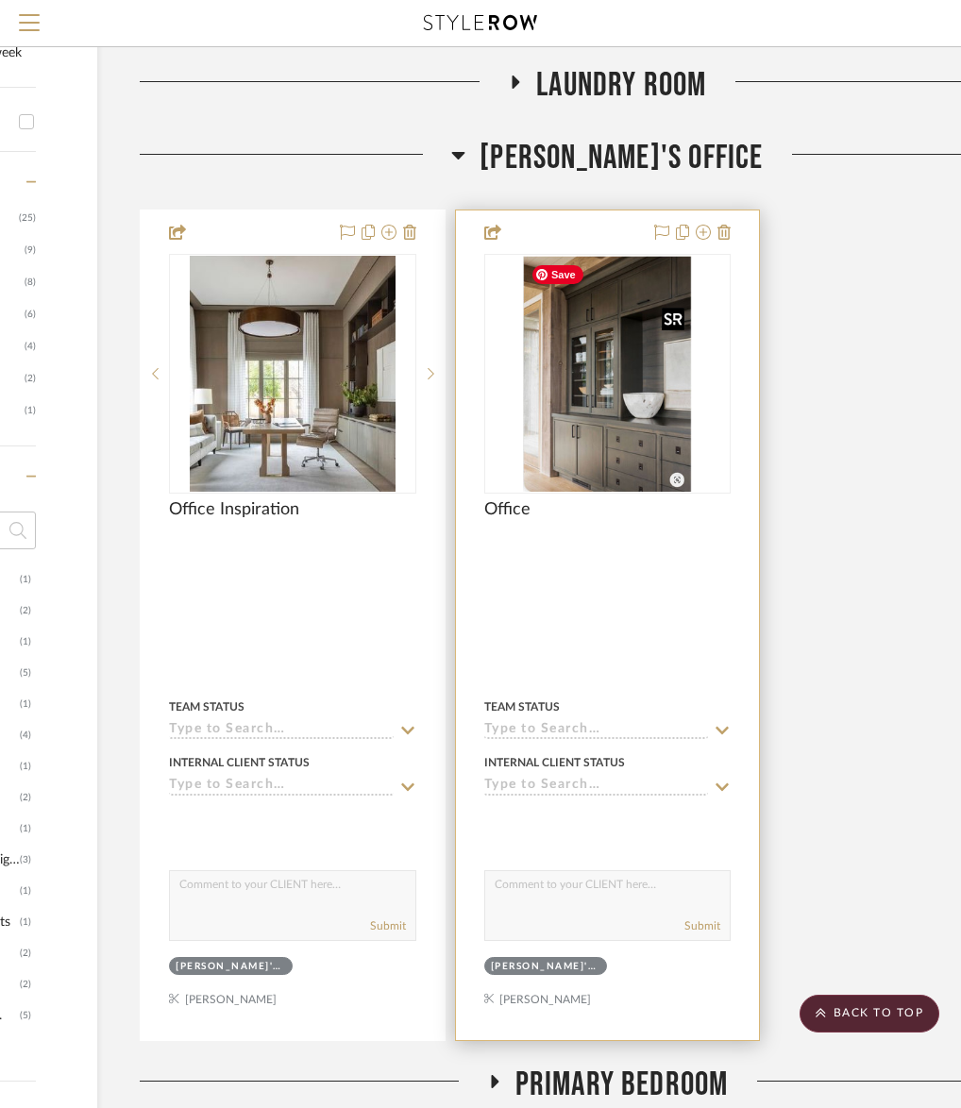
click at [601, 404] on img "0" at bounding box center [607, 374] width 169 height 236
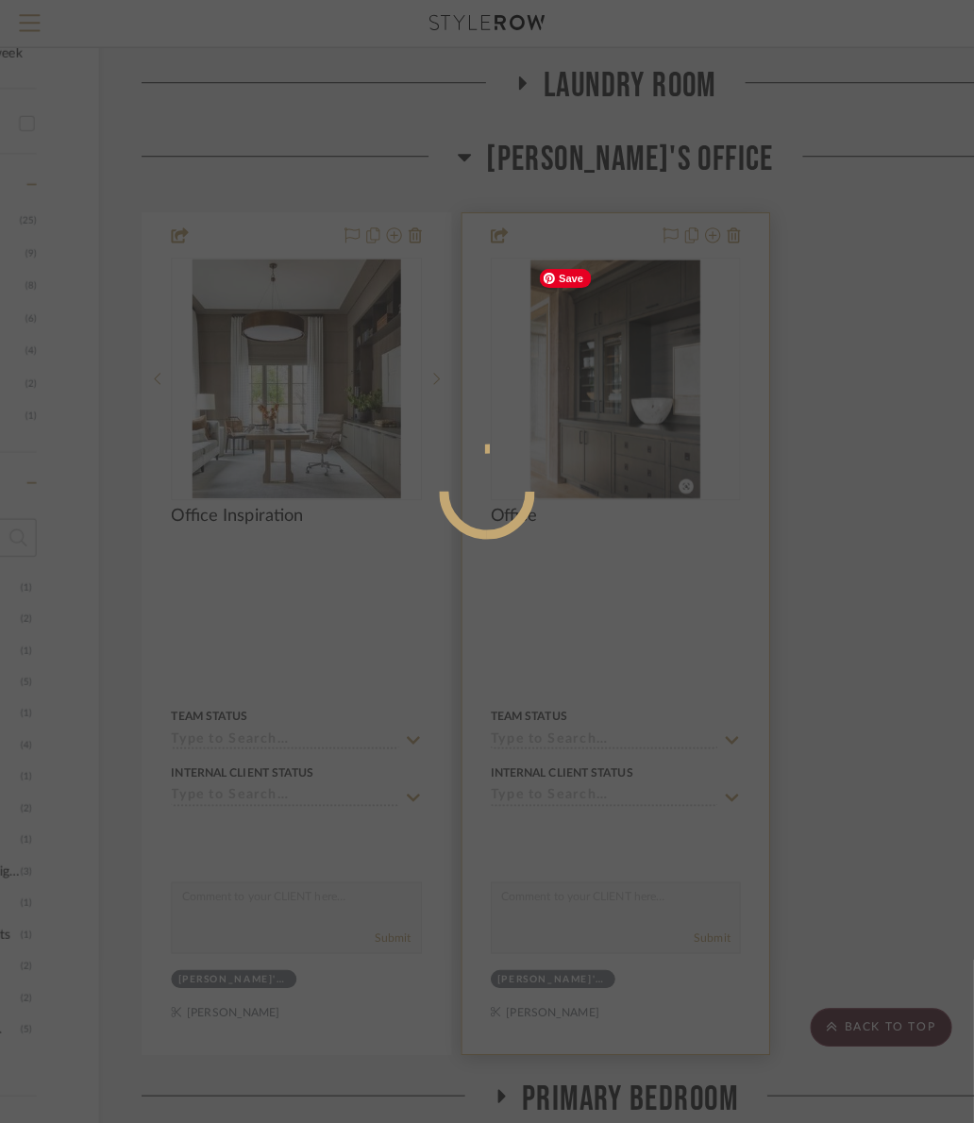
scroll to position [0, 0]
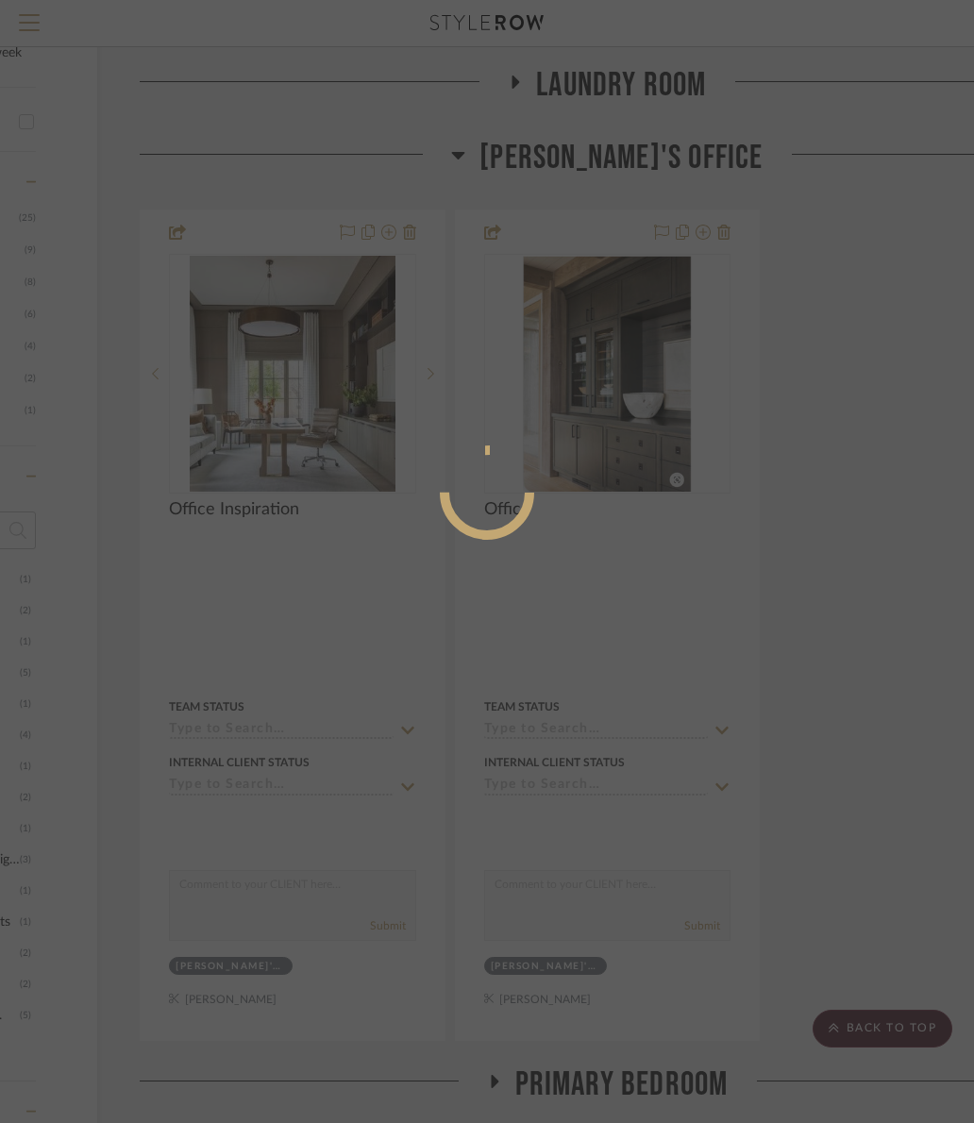
click at [616, 427] on mat-dialog-content at bounding box center [486, 568] width 283 height 813
click at [575, 428] on mat-dialog-content at bounding box center [486, 568] width 283 height 813
click at [229, 360] on div at bounding box center [487, 561] width 974 height 1123
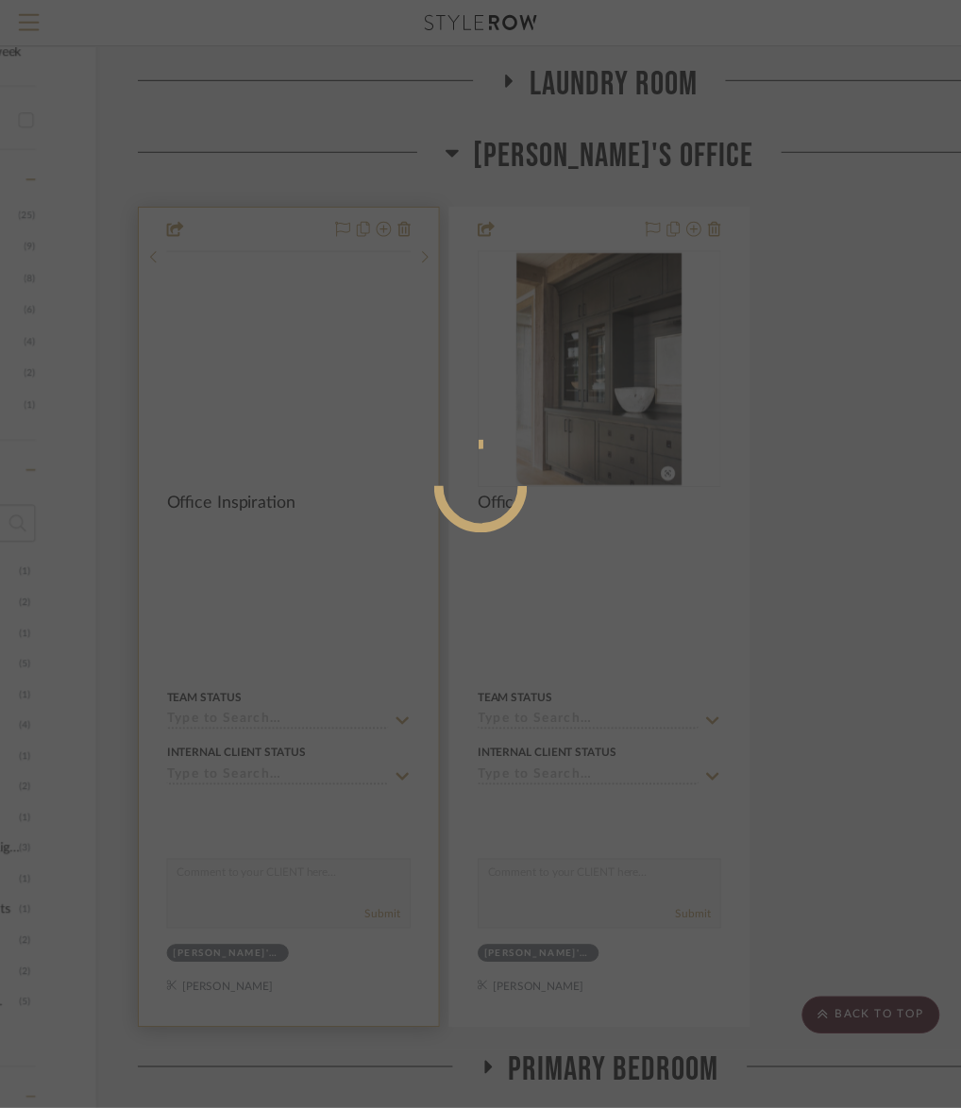
scroll to position [1008, 258]
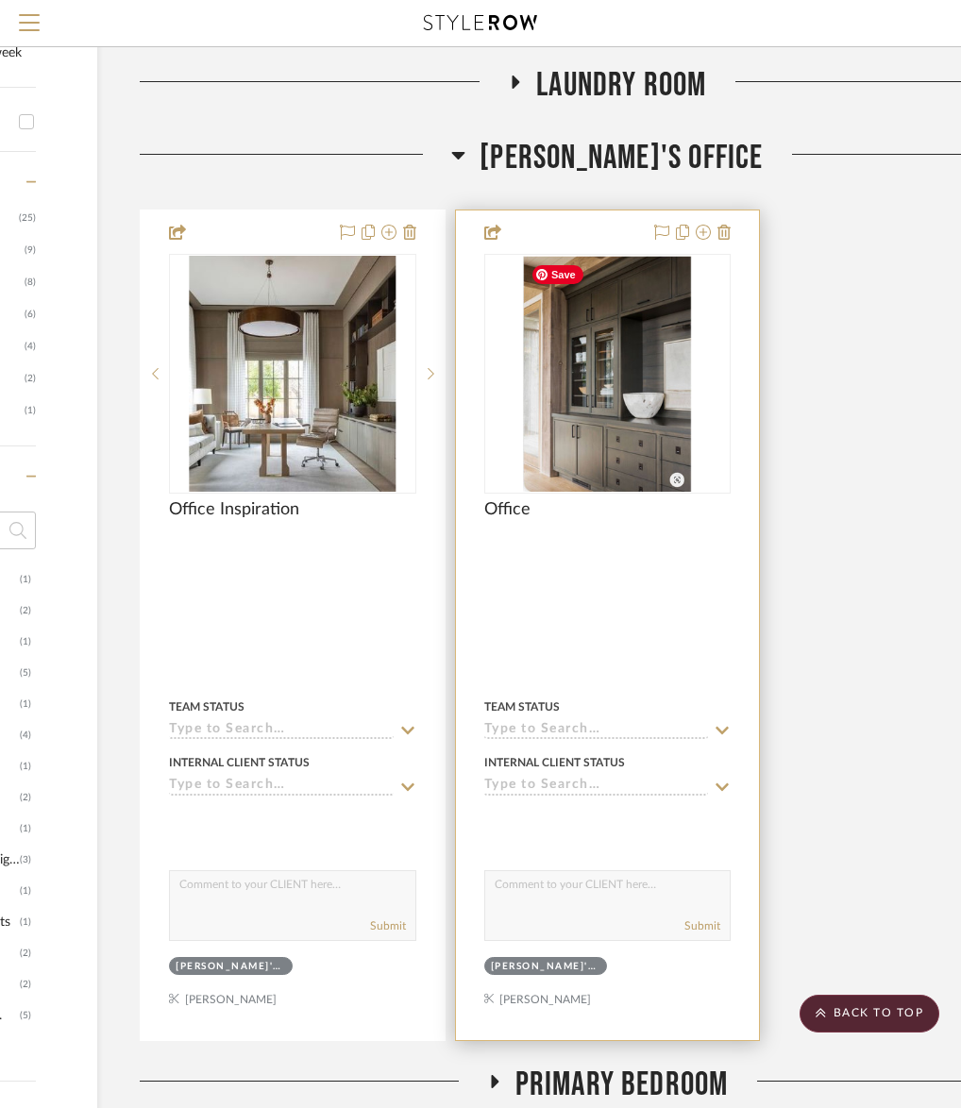
click at [692, 402] on div "0" at bounding box center [607, 374] width 245 height 238
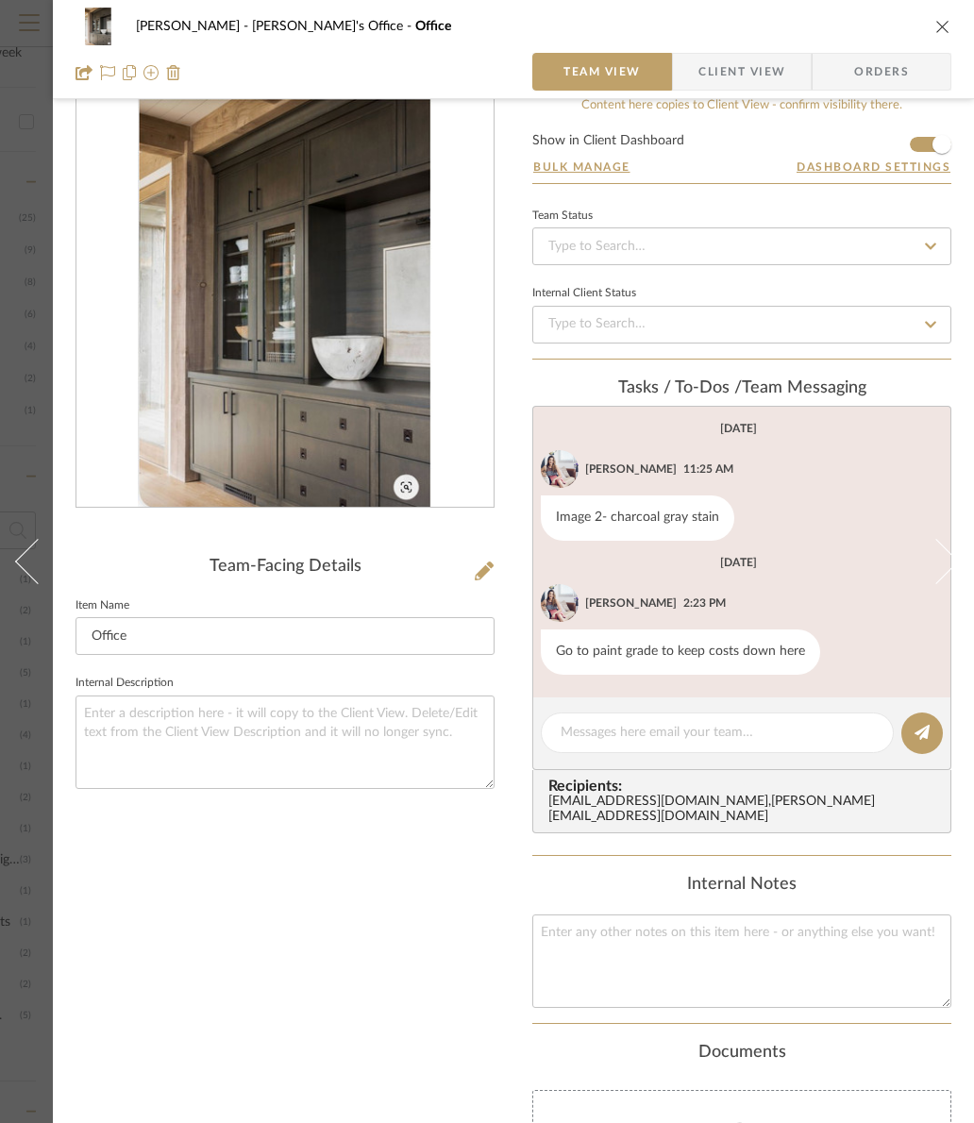
scroll to position [36, 0]
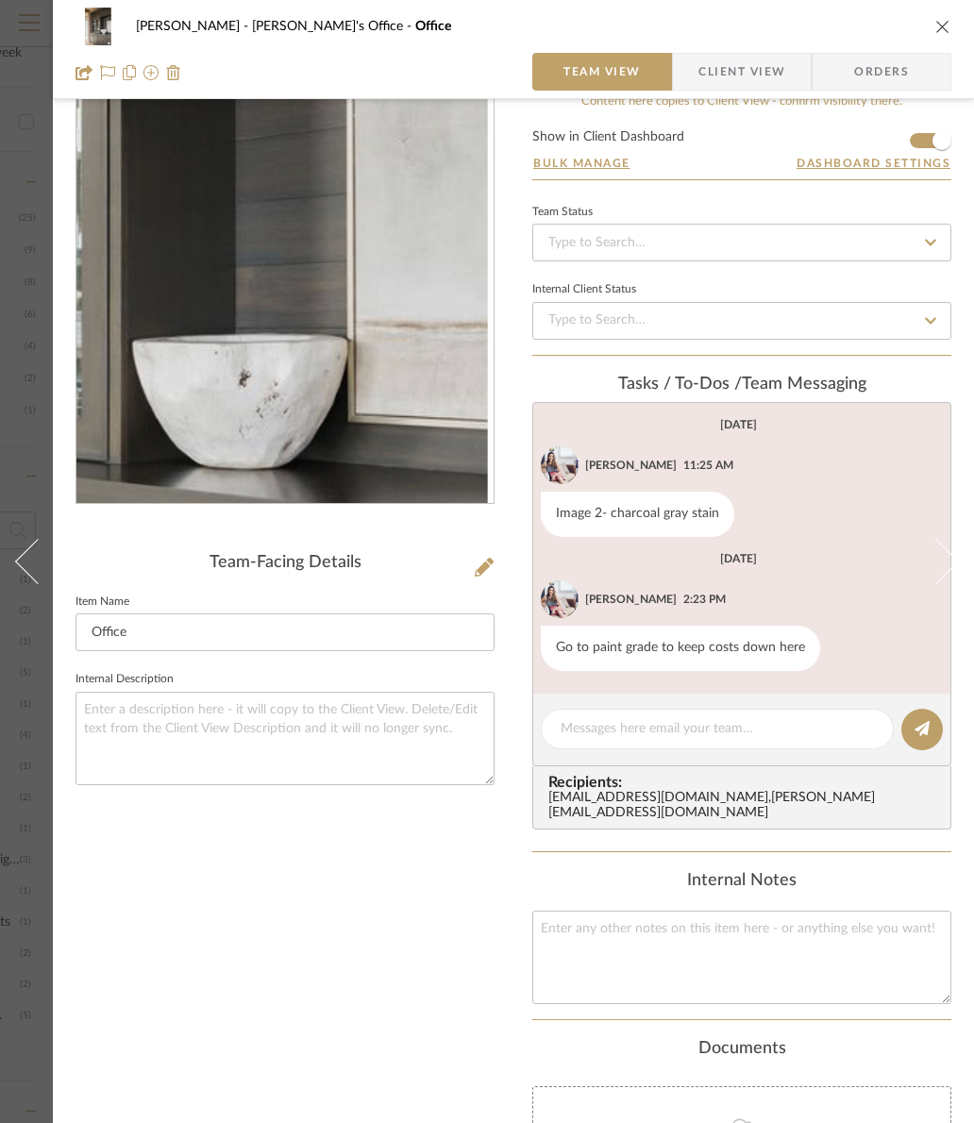
click at [388, 320] on img "0" at bounding box center [285, 299] width 295 height 410
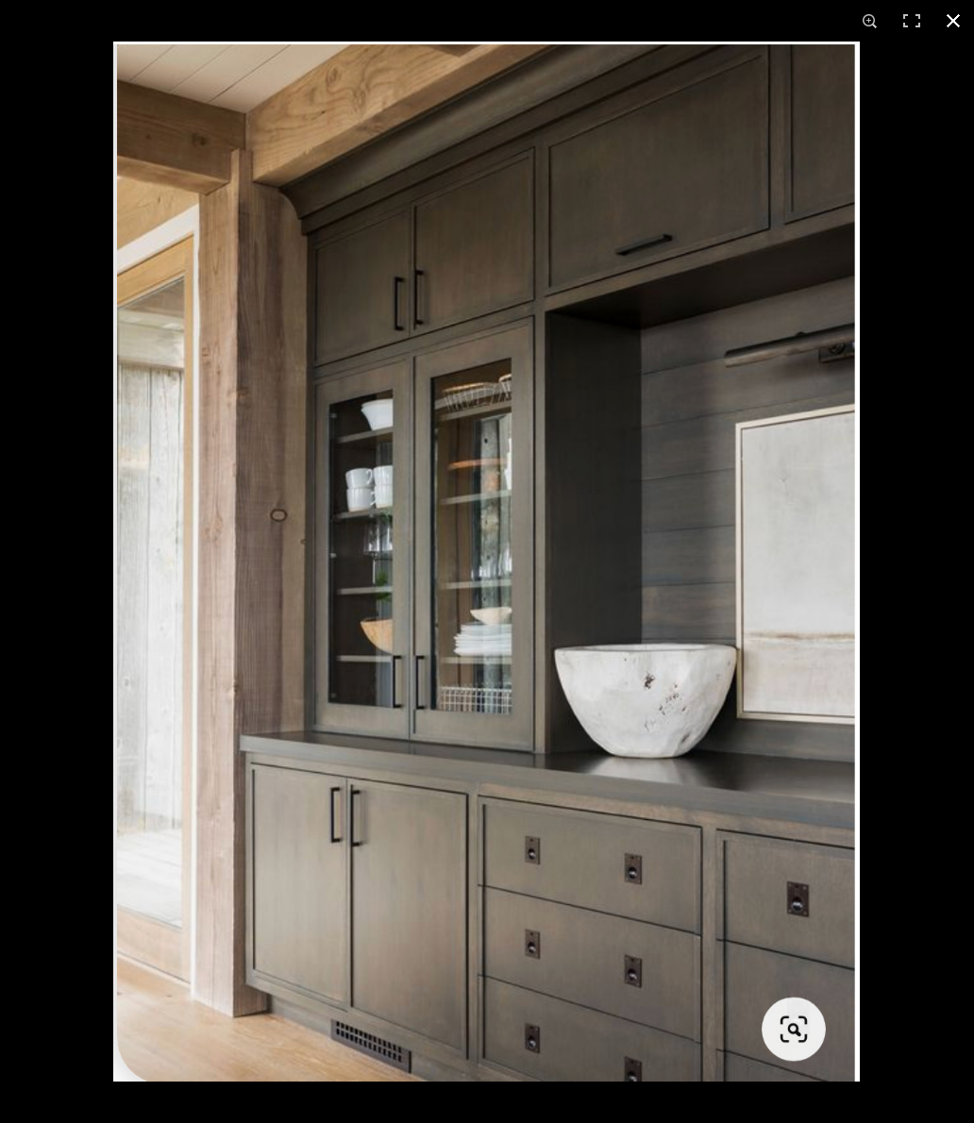
click at [951, 14] on button at bounding box center [954, 21] width 42 height 42
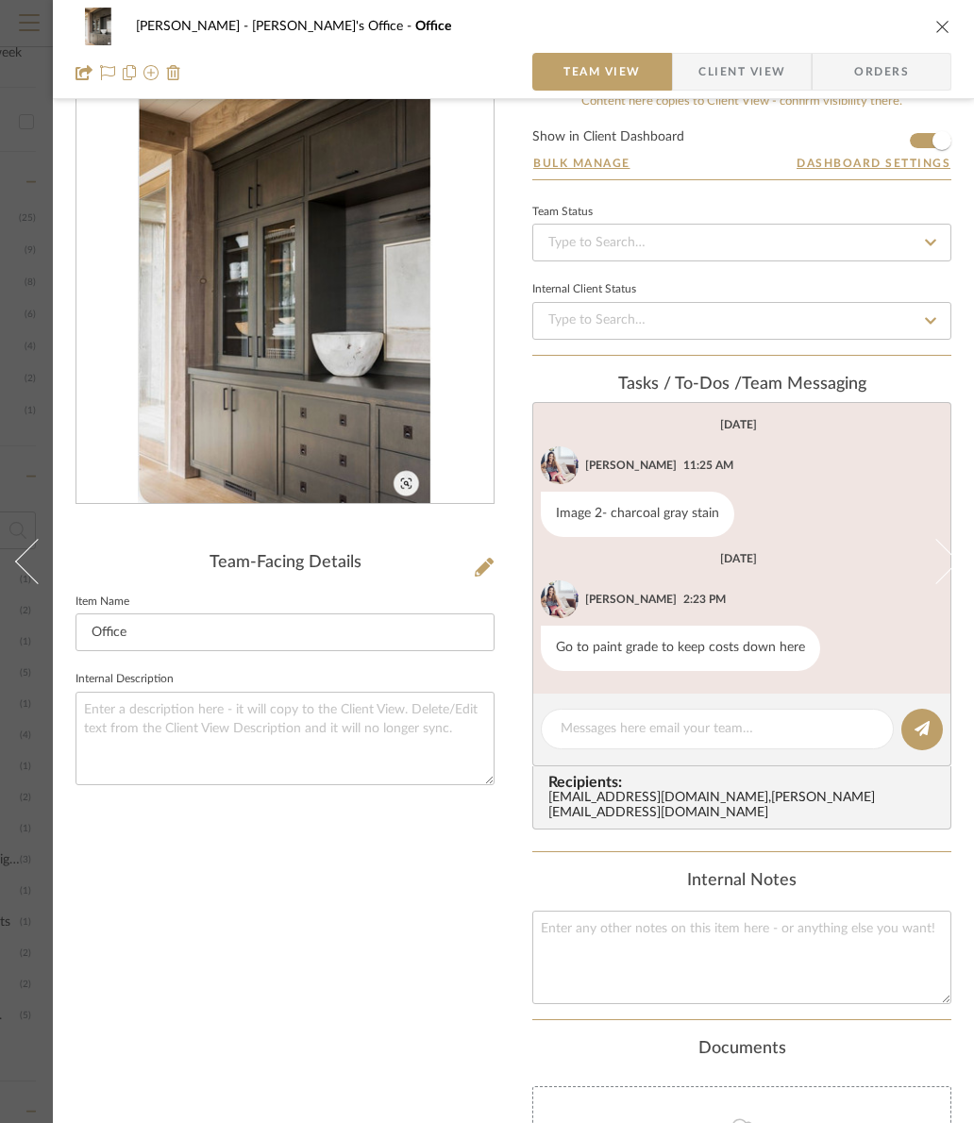
drag, startPoint x: 947, startPoint y: 33, endPoint x: 936, endPoint y: 4, distance: 31.1
click at [946, 32] on icon "close" at bounding box center [942, 26] width 15 height 15
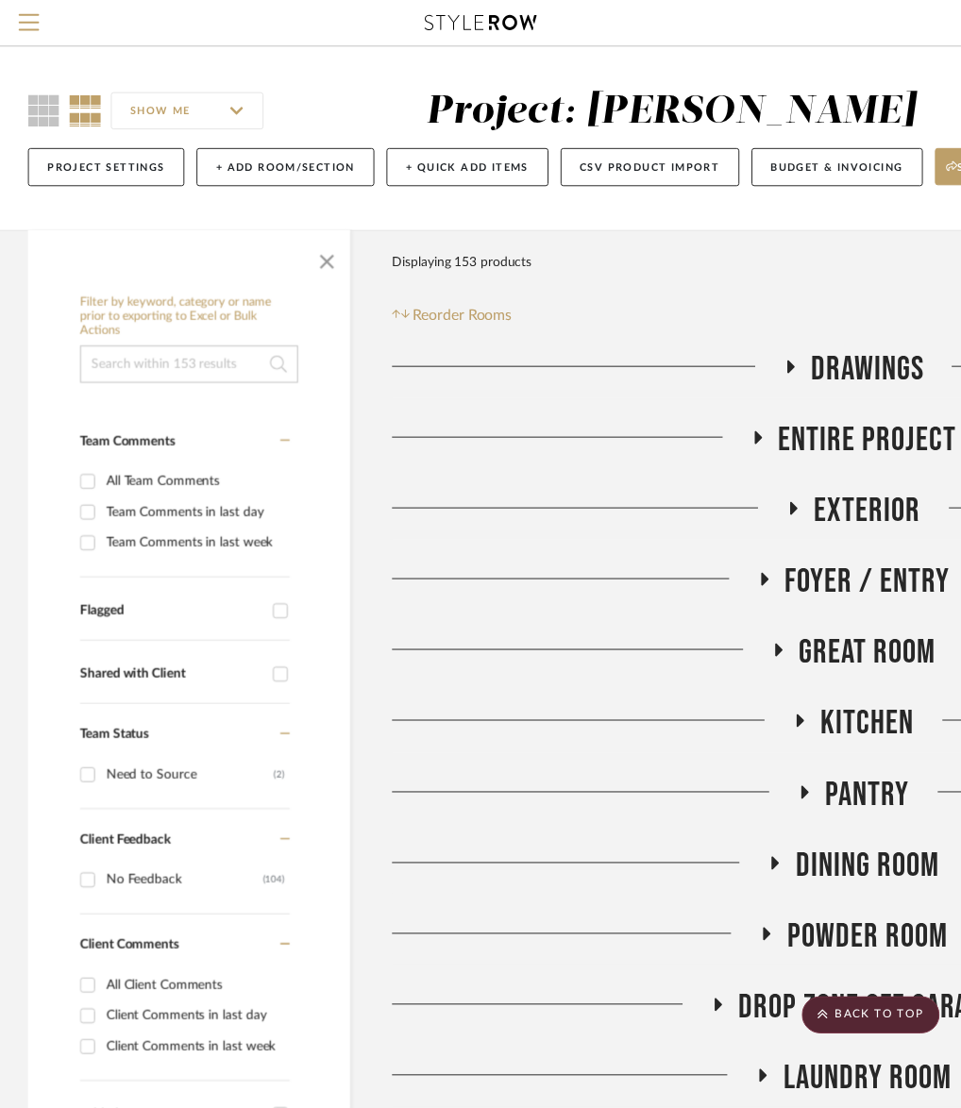
scroll to position [1008, 258]
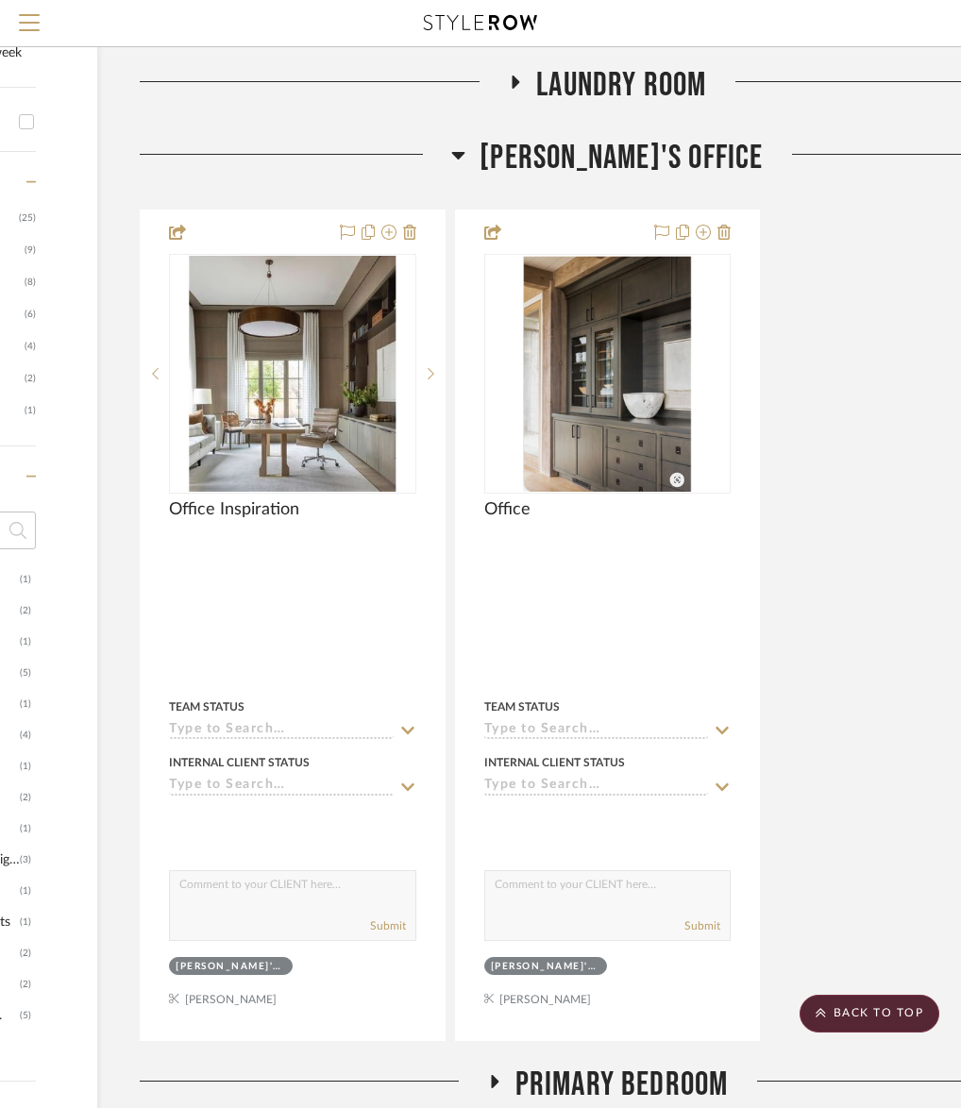
click at [643, 171] on span "[PERSON_NAME]'s Office" at bounding box center [621, 158] width 283 height 41
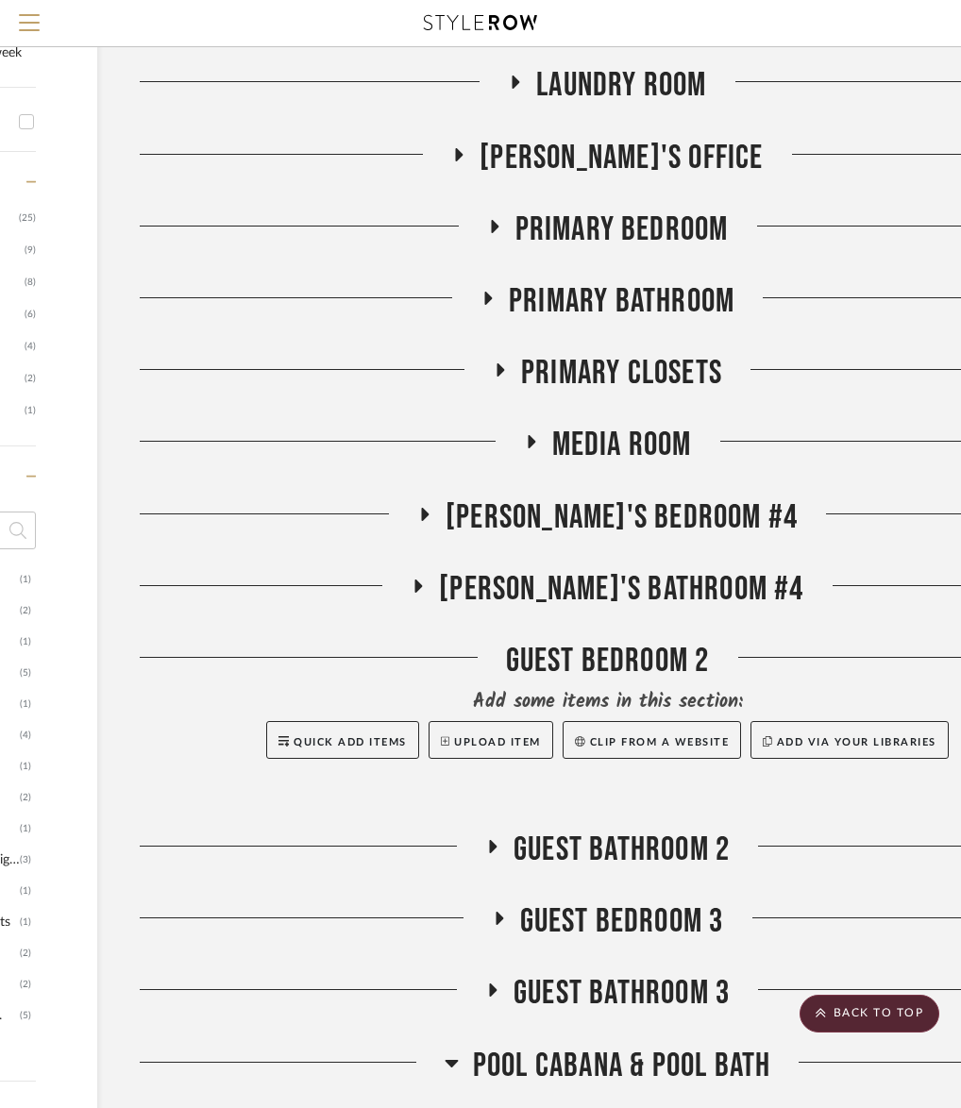
drag, startPoint x: 645, startPoint y: 456, endPoint x: 725, endPoint y: 460, distance: 80.3
click at [645, 456] on span "Media Room" at bounding box center [622, 445] width 140 height 41
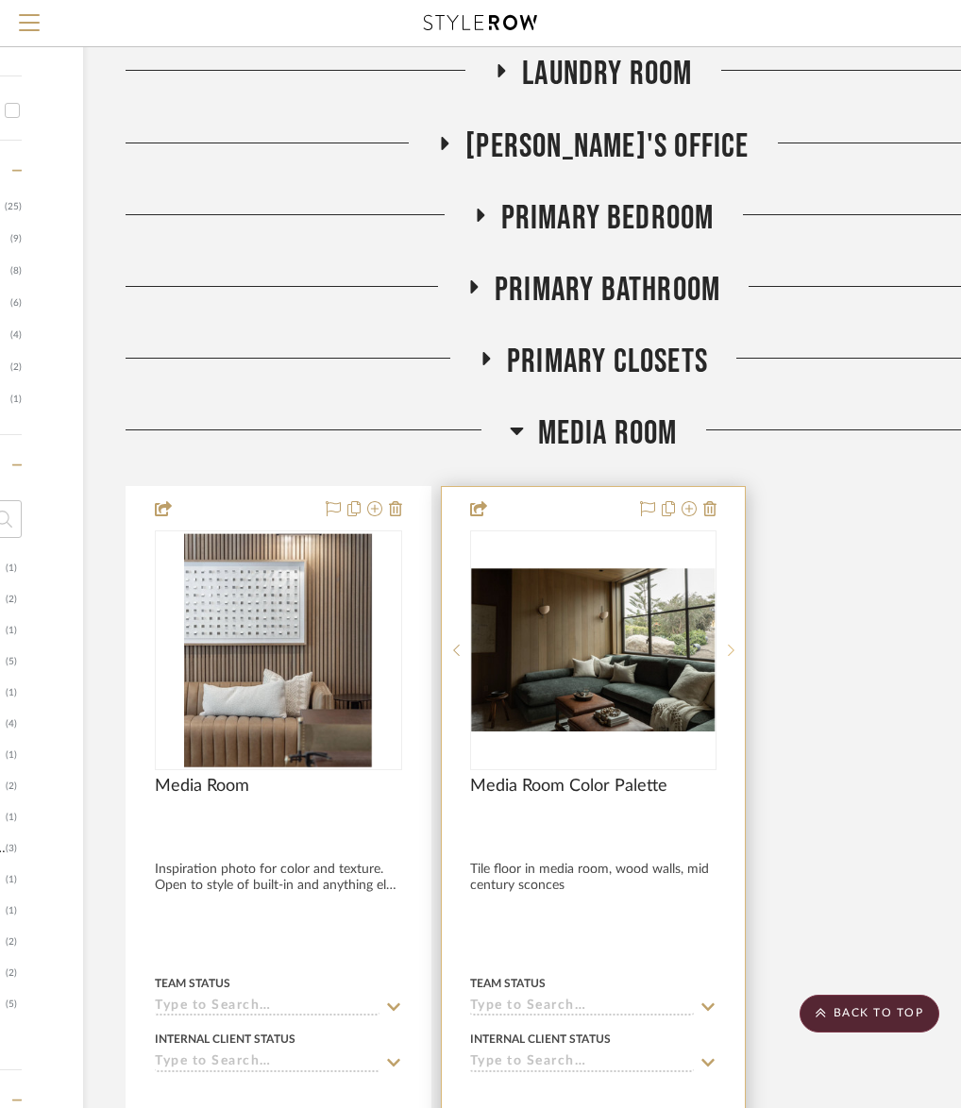
click at [729, 649] on icon at bounding box center [731, 650] width 7 height 13
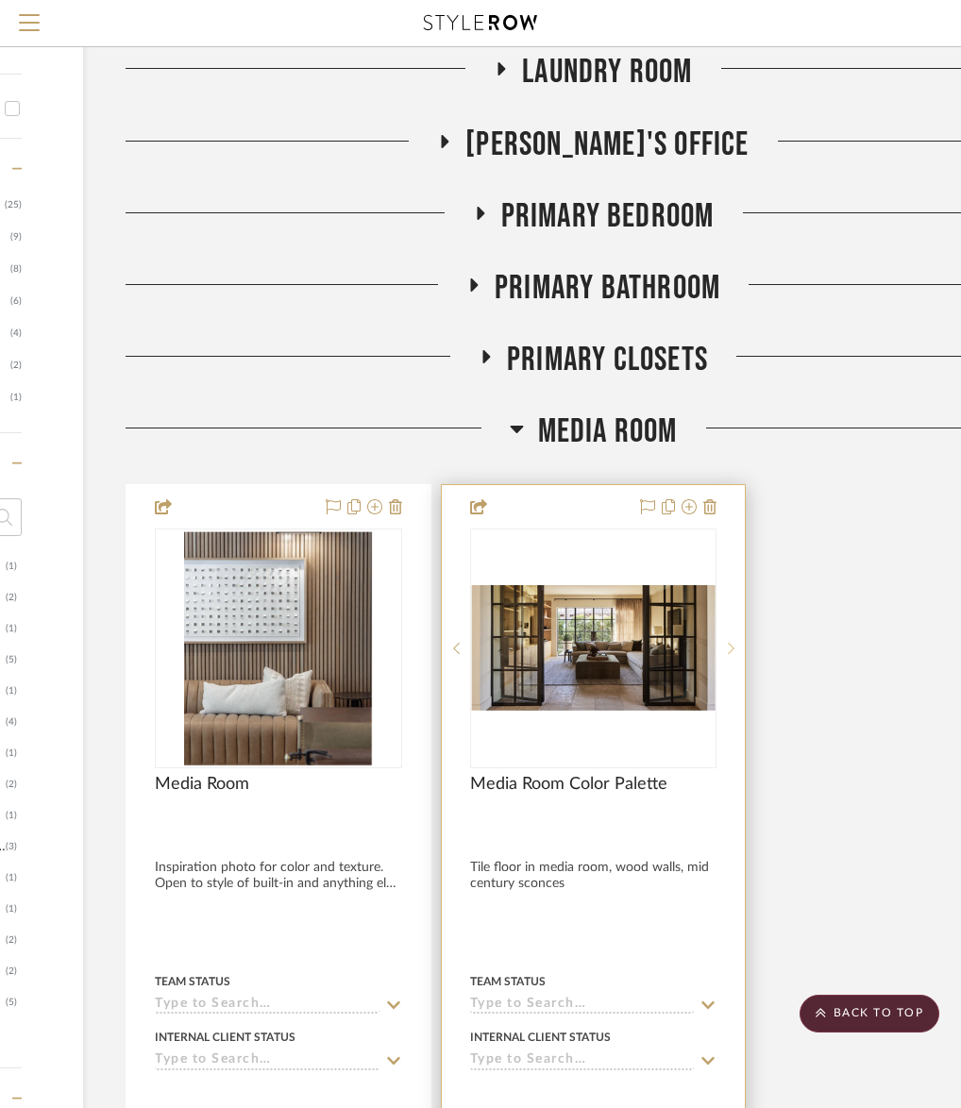
click at [729, 649] on icon at bounding box center [731, 648] width 7 height 13
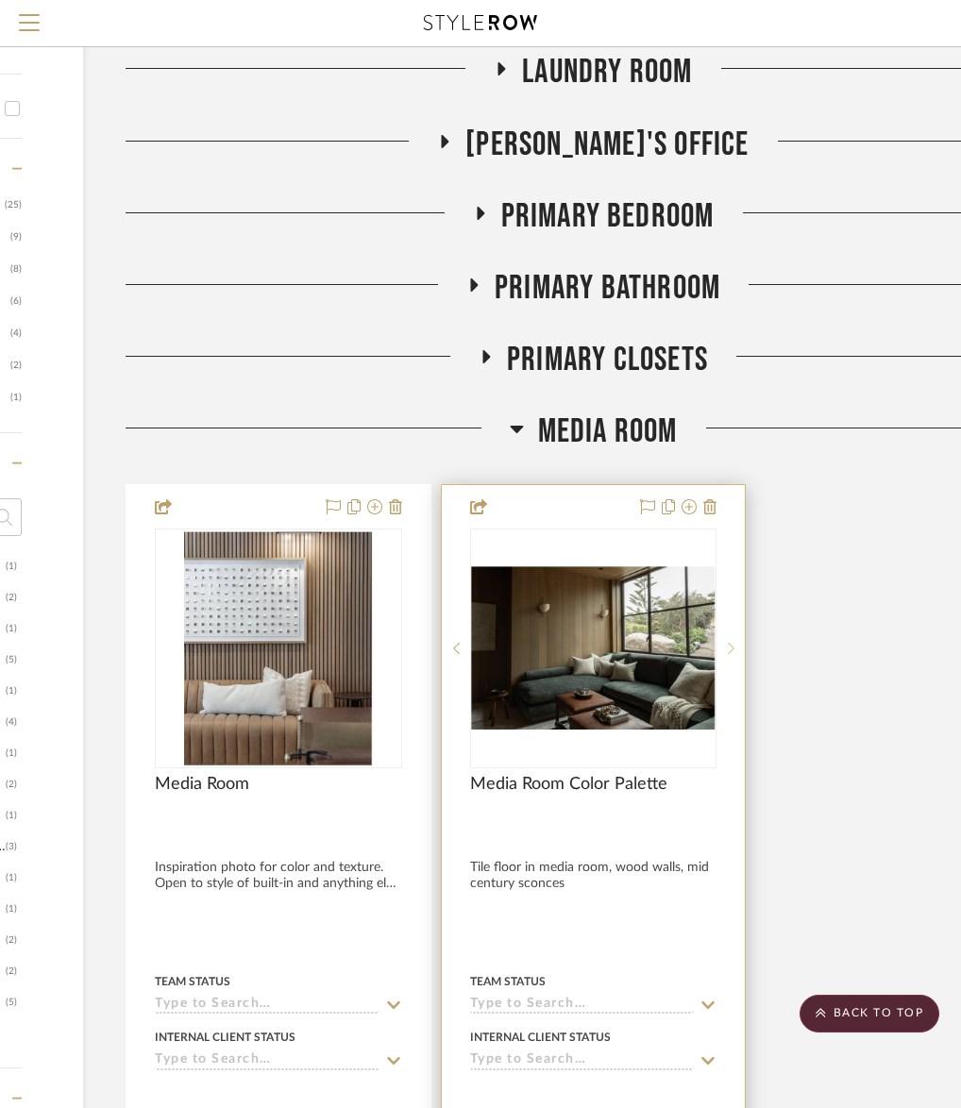
click at [729, 649] on icon at bounding box center [731, 648] width 7 height 13
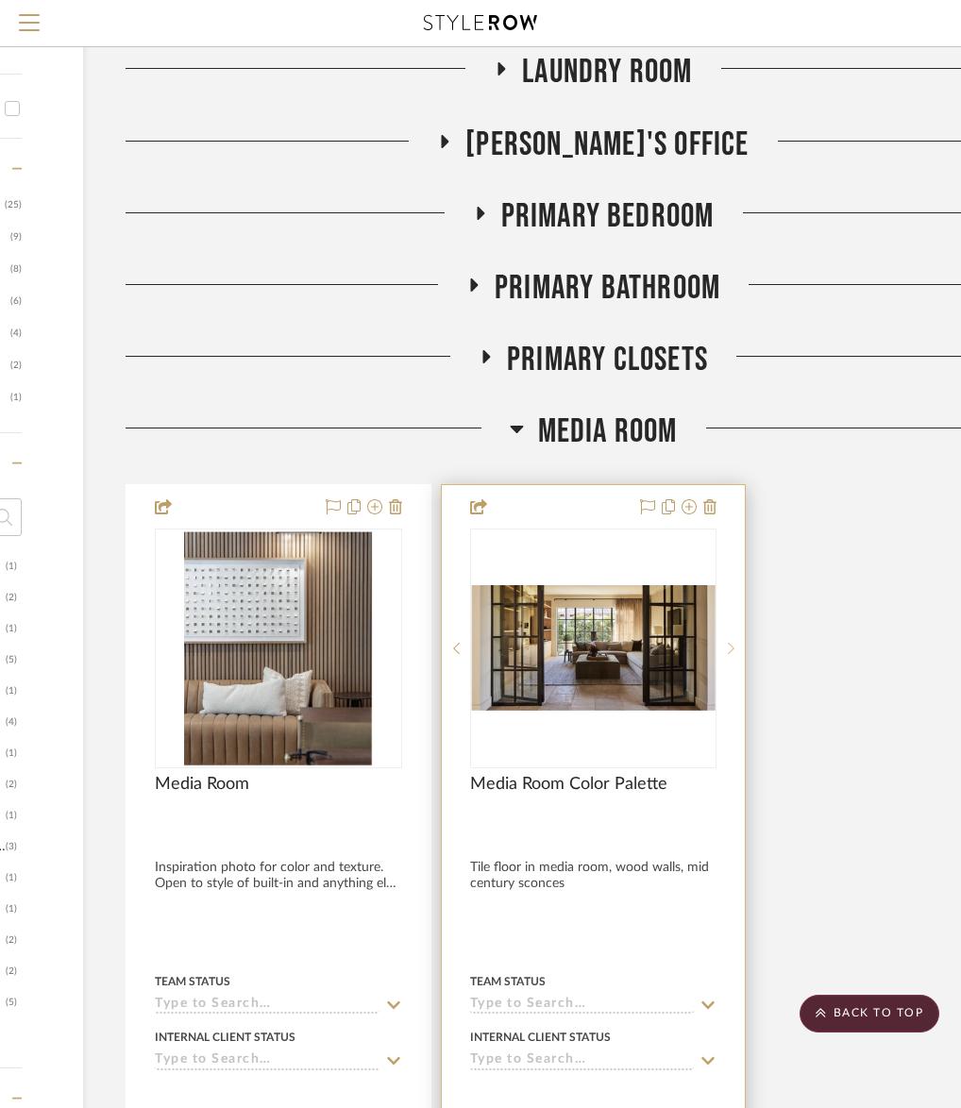
click at [729, 649] on icon at bounding box center [731, 648] width 7 height 13
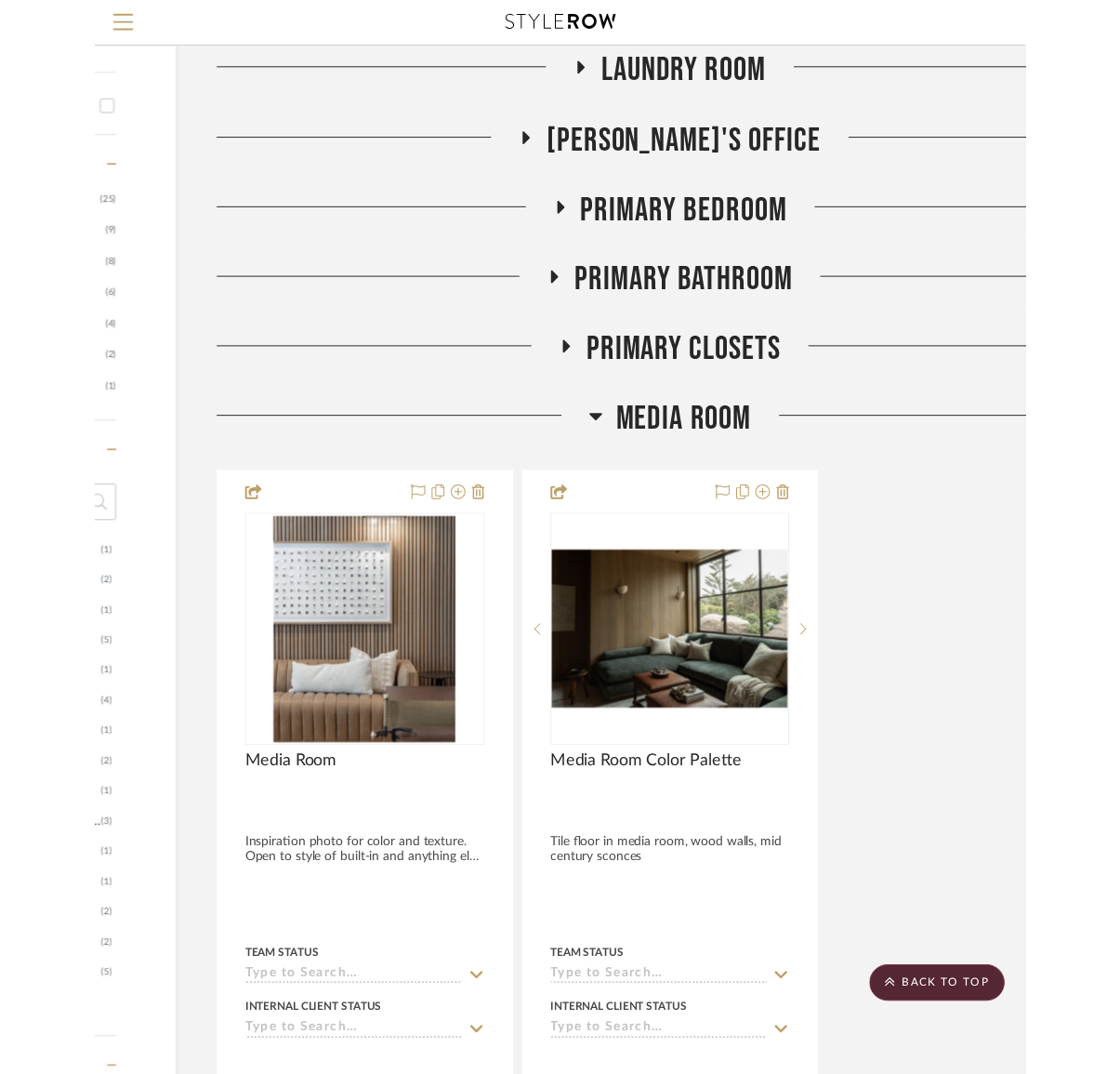
scroll to position [1006, 219]
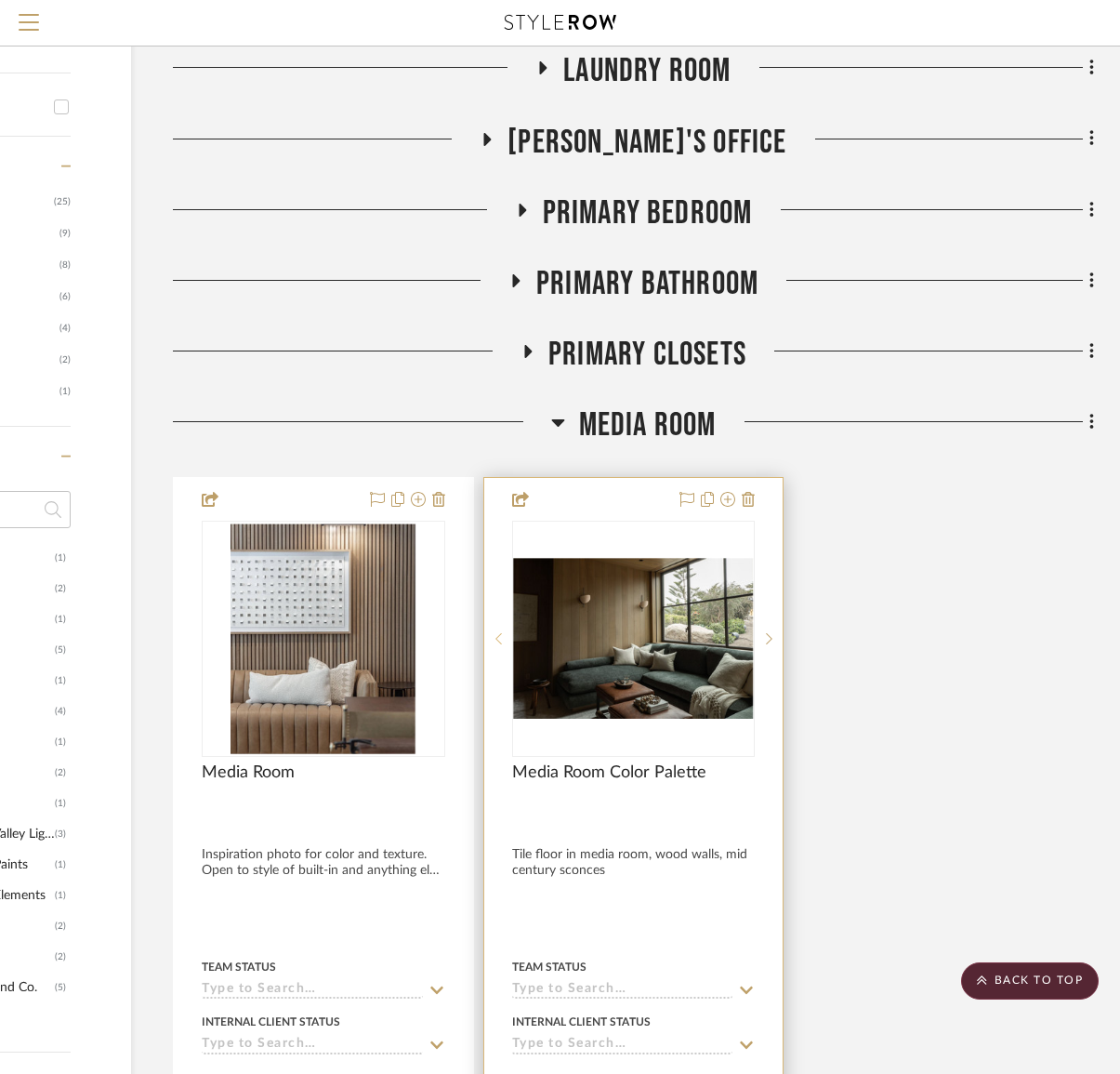
click at [499, 641] on icon at bounding box center [498, 638] width 7 height 11
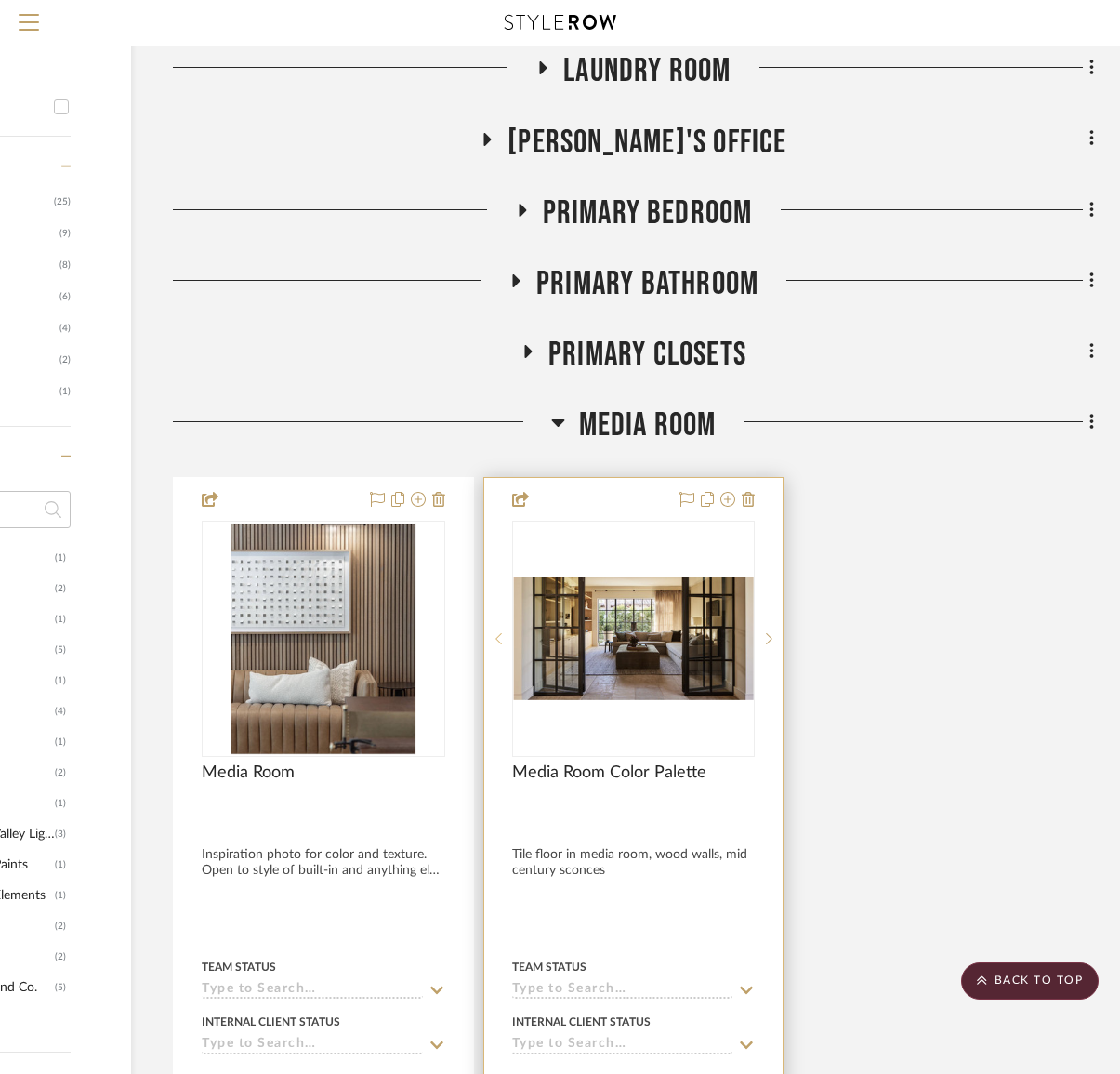
click at [499, 641] on icon at bounding box center [498, 638] width 7 height 11
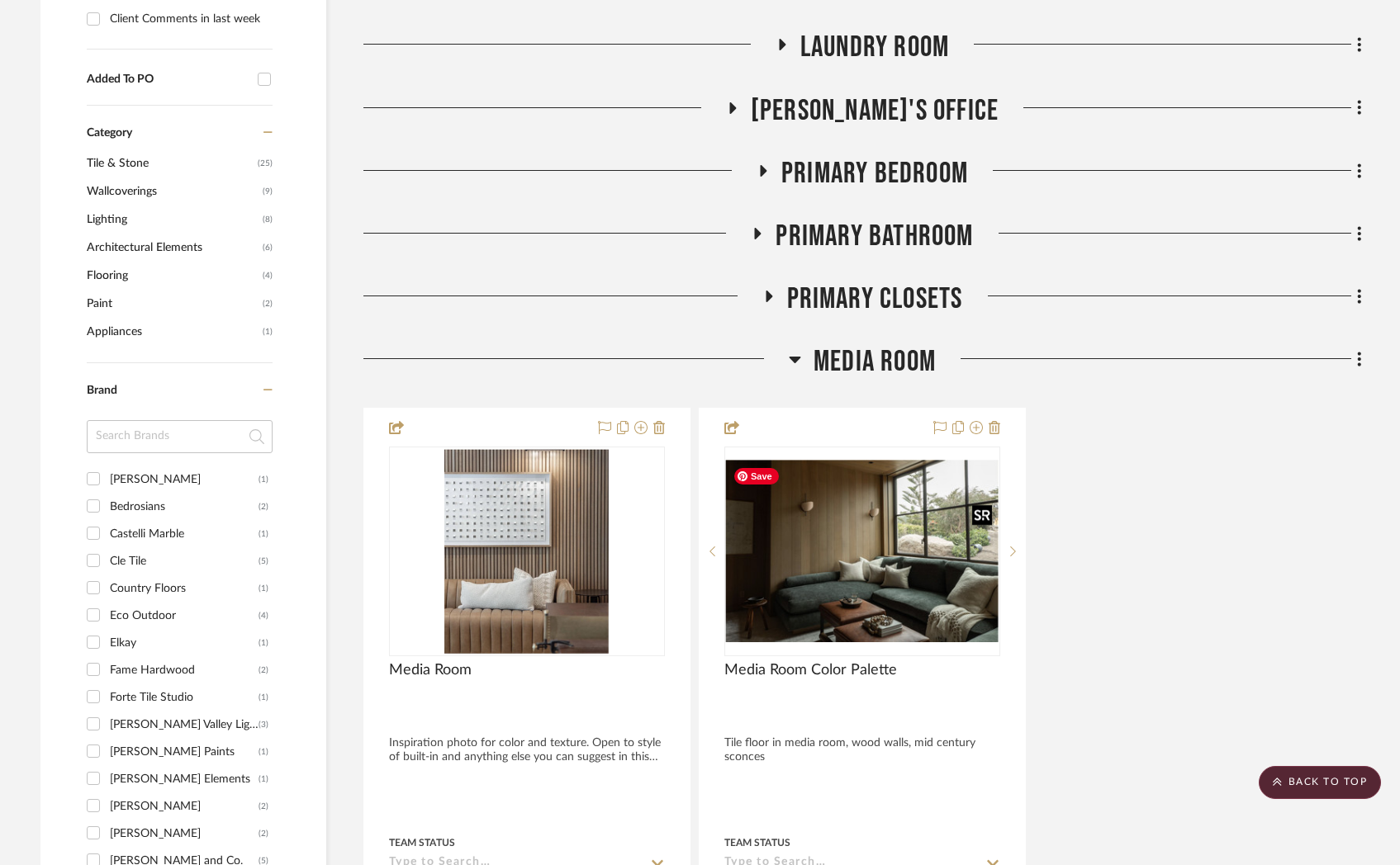
scroll to position [817, 0]
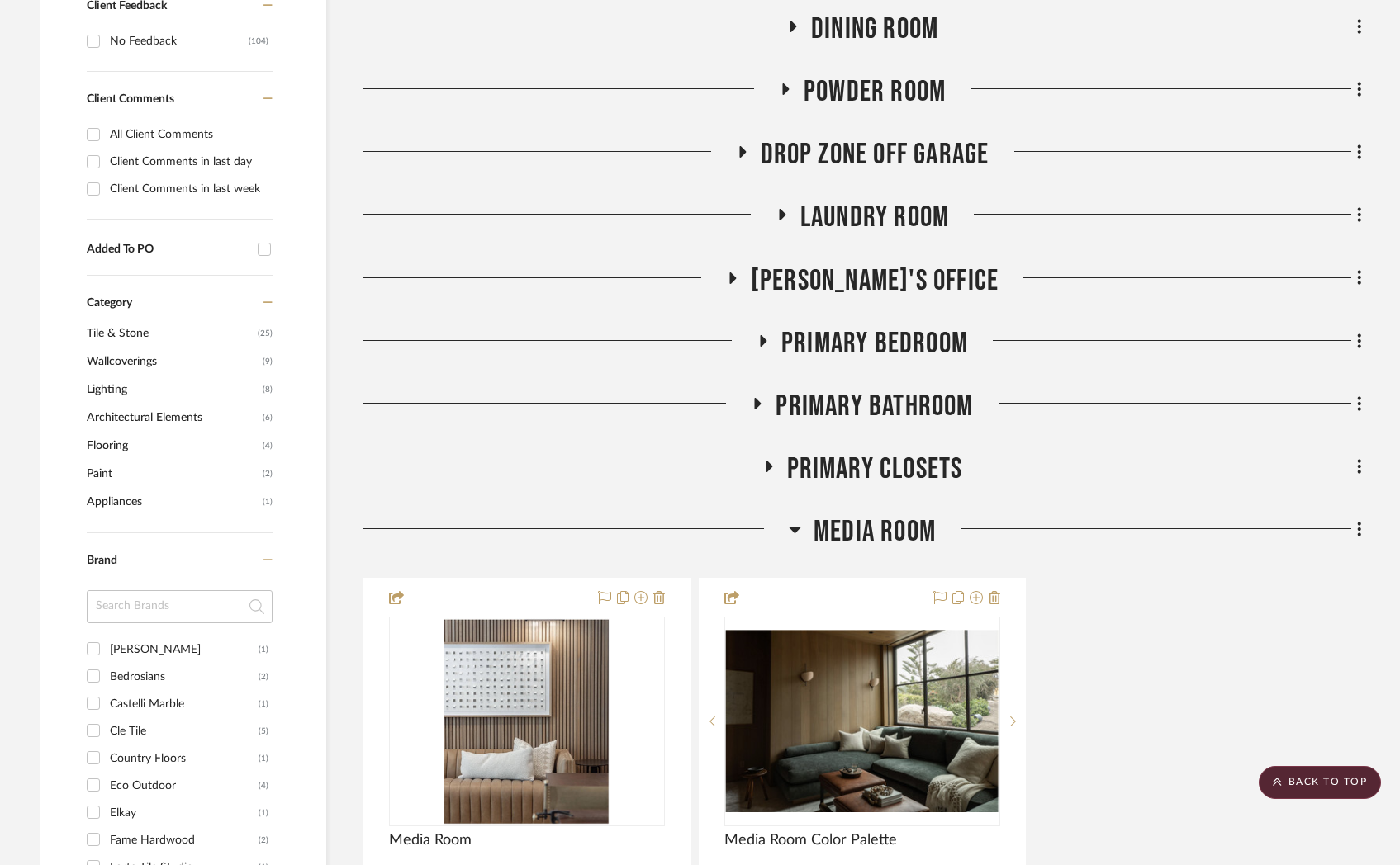
drag, startPoint x: 876, startPoint y: 538, endPoint x: 867, endPoint y: 434, distance: 104.4
click at [876, 537] on span "Media Room" at bounding box center [875, 532] width 122 height 36
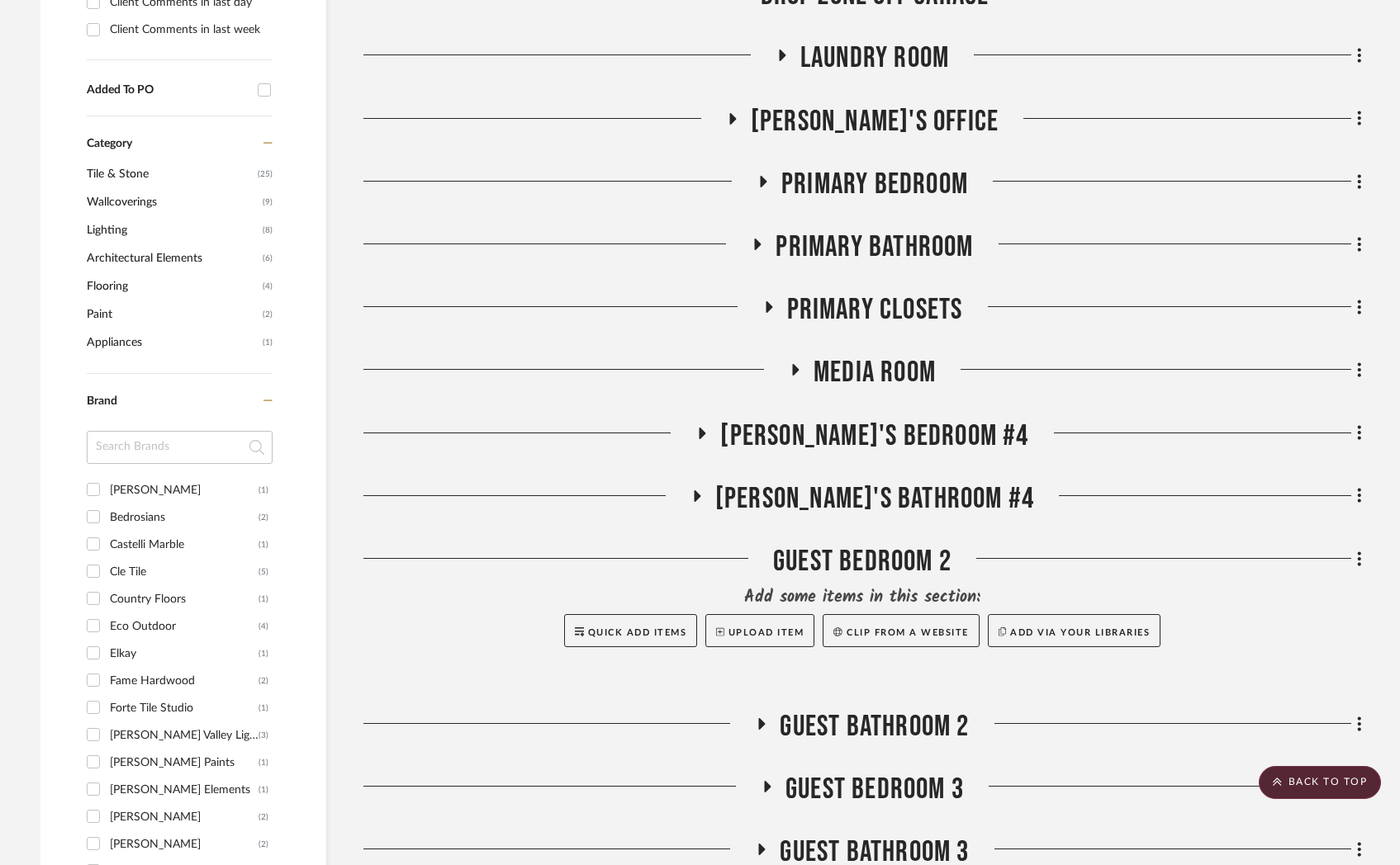
click at [905, 445] on span "[PERSON_NAME]'s Bedroom #4" at bounding box center [874, 436] width 308 height 36
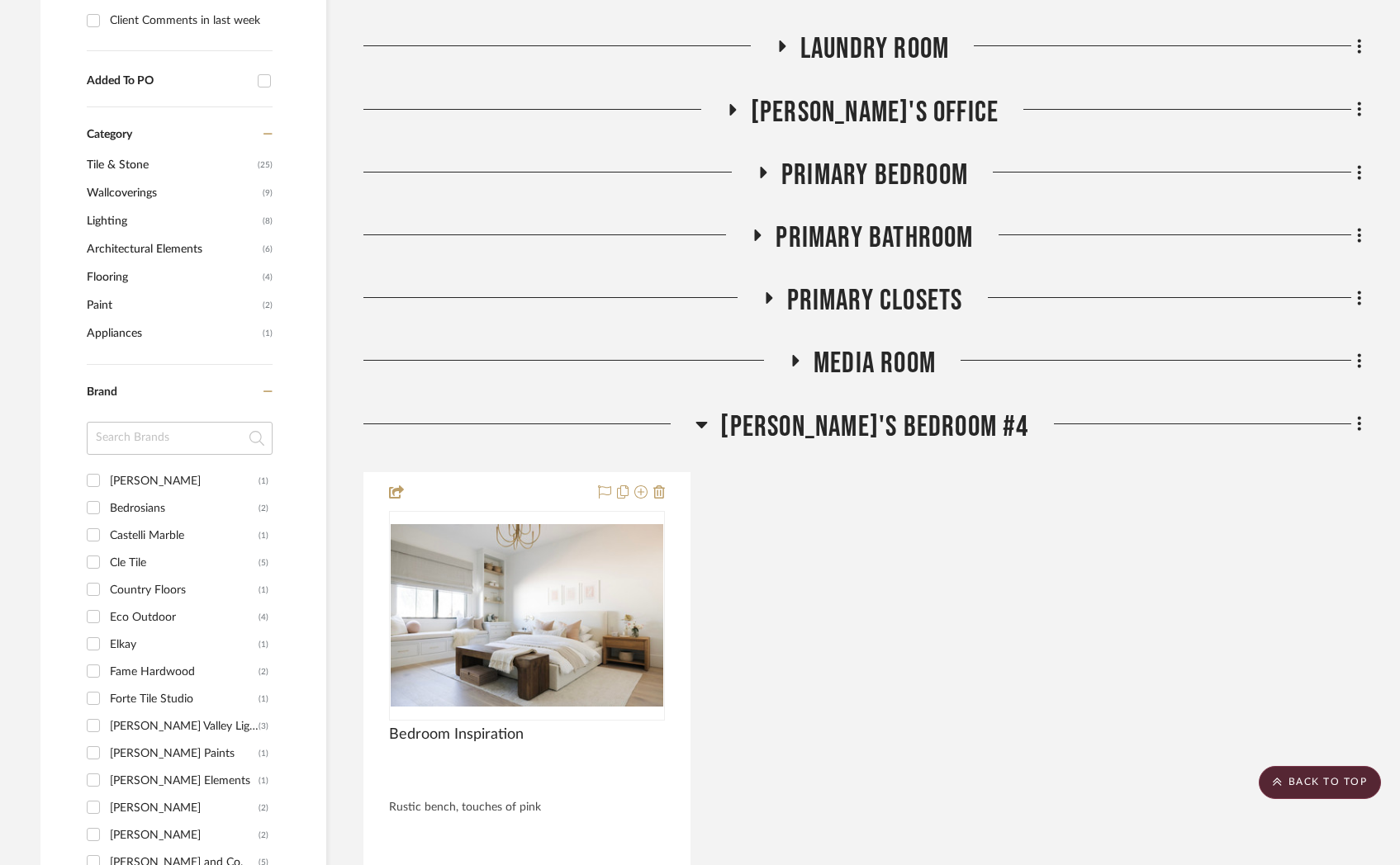
scroll to position [986, 0]
click at [919, 437] on span "[PERSON_NAME]'s Bedroom #4" at bounding box center [874, 426] width 308 height 36
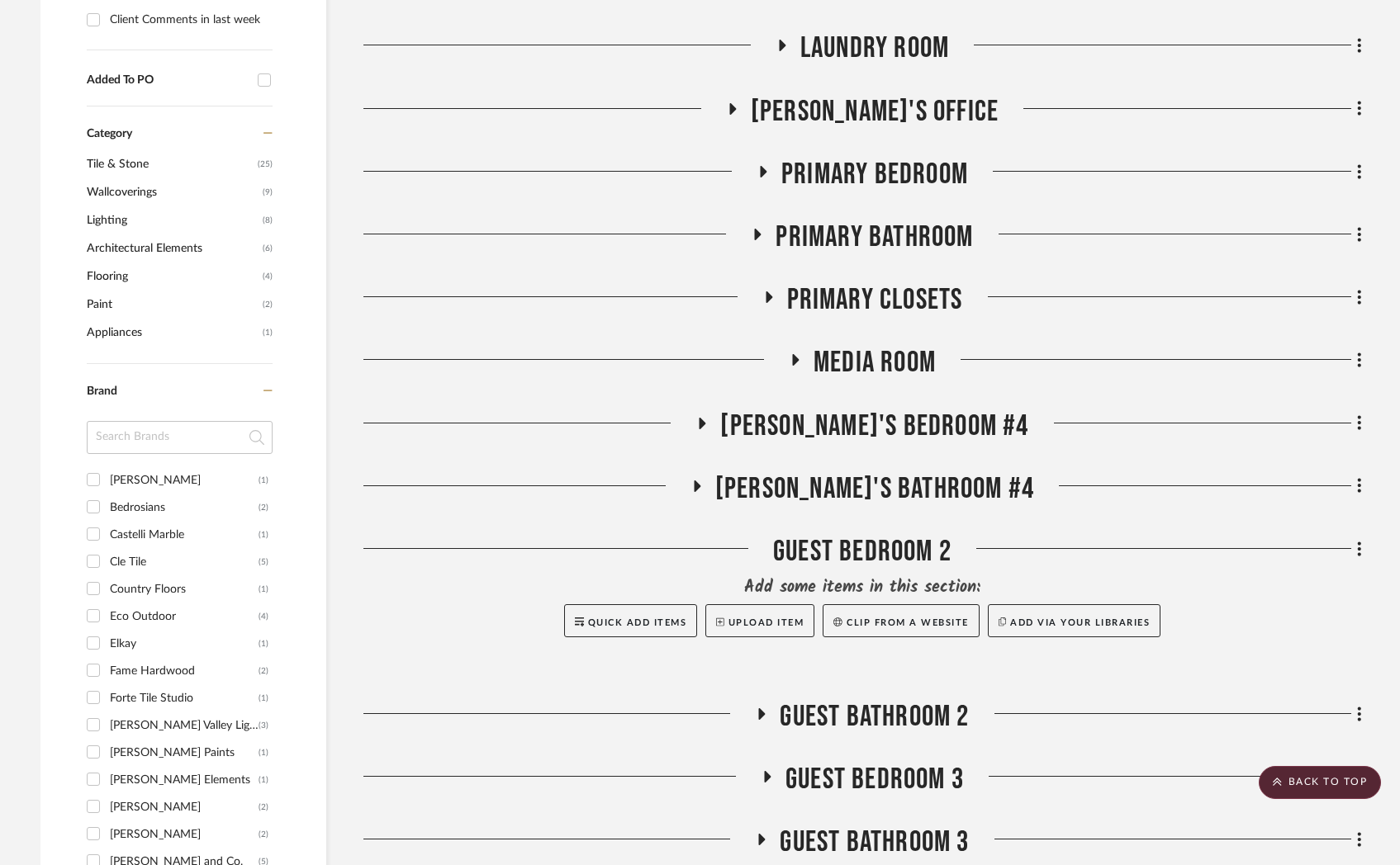
click at [922, 505] on span "[PERSON_NAME]'s Bathroom #4" at bounding box center [874, 489] width 318 height 36
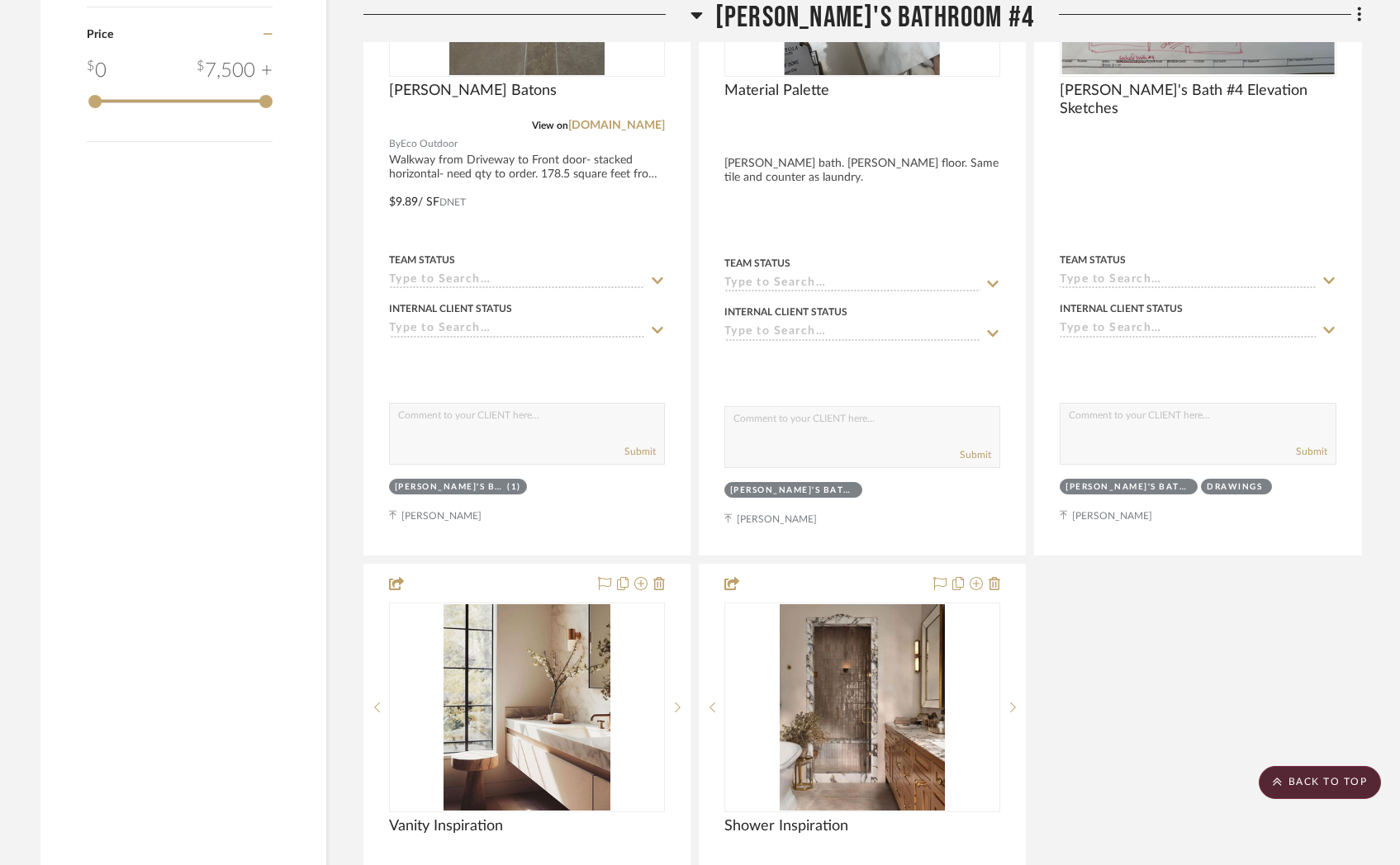
scroll to position [2690, 0]
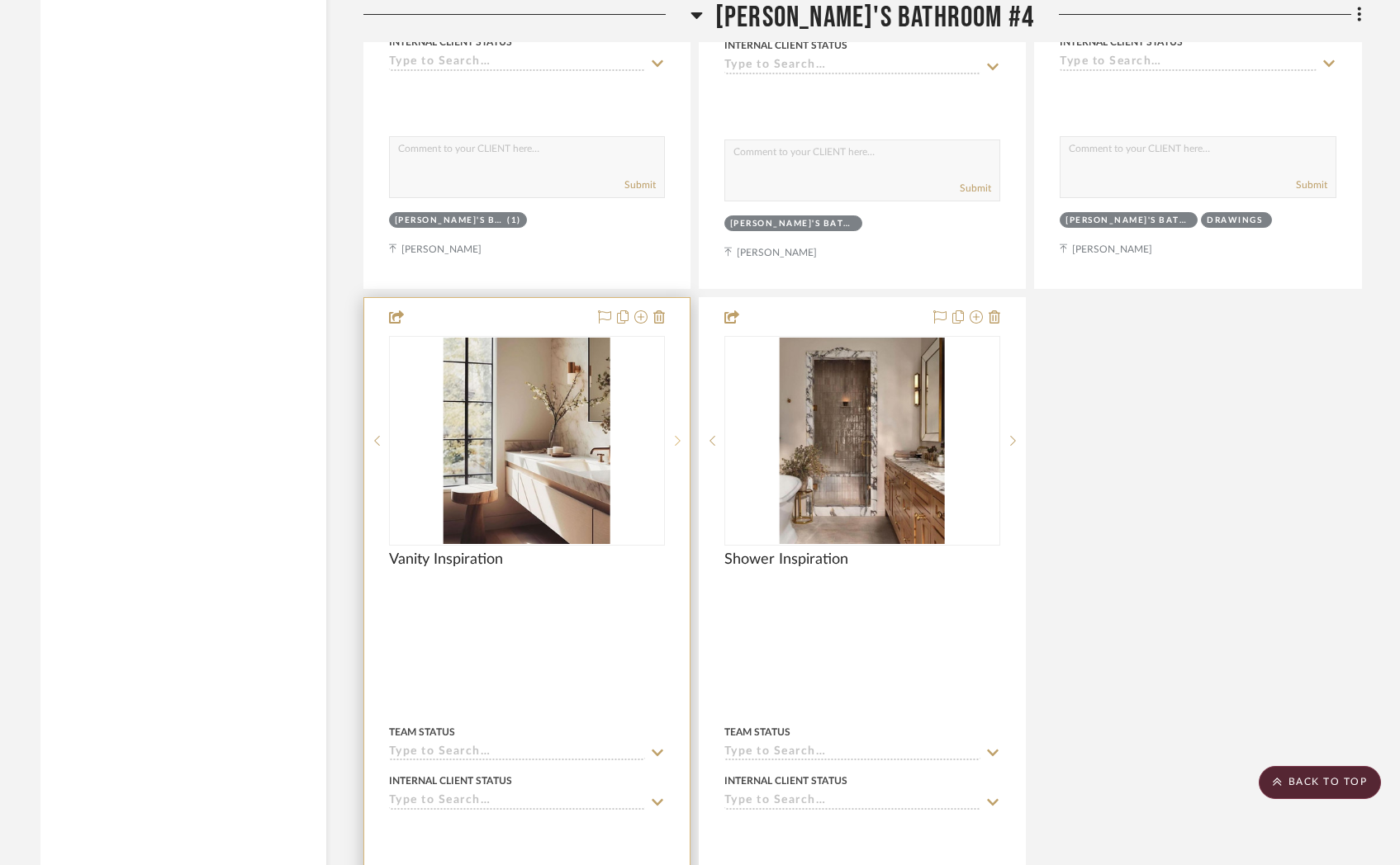
click at [673, 446] on div at bounding box center [677, 441] width 24 height 210
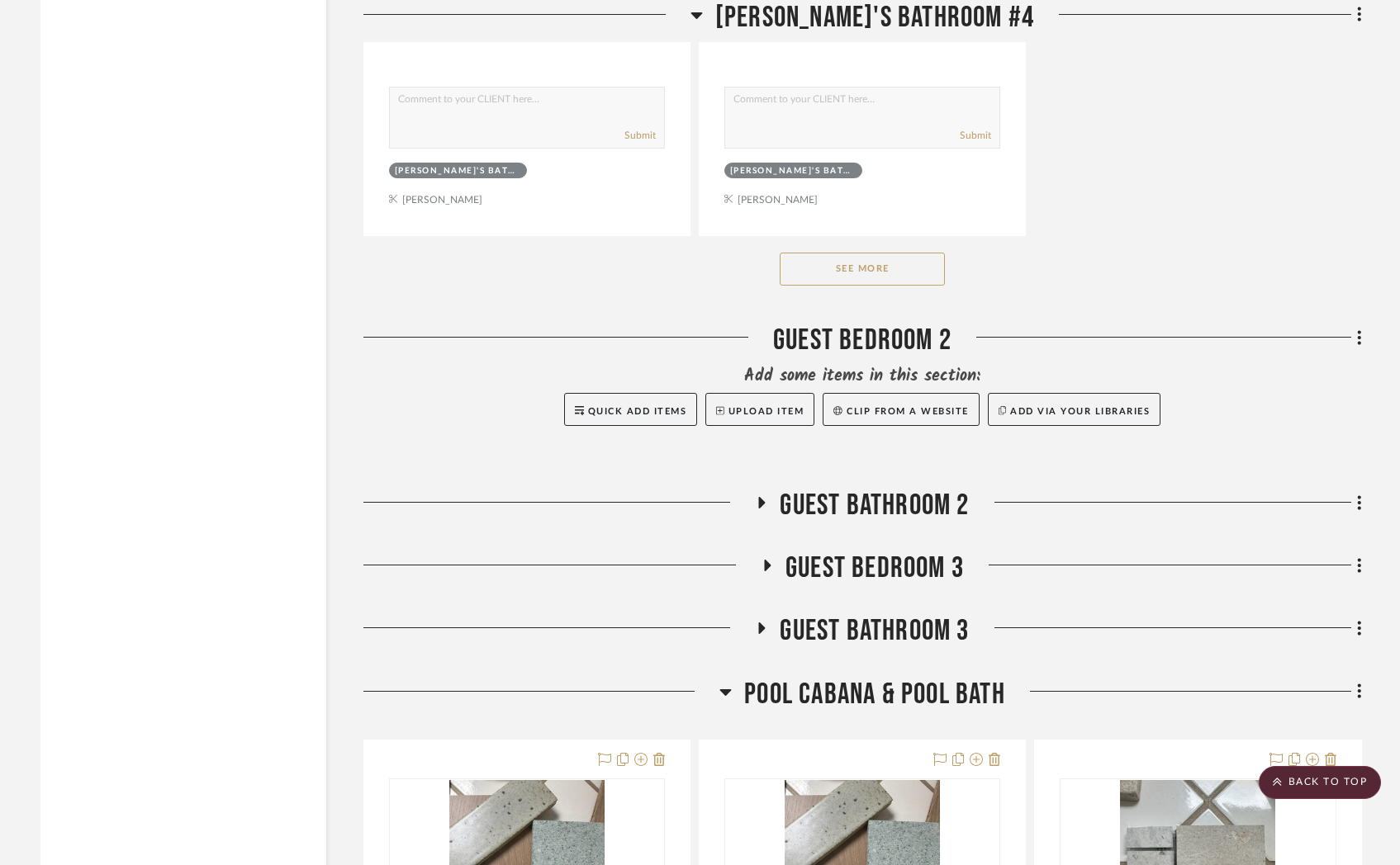
scroll to position [3701, 0]
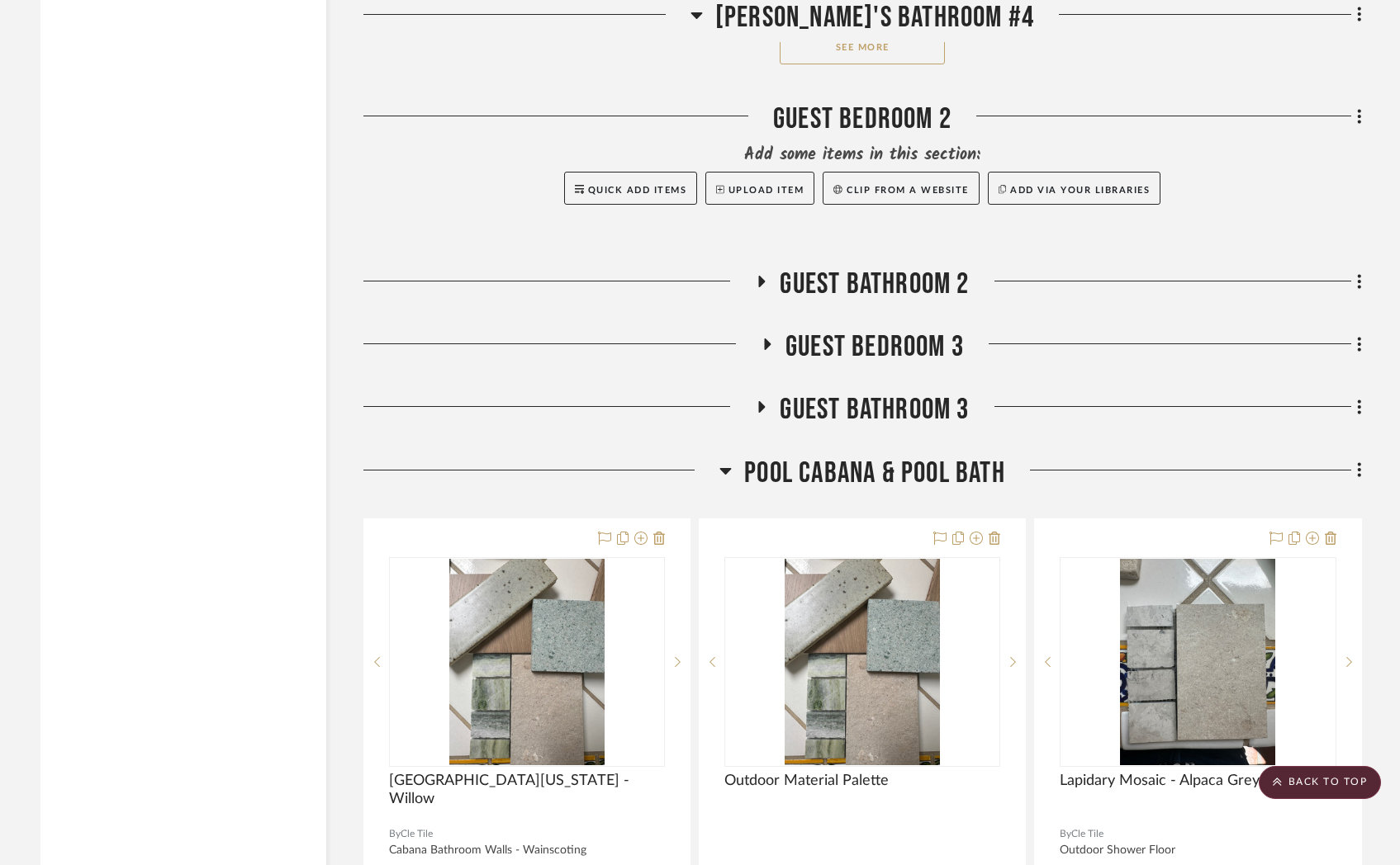
click at [892, 413] on span "Guest Bathroom 3" at bounding box center [874, 409] width 189 height 36
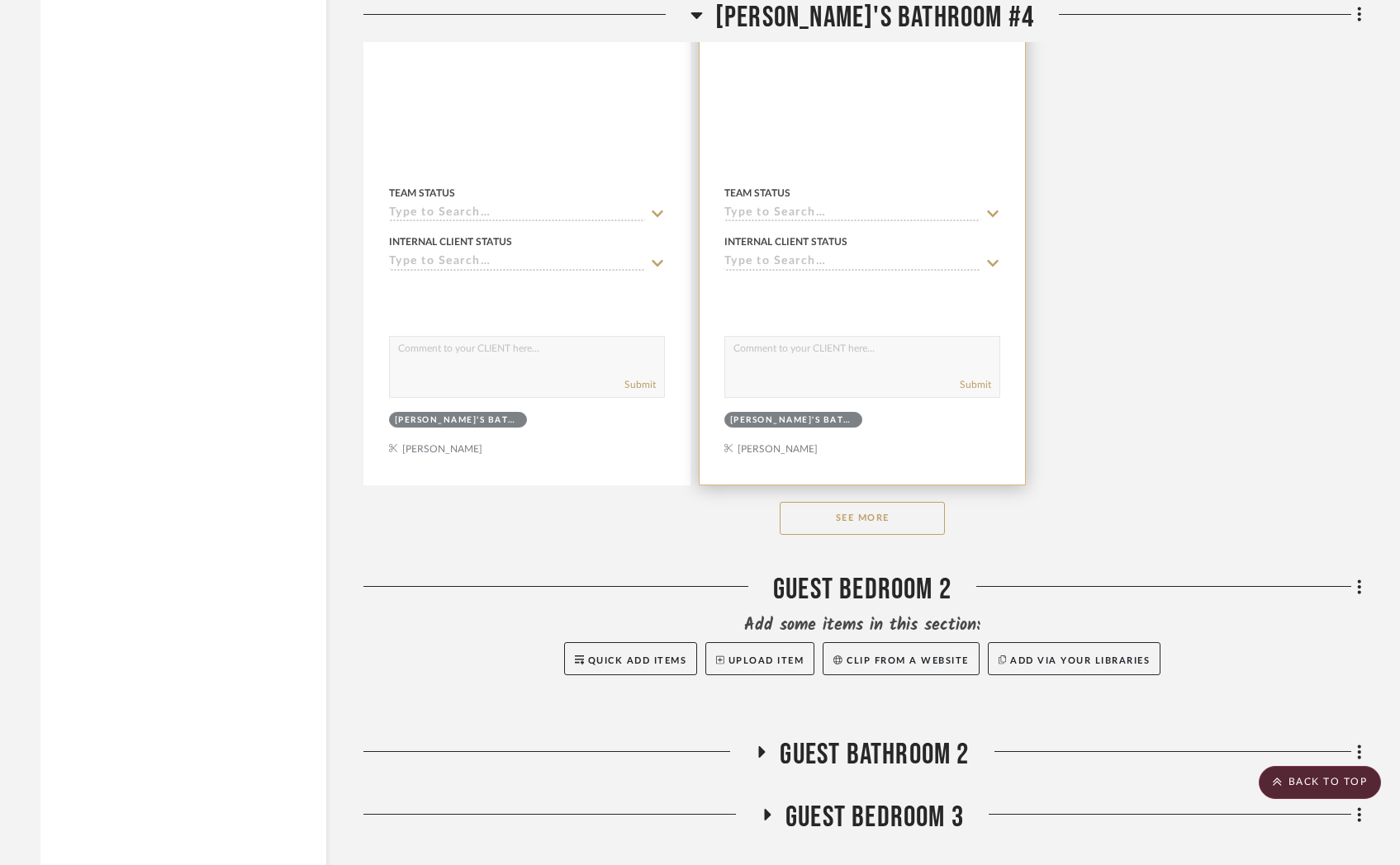
scroll to position [2731, 0]
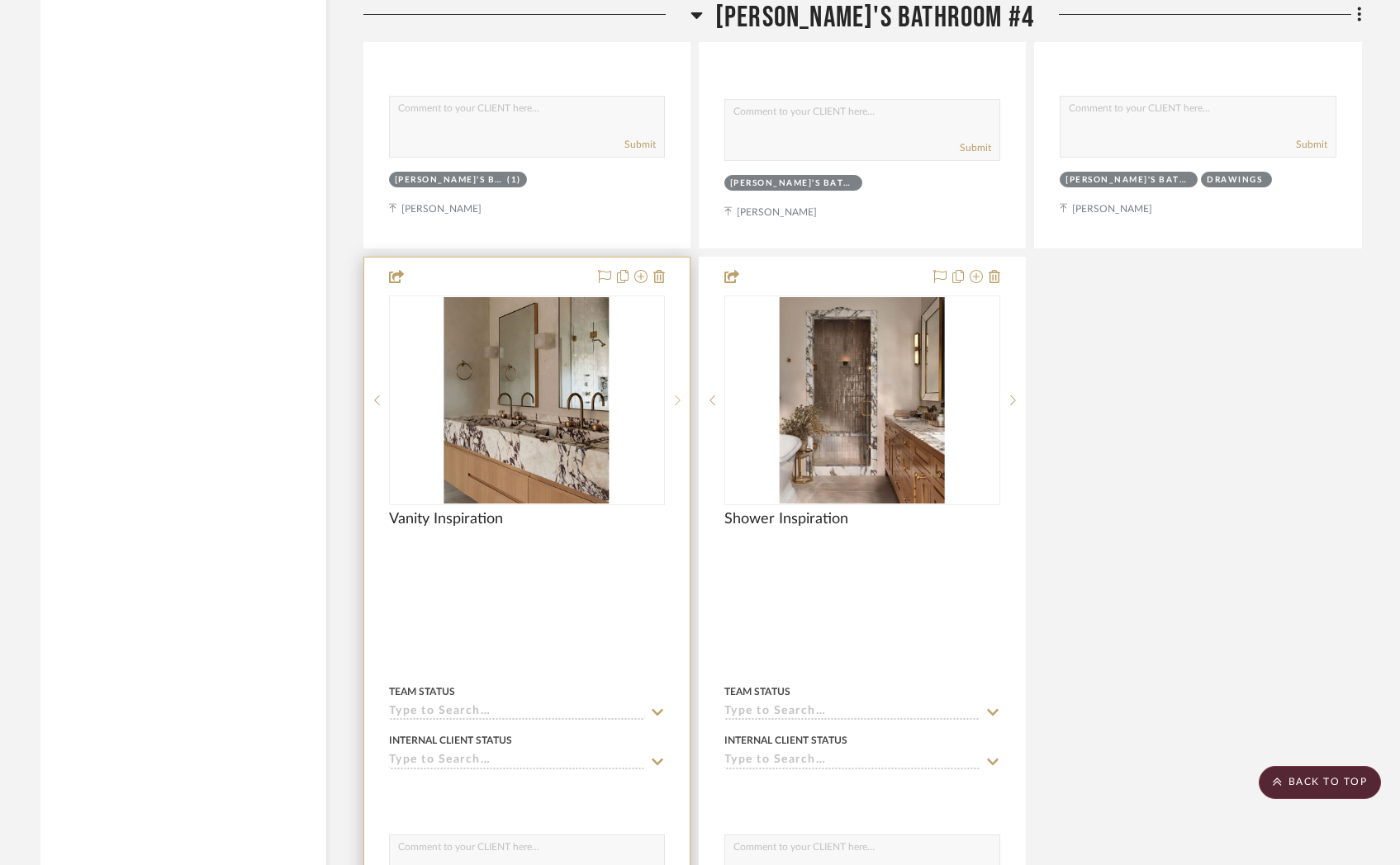
click at [677, 403] on icon at bounding box center [677, 400] width 6 height 11
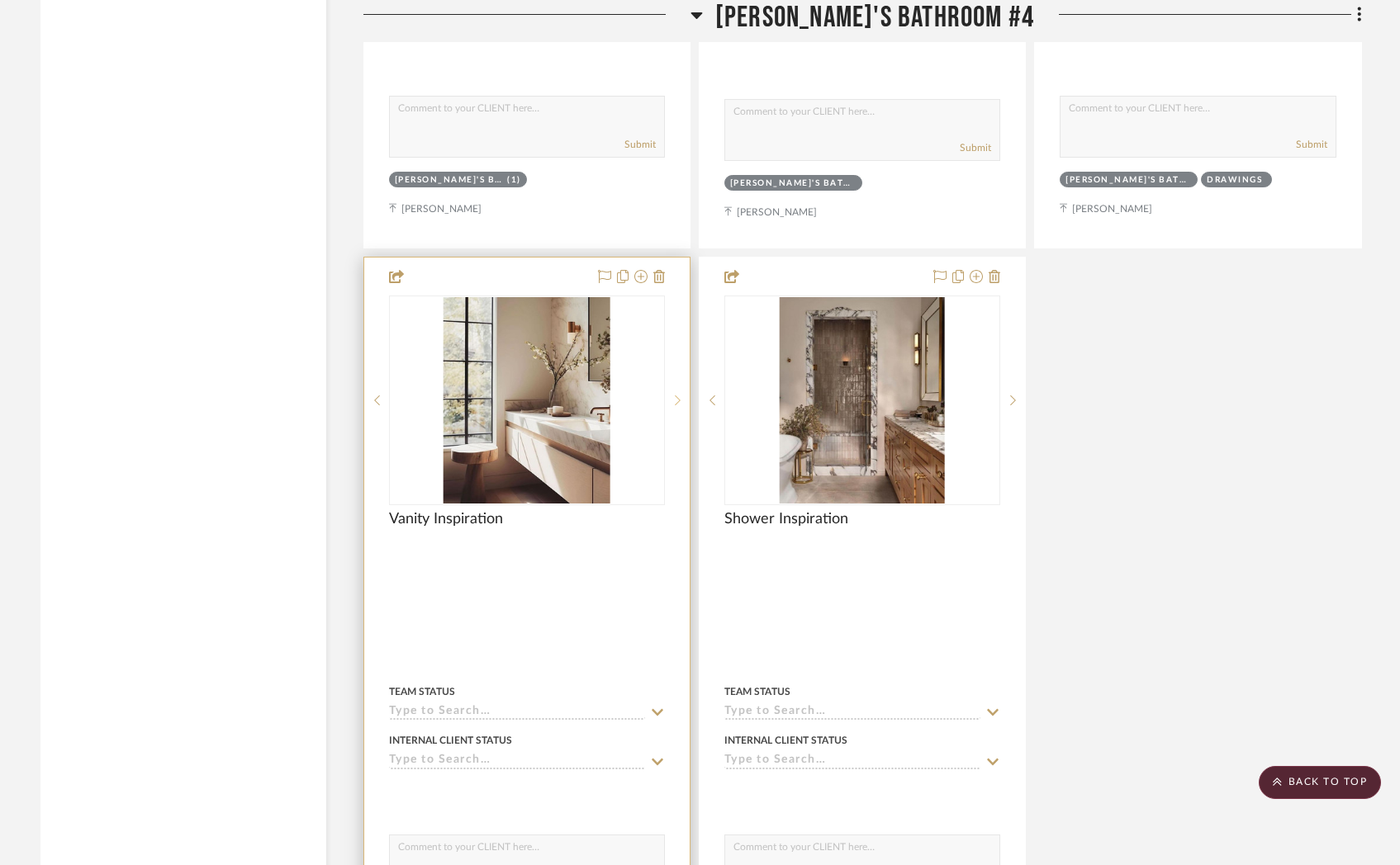
click at [677, 403] on icon at bounding box center [677, 400] width 6 height 11
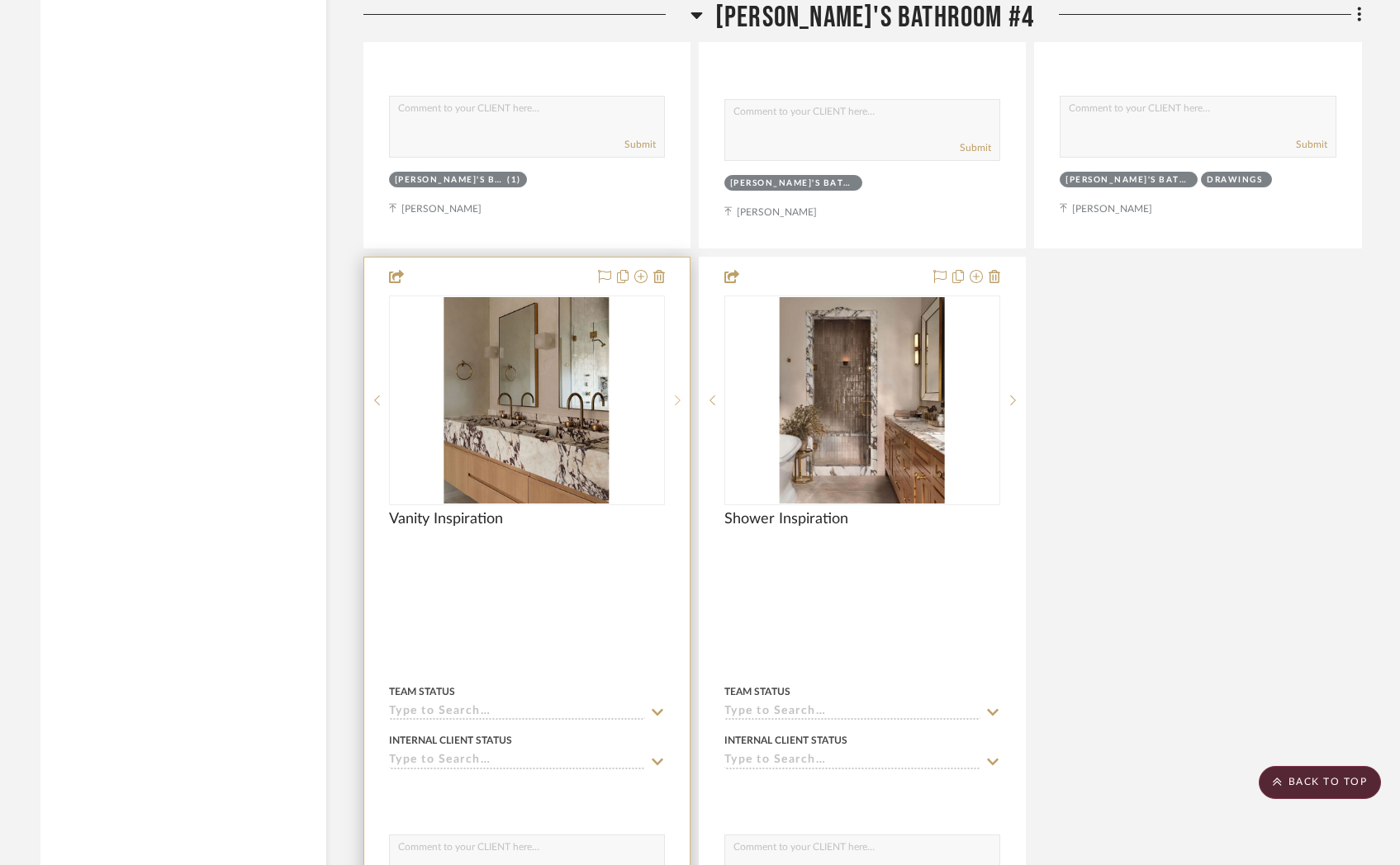
click at [677, 403] on icon at bounding box center [677, 400] width 6 height 11
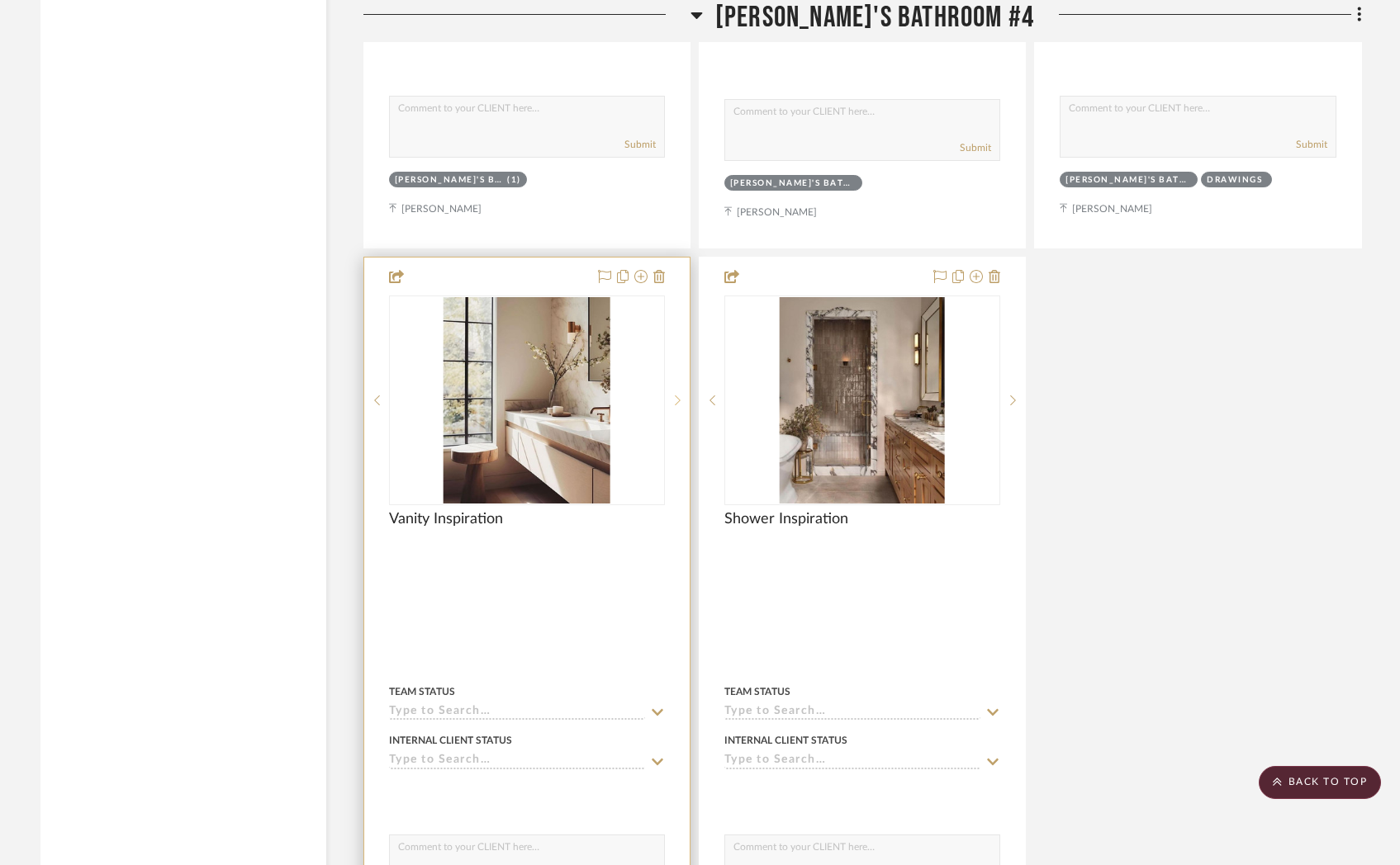
click at [677, 403] on icon at bounding box center [677, 400] width 6 height 11
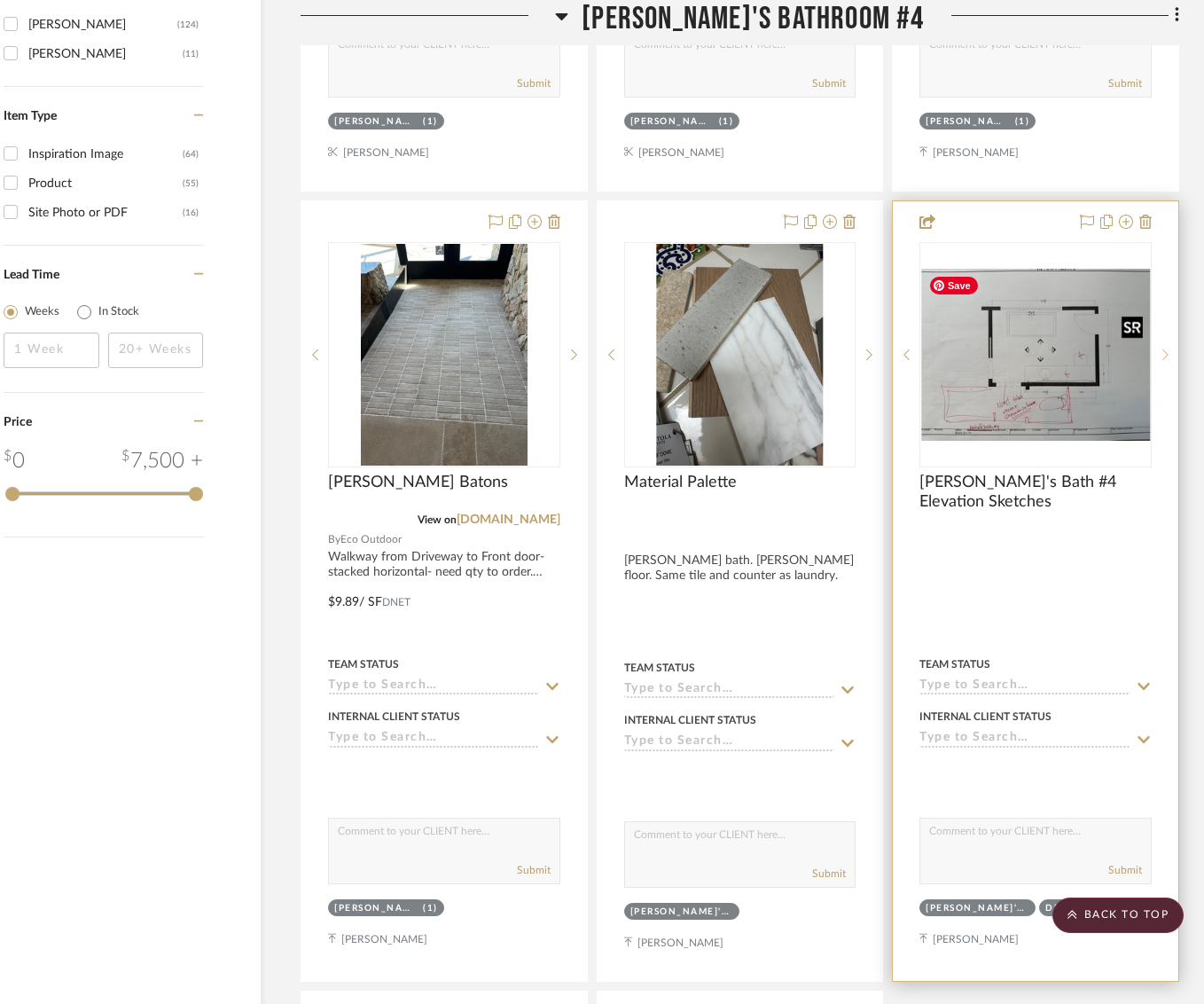
scroll to position [2216, 72]
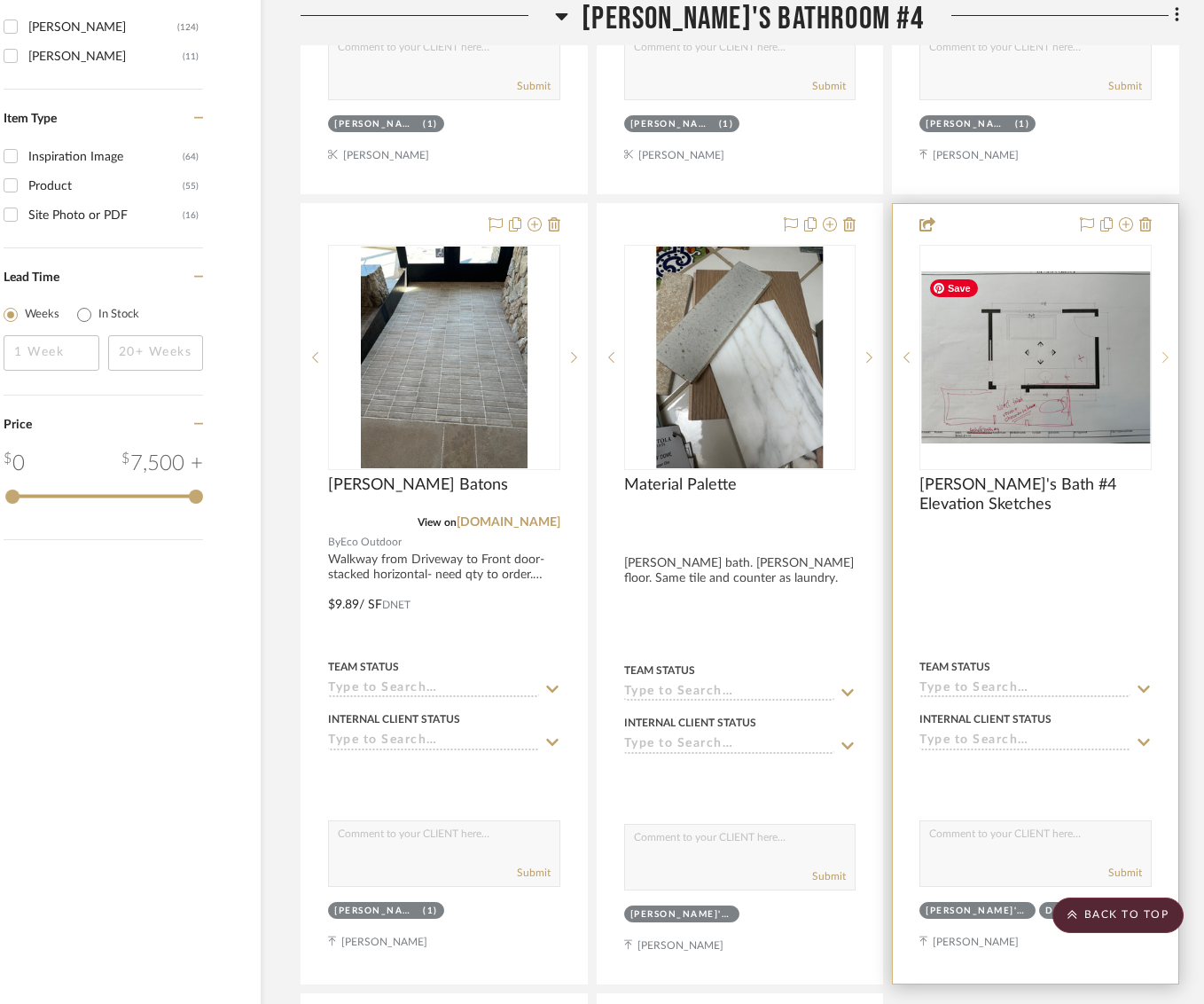
click at [1157, 364] on div at bounding box center [1165, 358] width 26 height 225
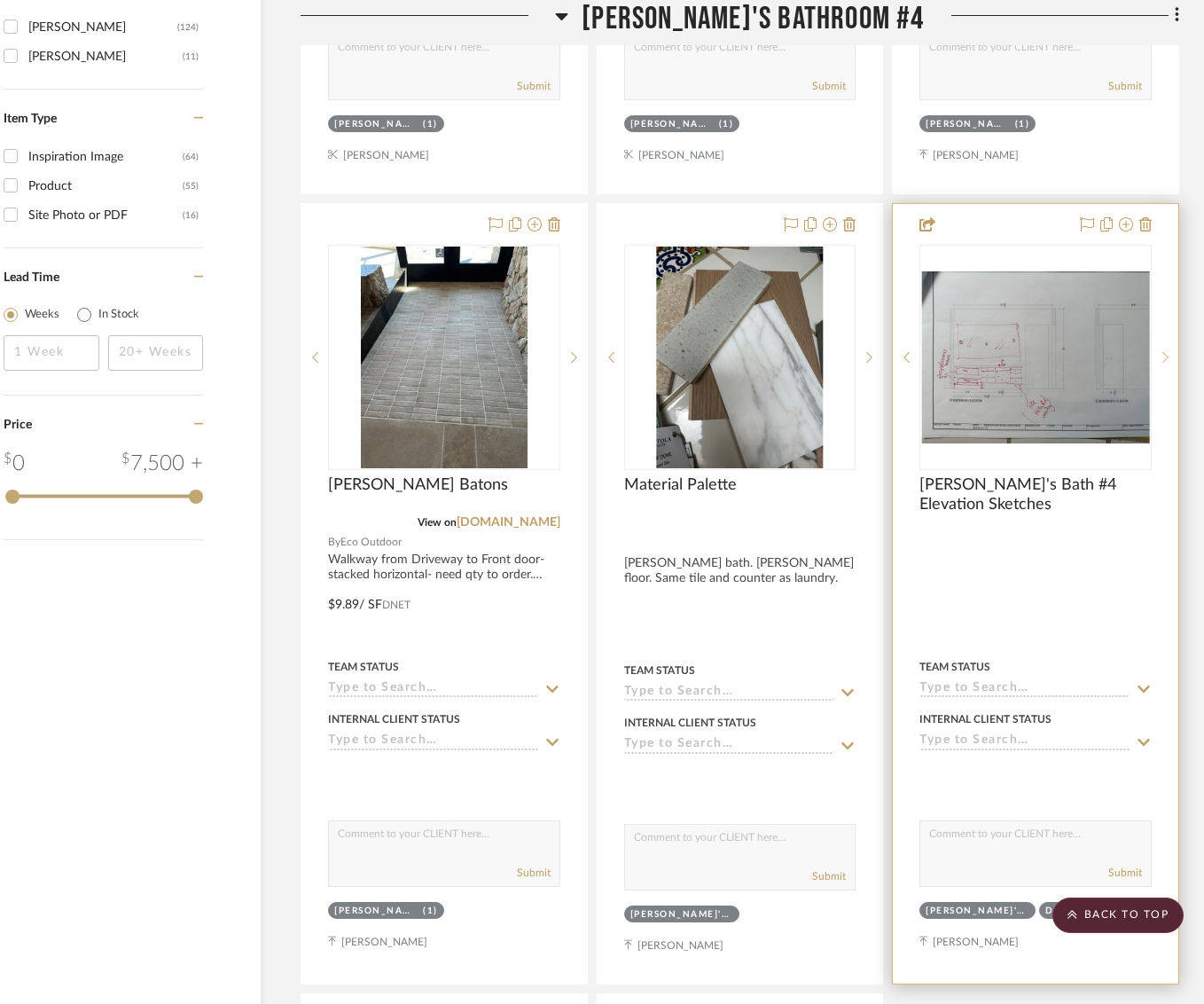
click at [1157, 364] on div at bounding box center [1165, 358] width 26 height 225
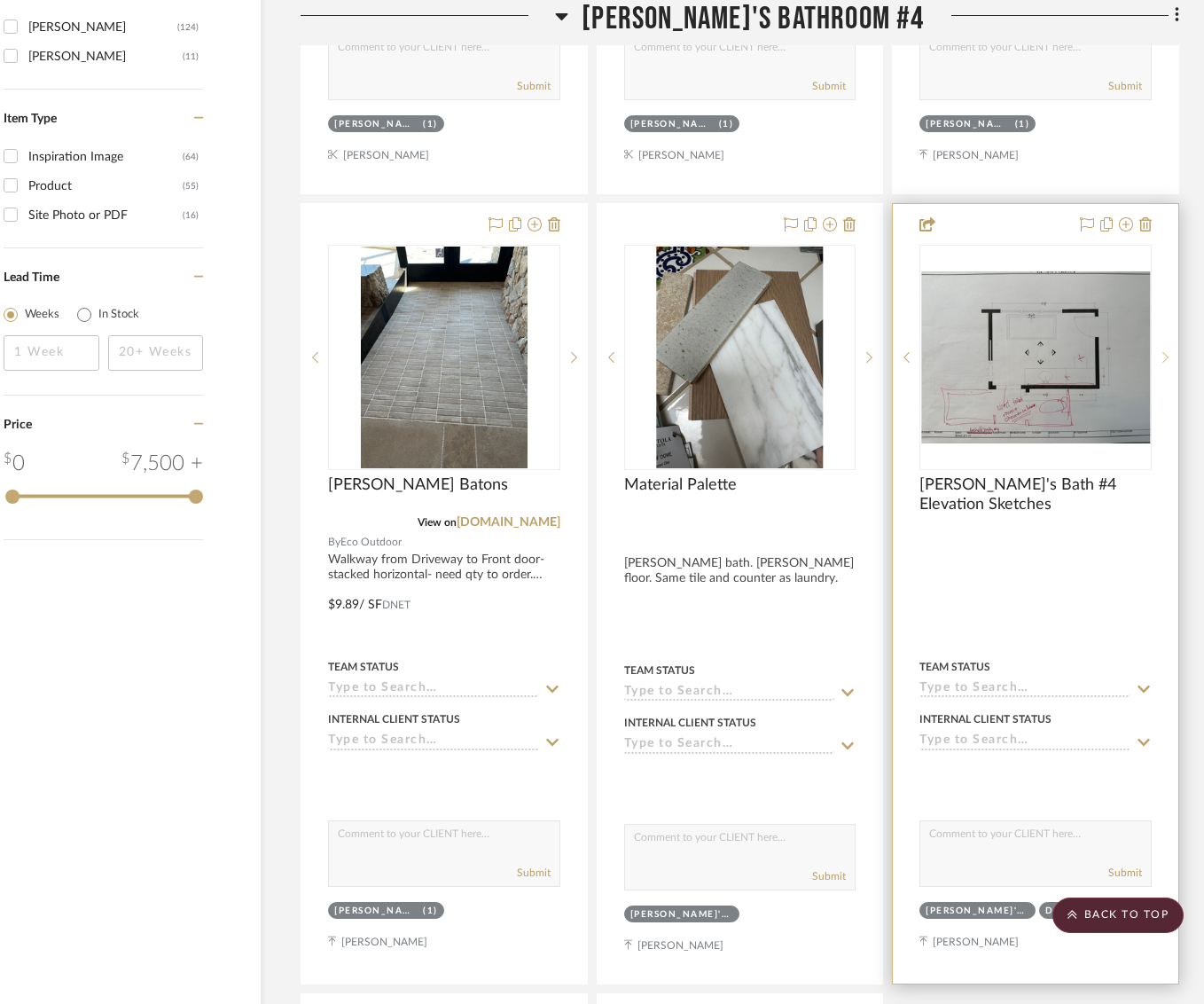
click at [1156, 364] on div at bounding box center [1165, 358] width 26 height 225
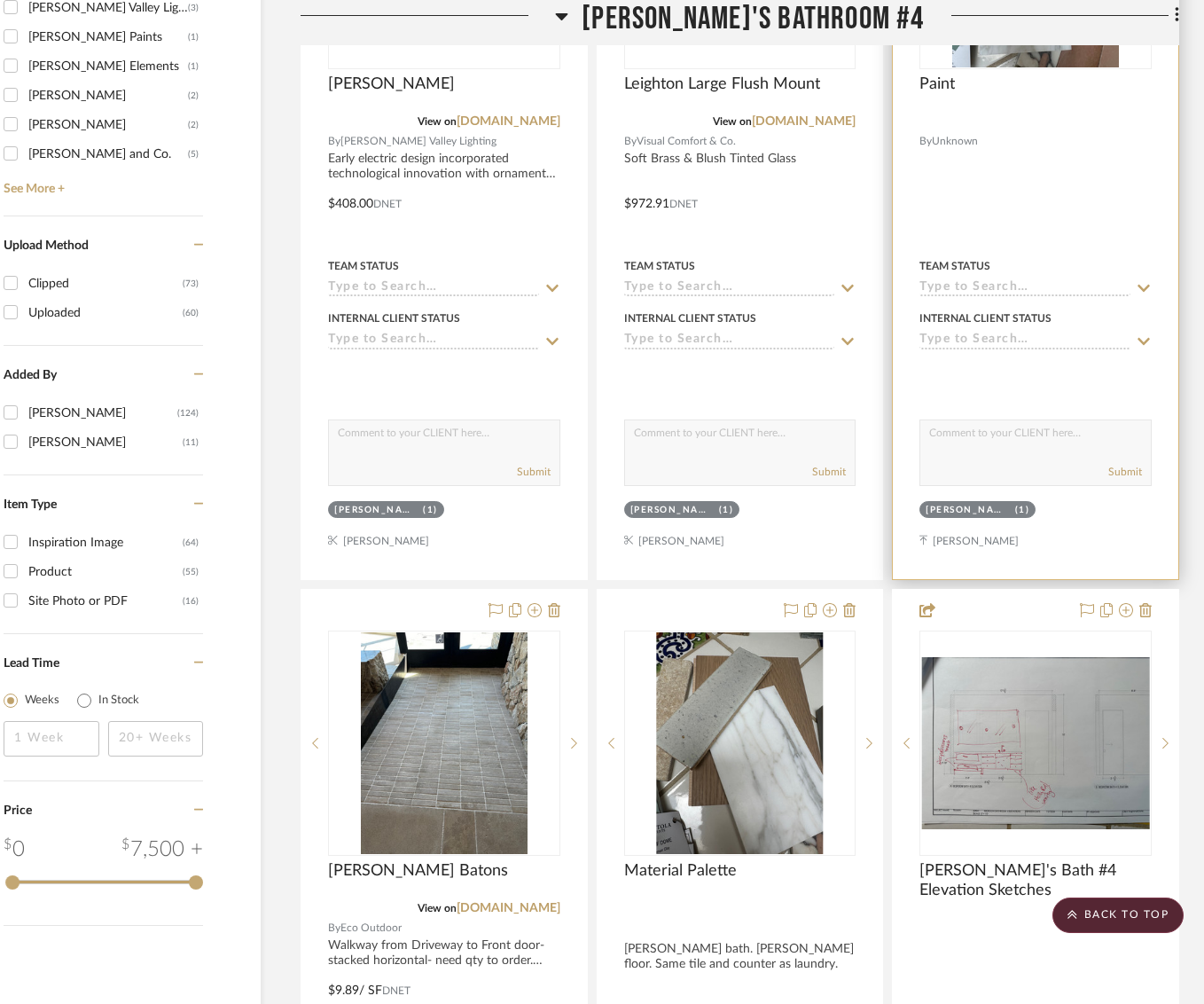
scroll to position [1548, 72]
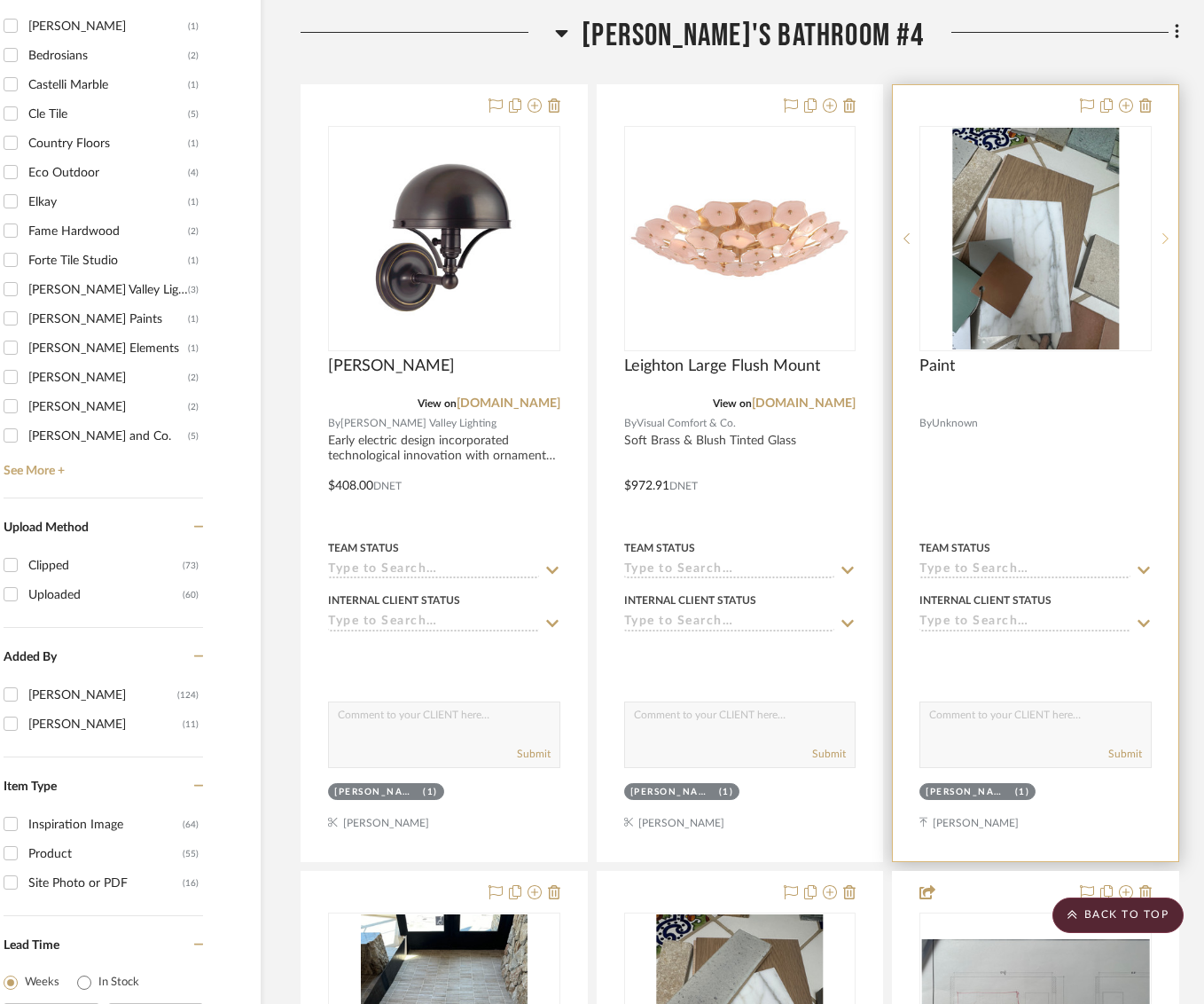
click at [1168, 246] on div at bounding box center [1165, 239] width 26 height 225
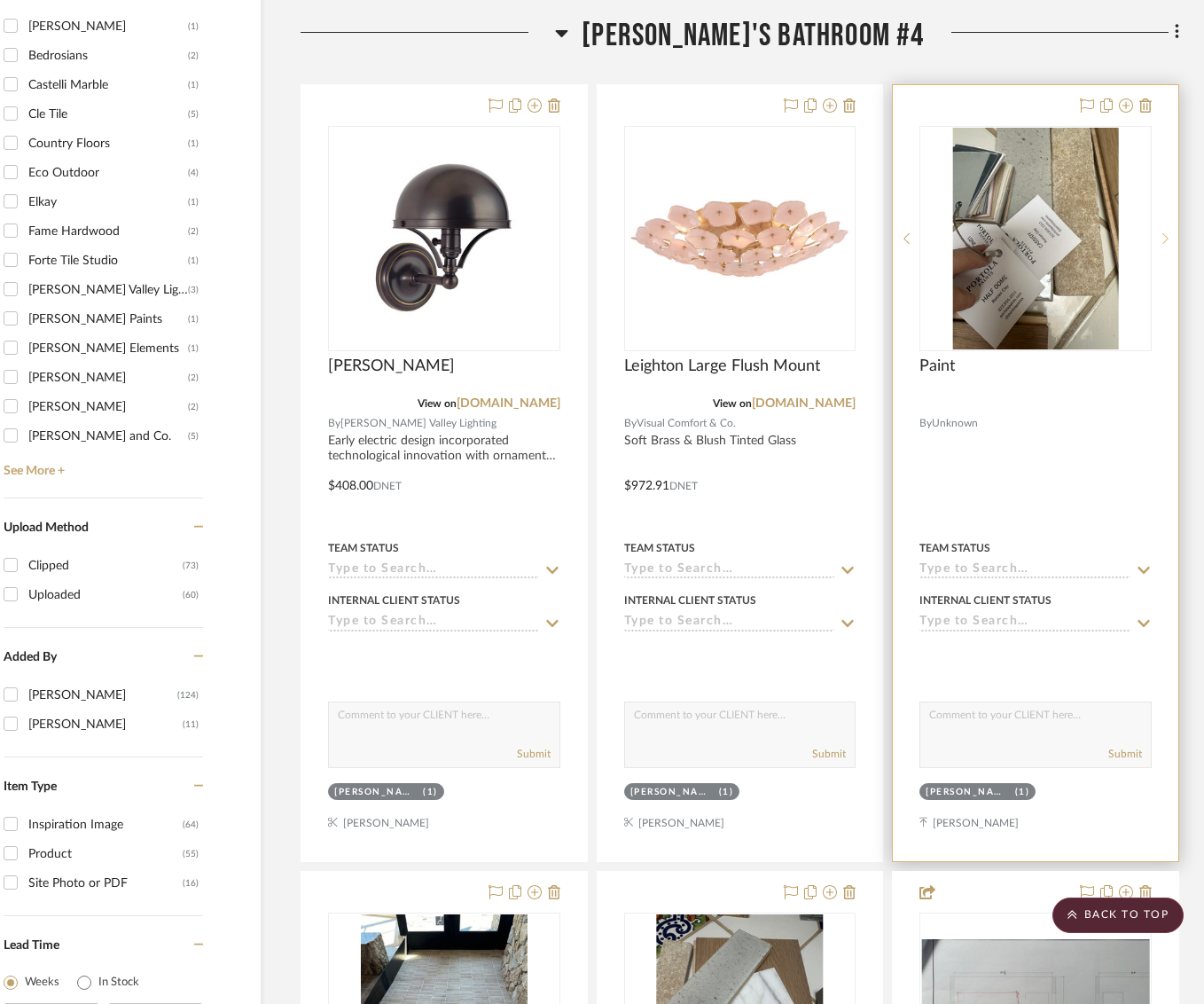
click at [1168, 247] on div at bounding box center [1165, 239] width 26 height 225
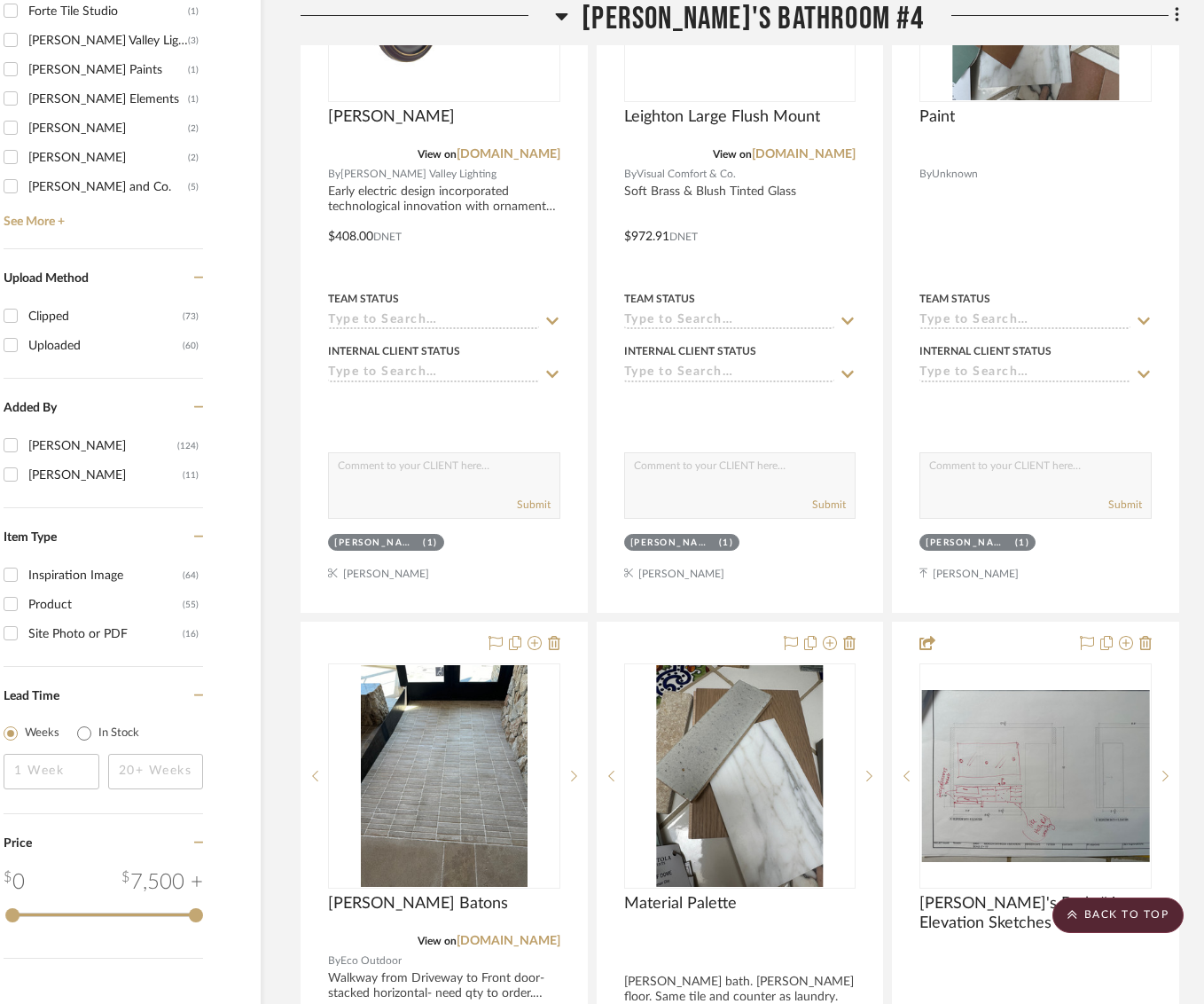
scroll to position [1879, 72]
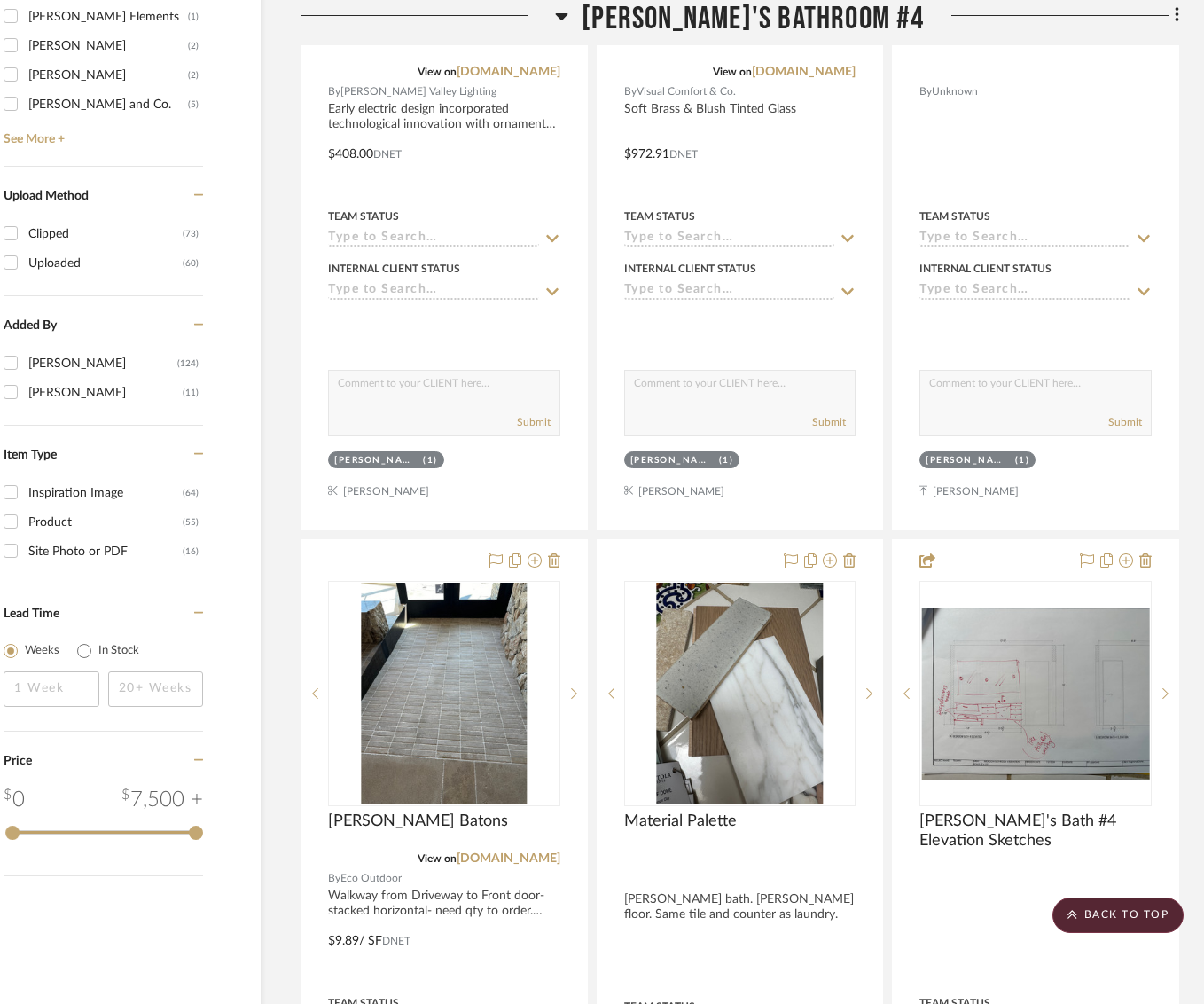
click at [842, 23] on span "[PERSON_NAME]'s Bathroom #4" at bounding box center [752, 19] width 342 height 39
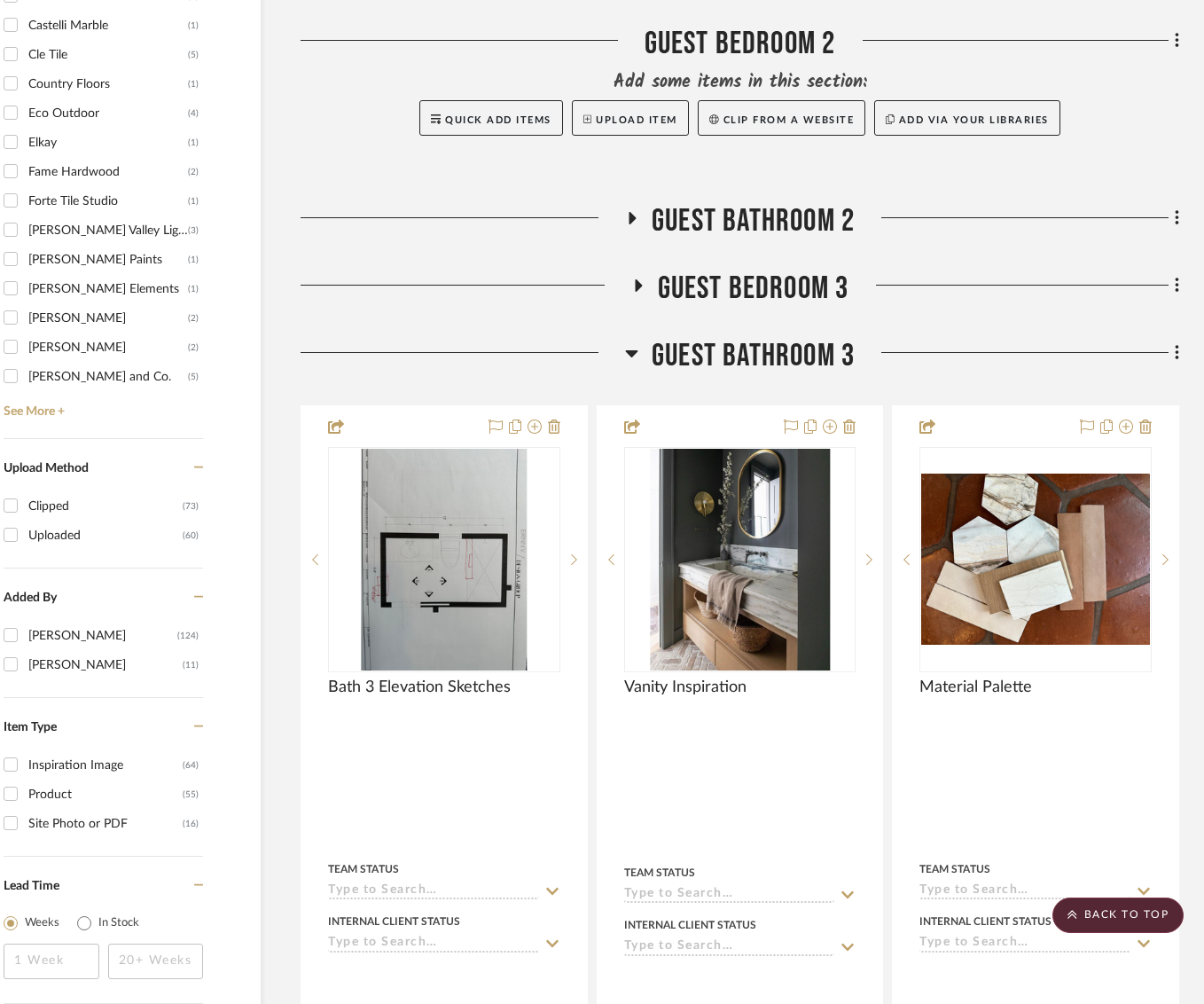
scroll to position [1475, 72]
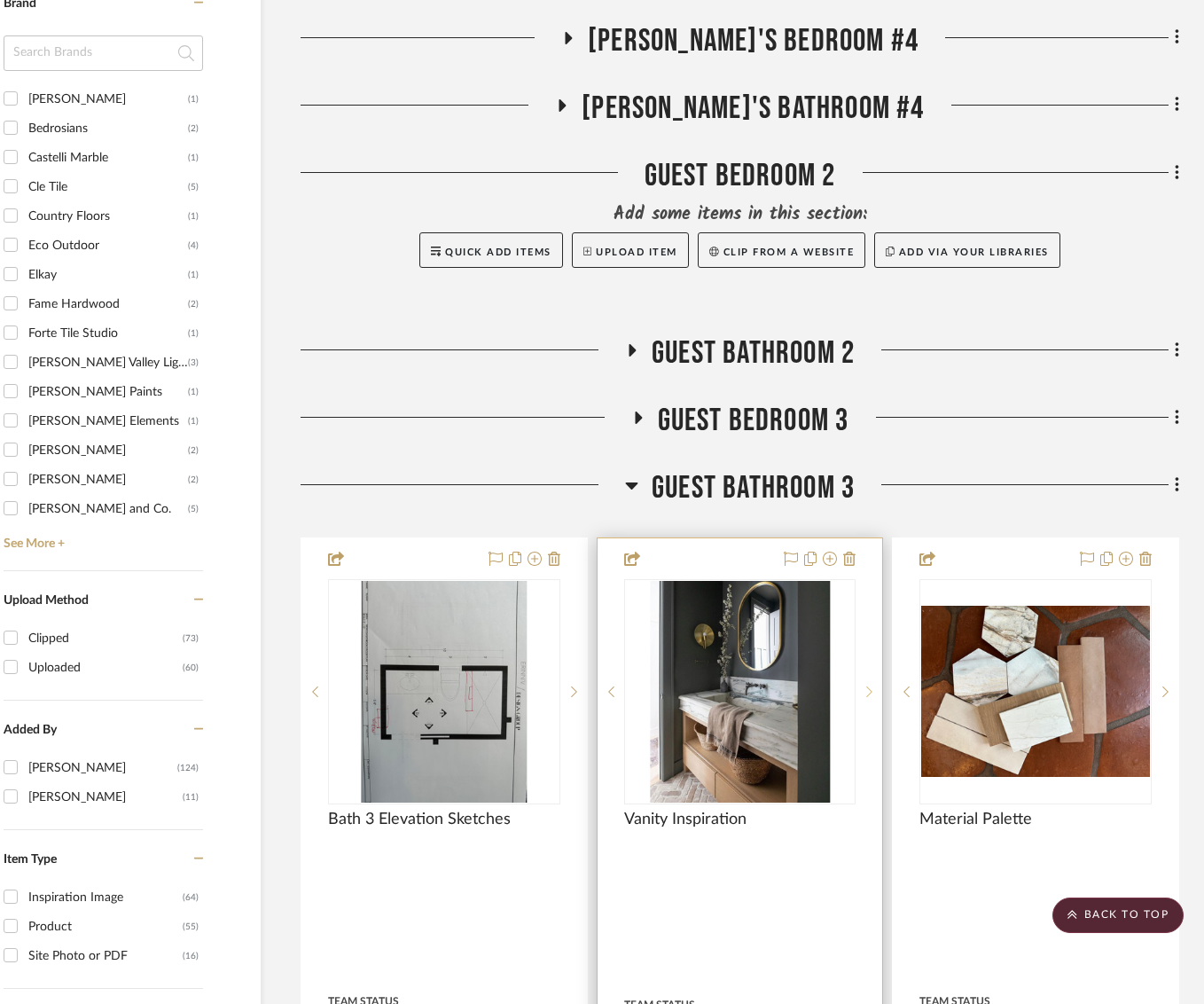
click at [862, 686] on sr-next-btn at bounding box center [869, 691] width 26 height 12
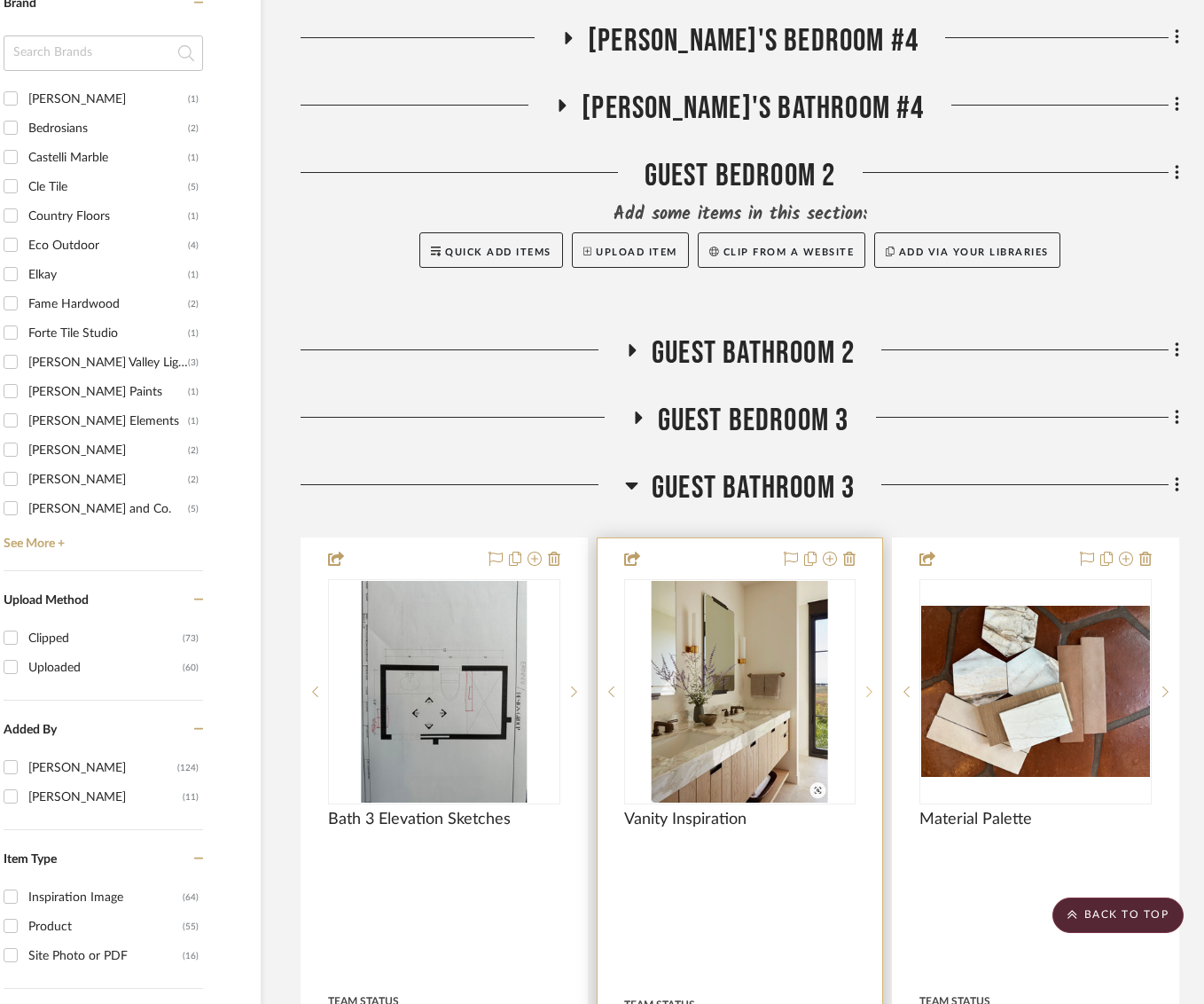
click at [862, 687] on sr-next-btn at bounding box center [869, 691] width 26 height 12
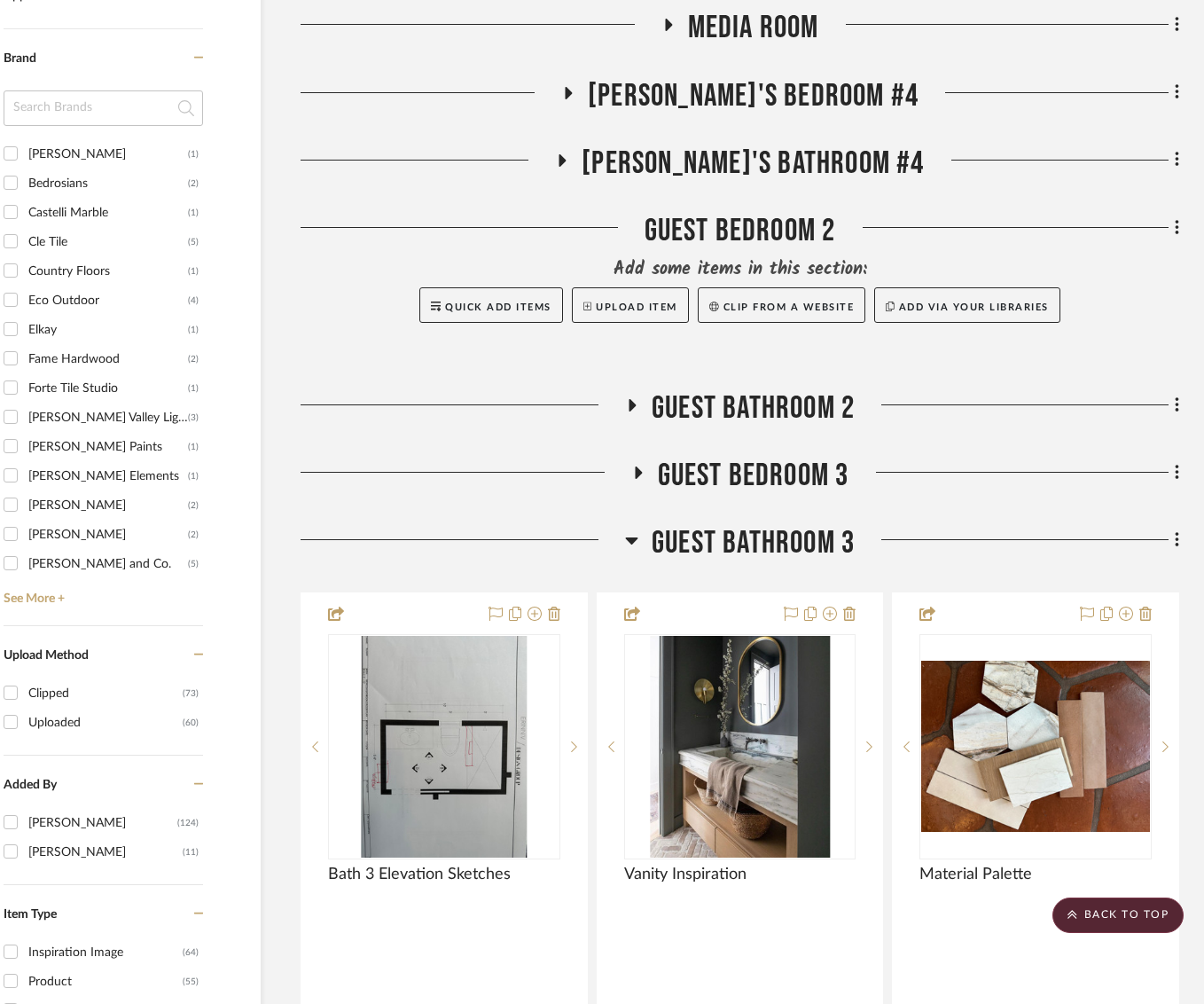
scroll to position [1421, 72]
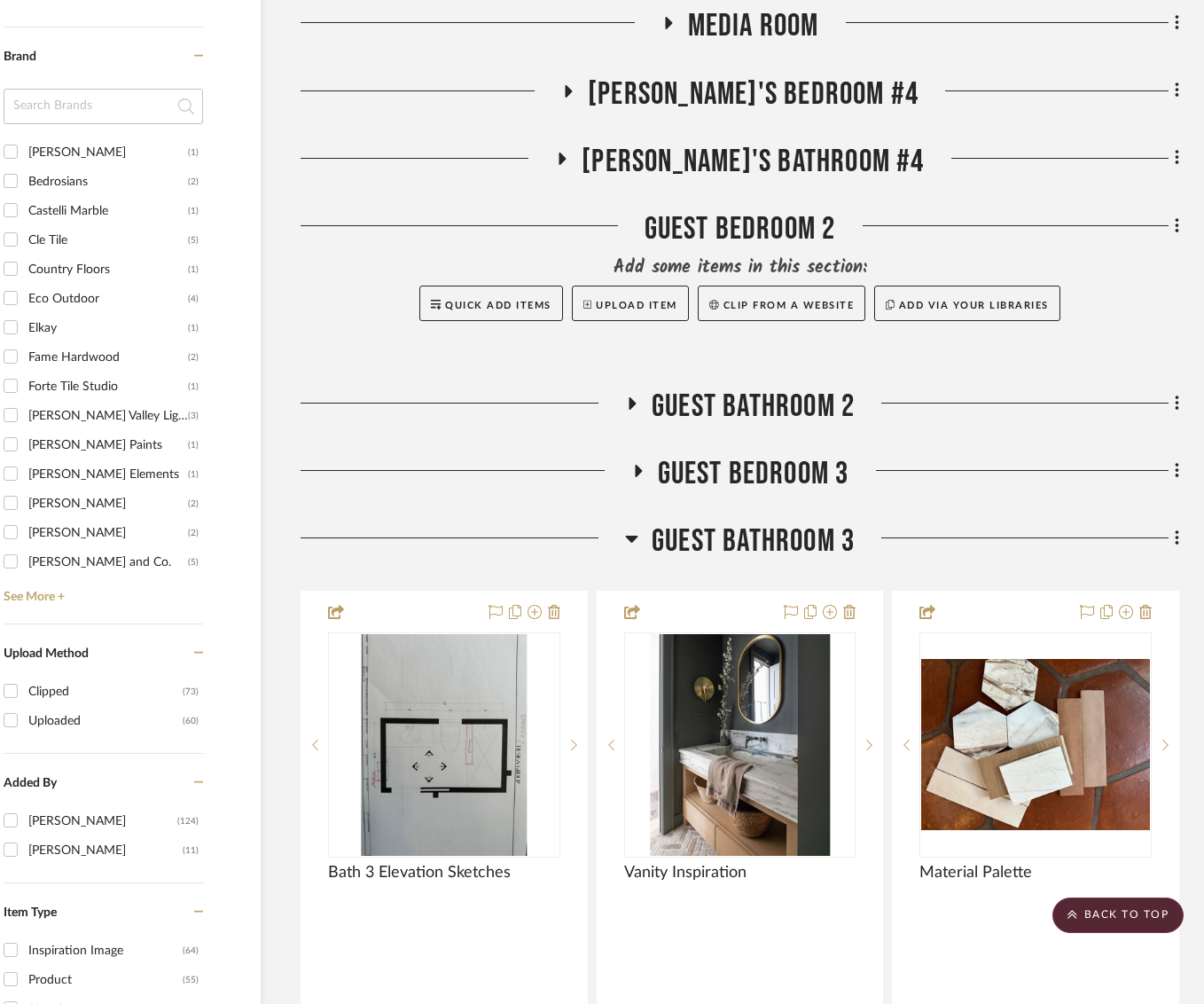
click at [771, 405] on span "Guest Bathroom 2" at bounding box center [753, 407] width 203 height 39
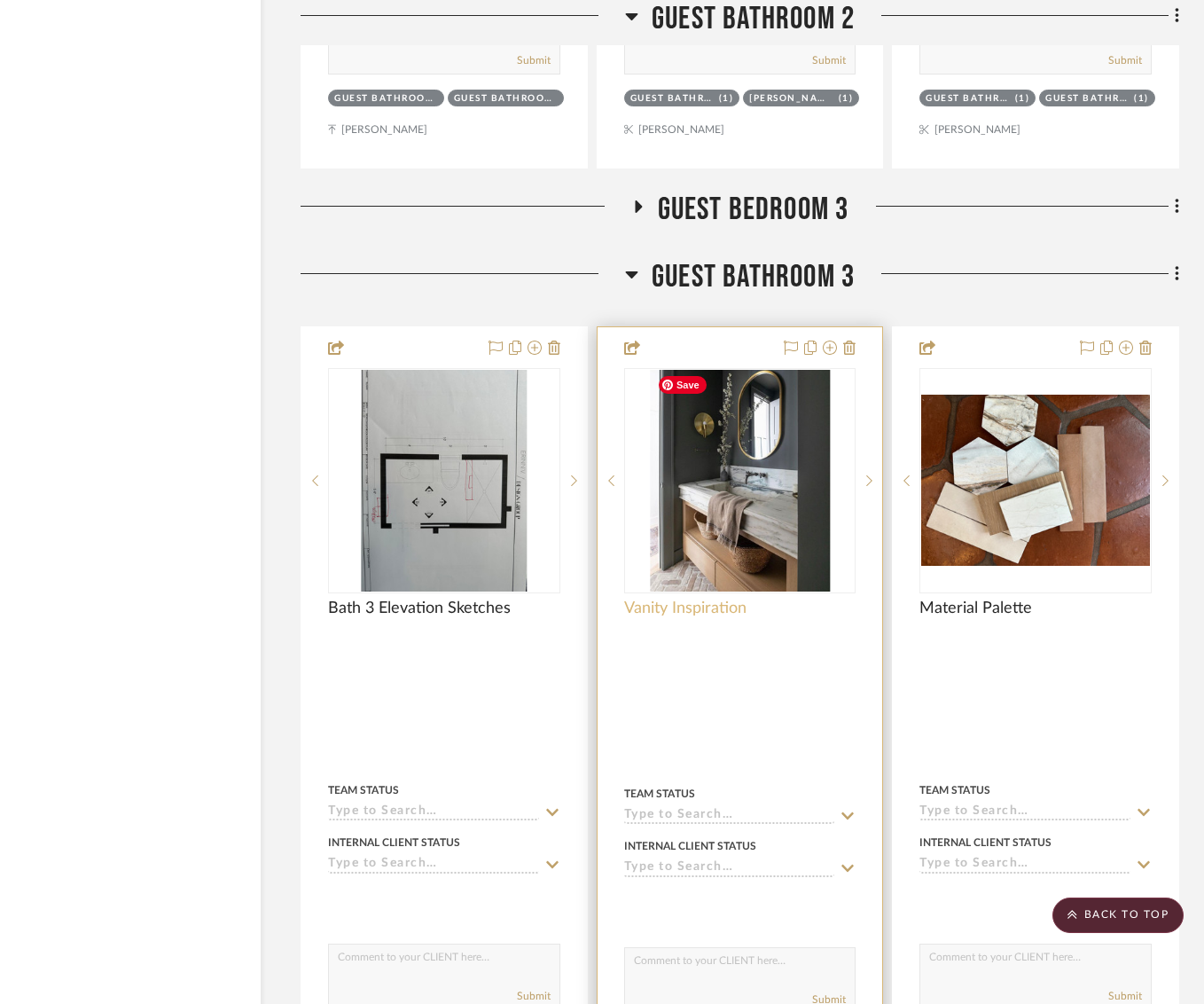
scroll to position [3310, 72]
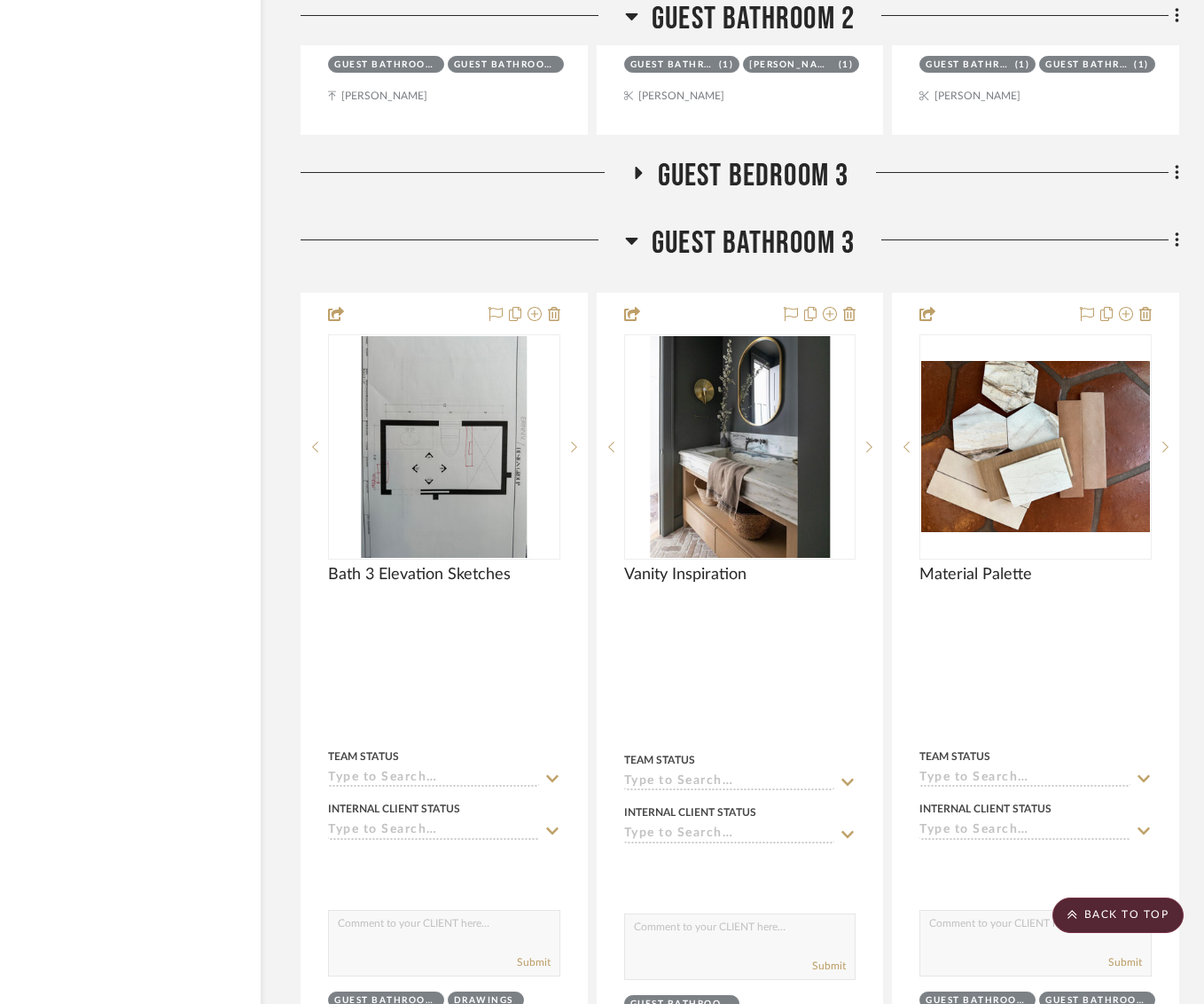
click at [748, 239] on span "Guest Bathroom 3" at bounding box center [753, 243] width 203 height 39
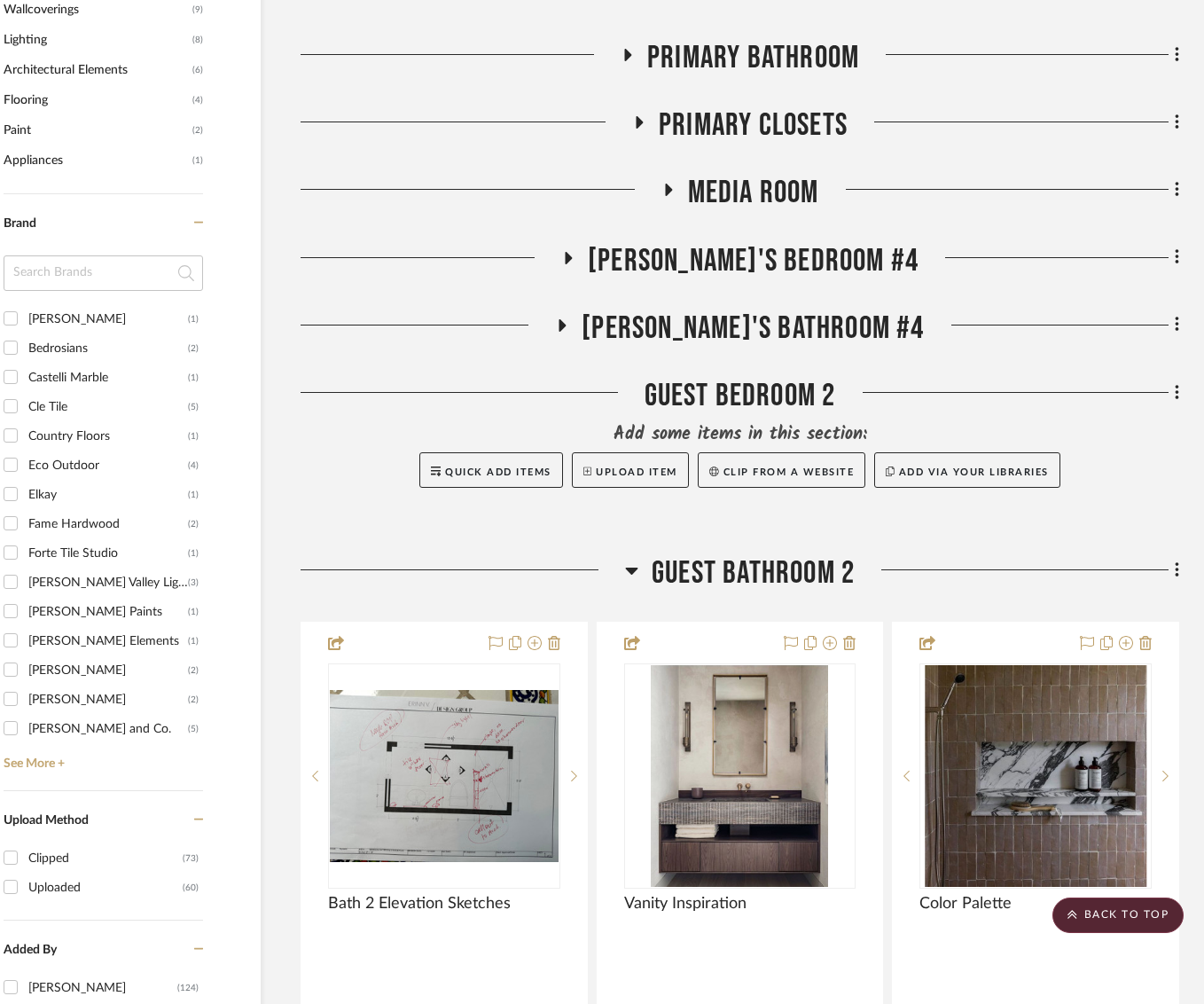
scroll to position [1067, 72]
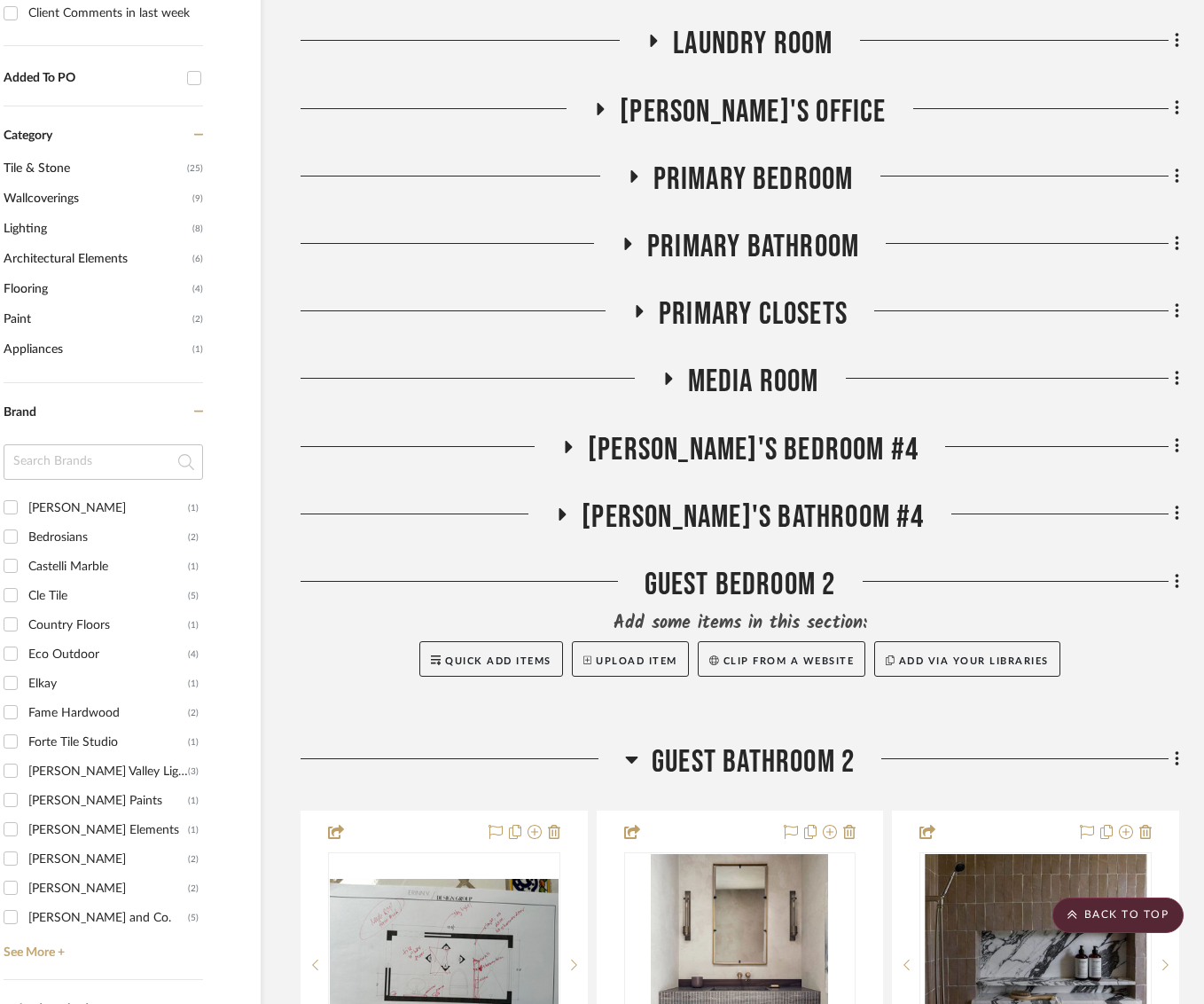
click at [766, 234] on span "Primary Bathroom" at bounding box center [753, 247] width 212 height 39
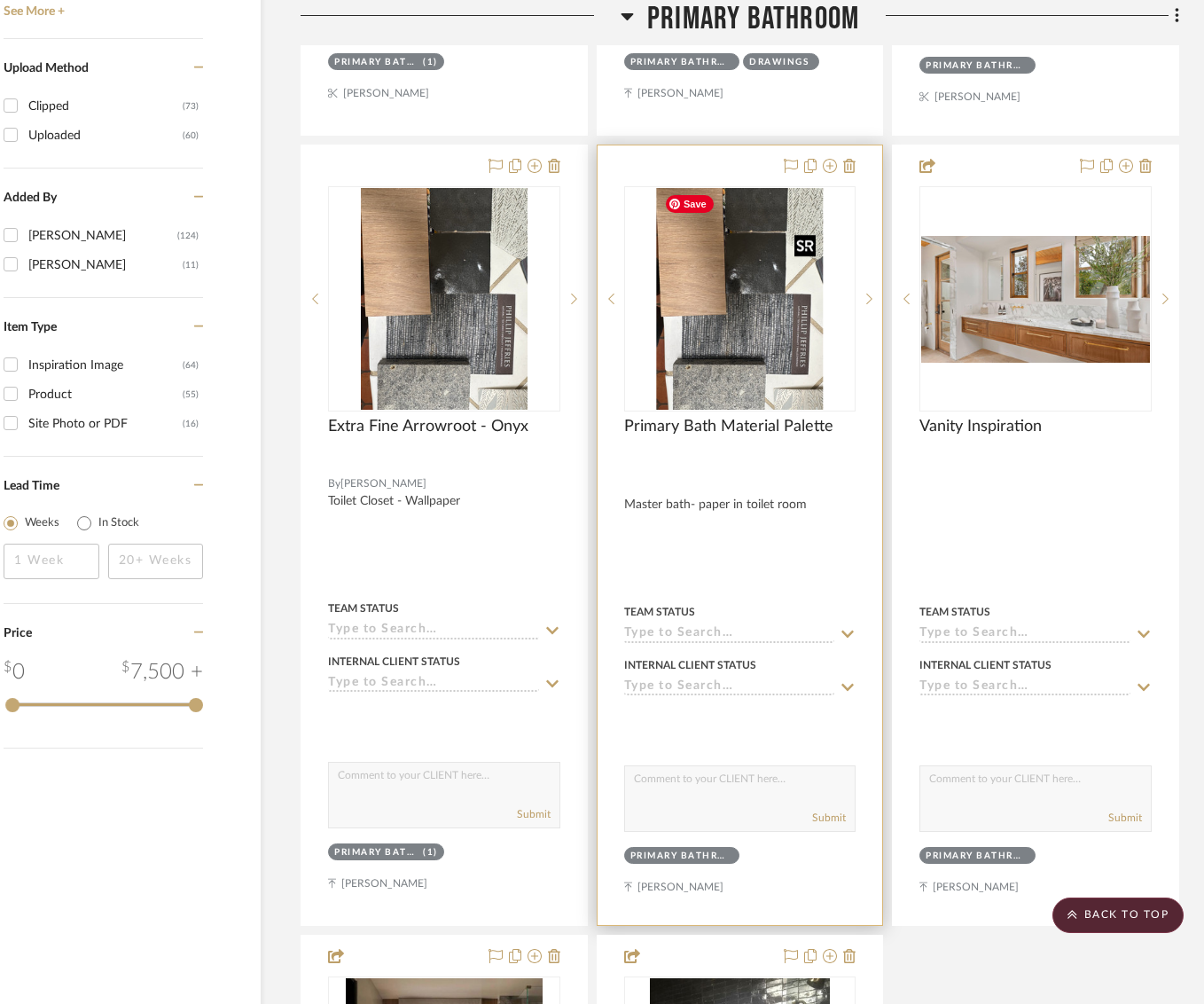
scroll to position [1981, 72]
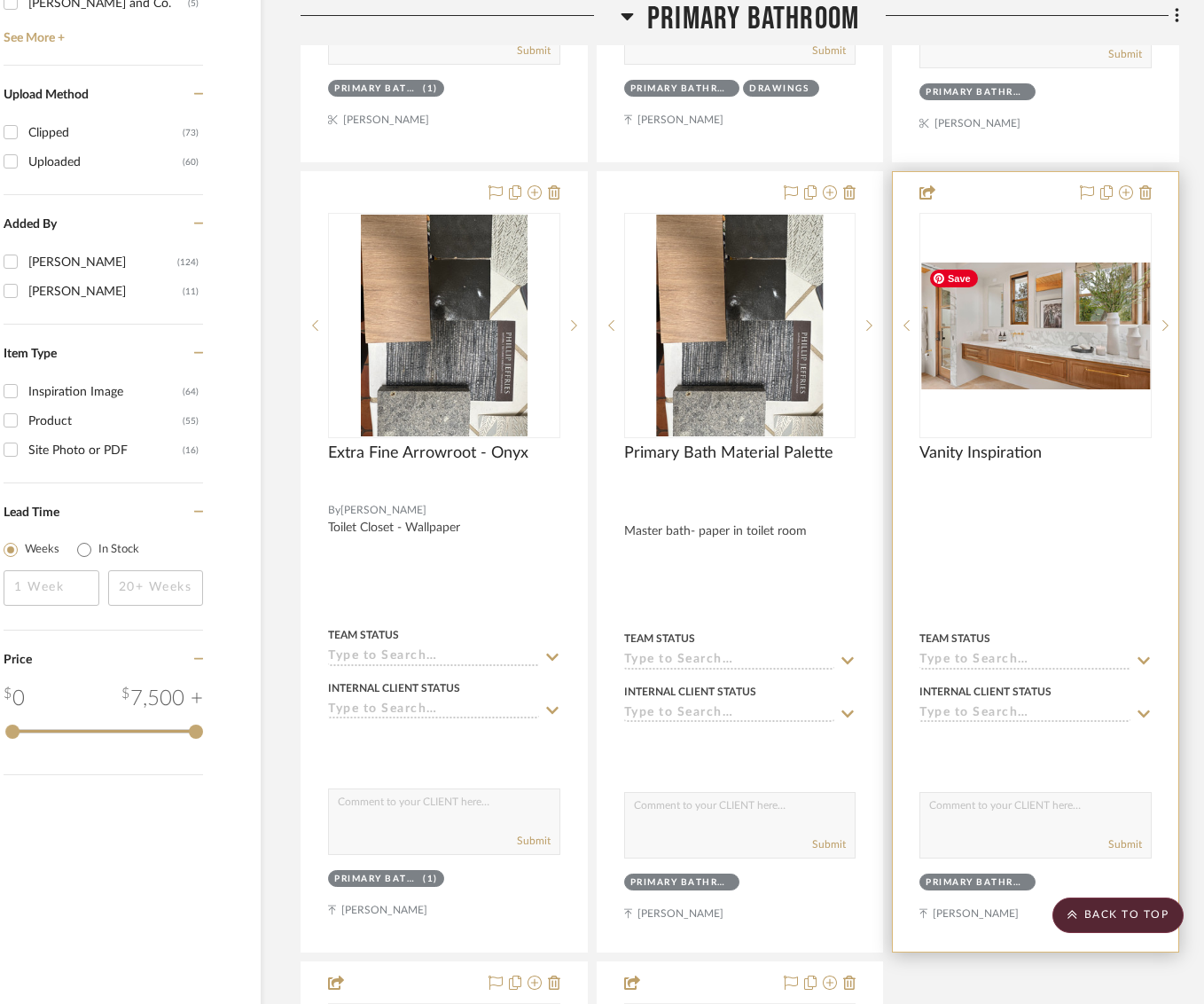
click at [1036, 371] on img "0" at bounding box center [1036, 325] width 229 height 127
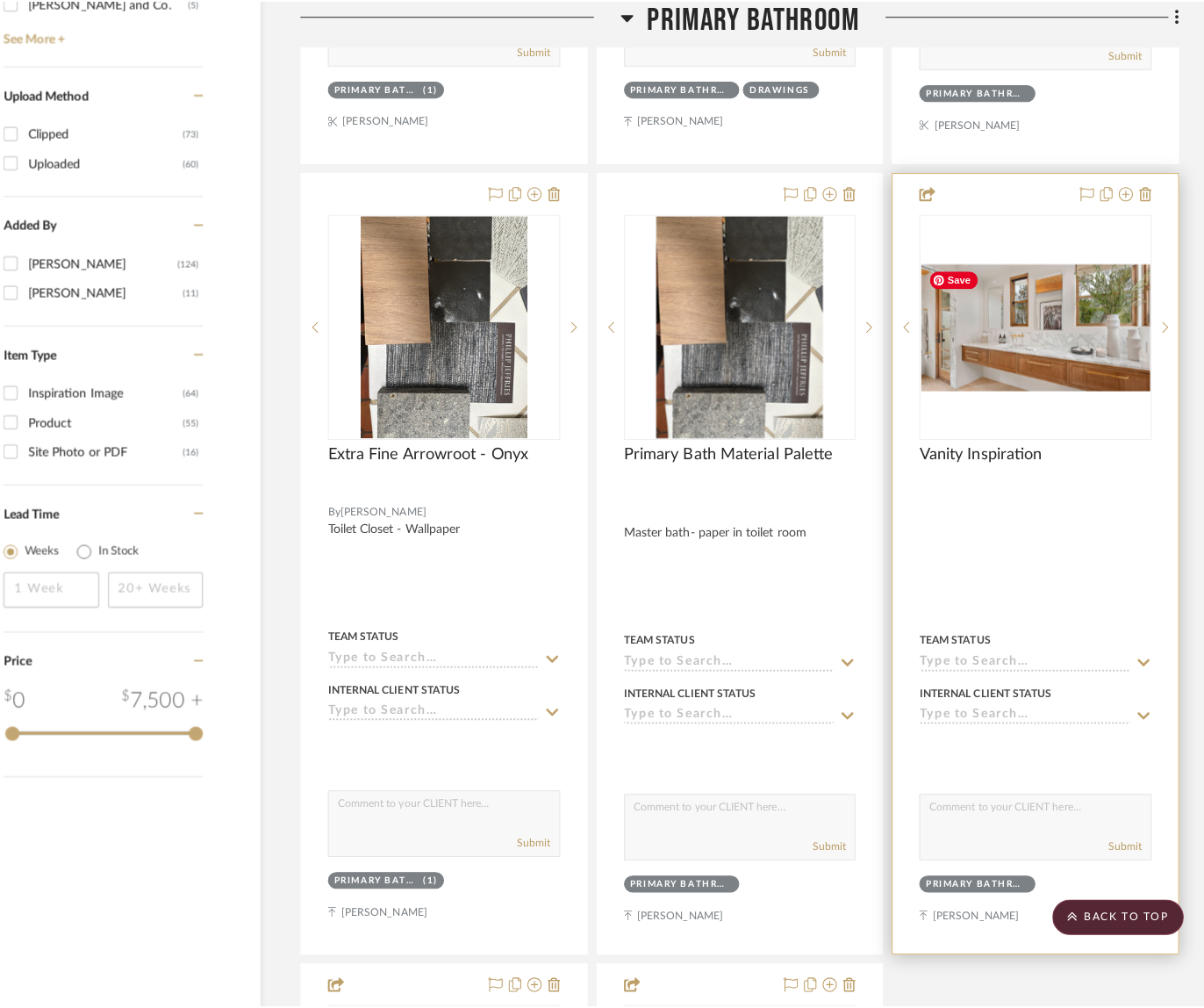
scroll to position [0, 0]
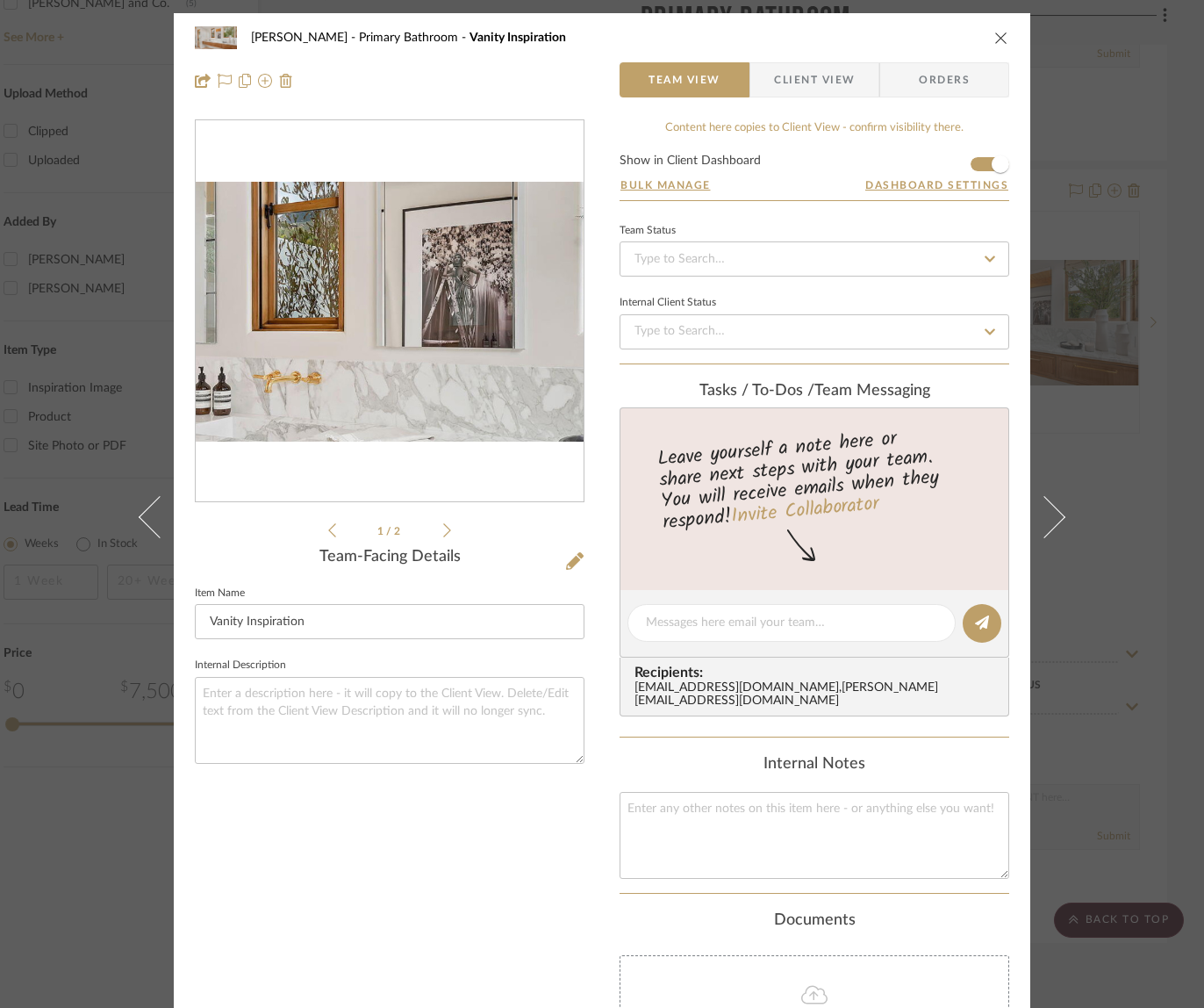
click at [386, 304] on img "0" at bounding box center [390, 312] width 388 height 216
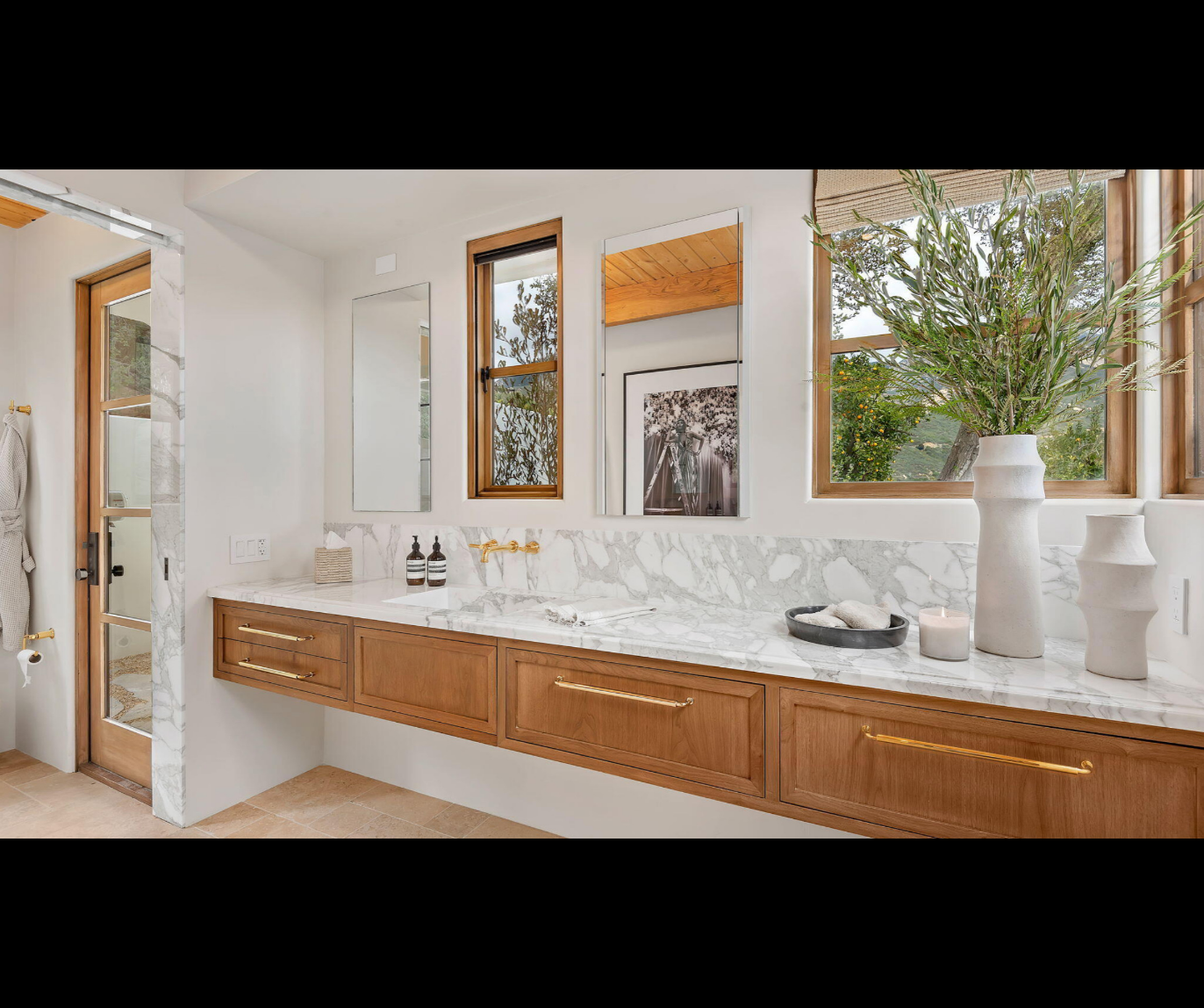
click at [0, 0] on div "1 / 2" at bounding box center [602, 504] width 1204 height 1008
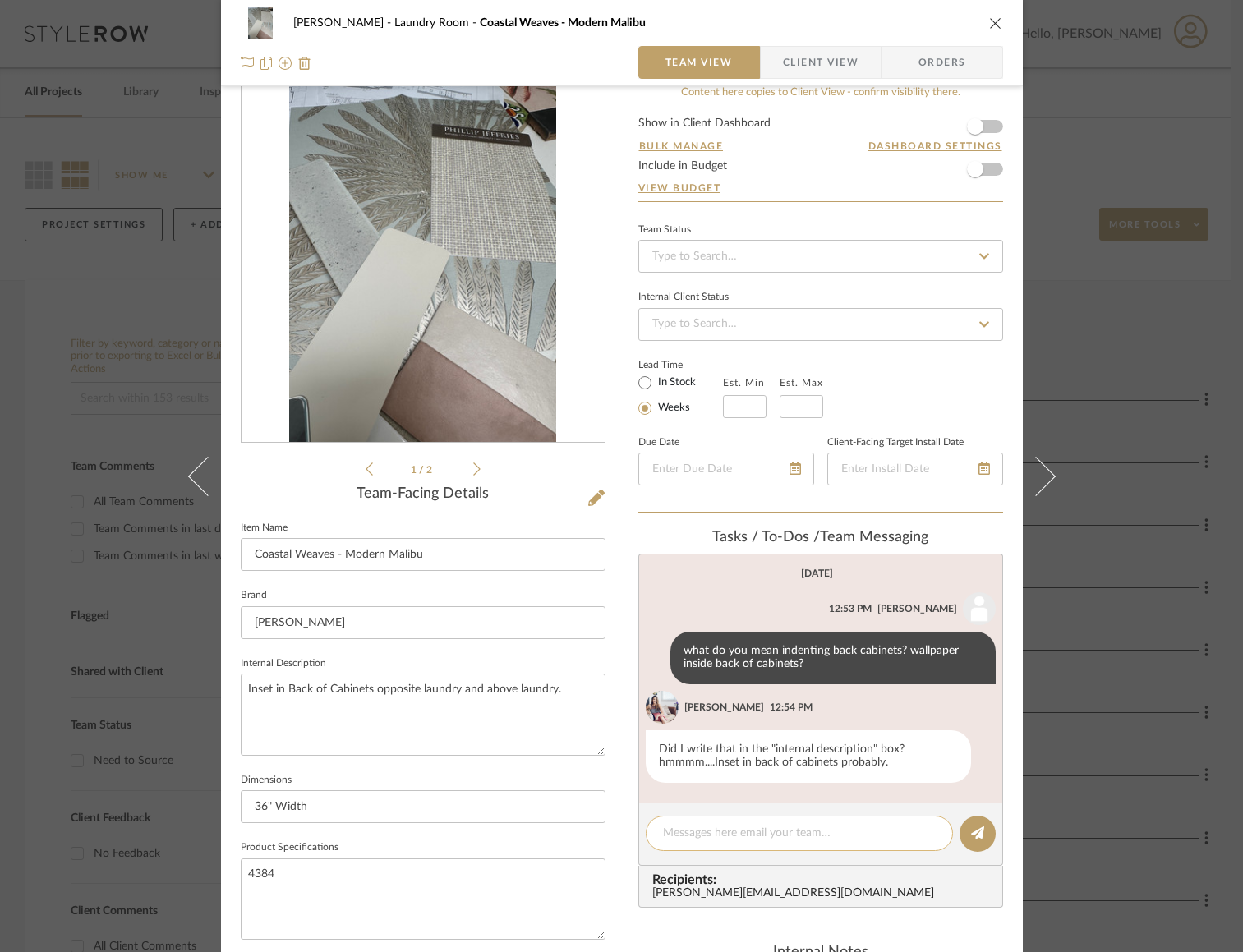
click at [830, 828] on textarea at bounding box center [799, 834] width 272 height 17
click at [477, 468] on div "1 / 2" at bounding box center [423, 281] width 365 height 394
click at [474, 470] on icon at bounding box center [477, 469] width 7 height 15
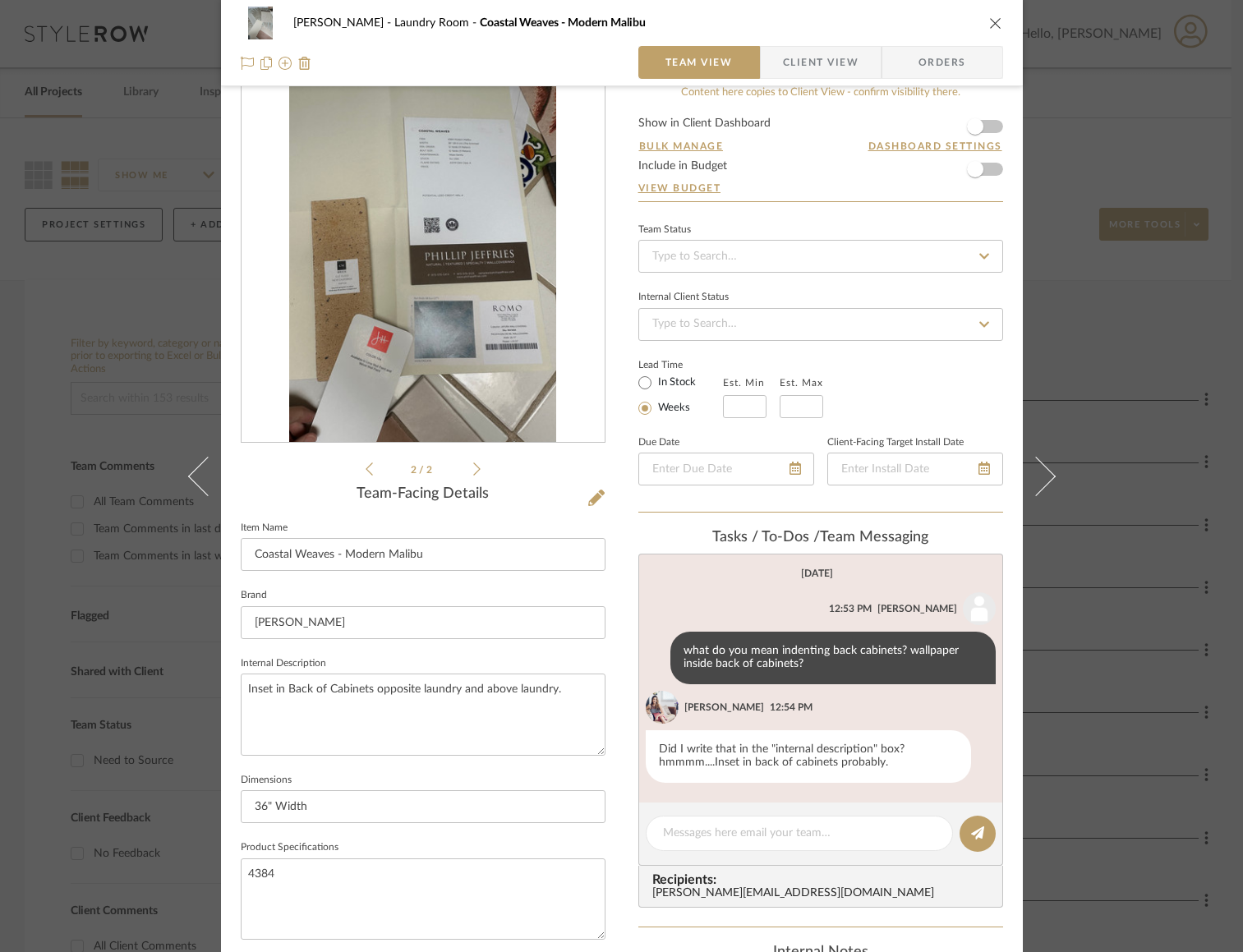
click at [474, 470] on icon at bounding box center [477, 469] width 7 height 15
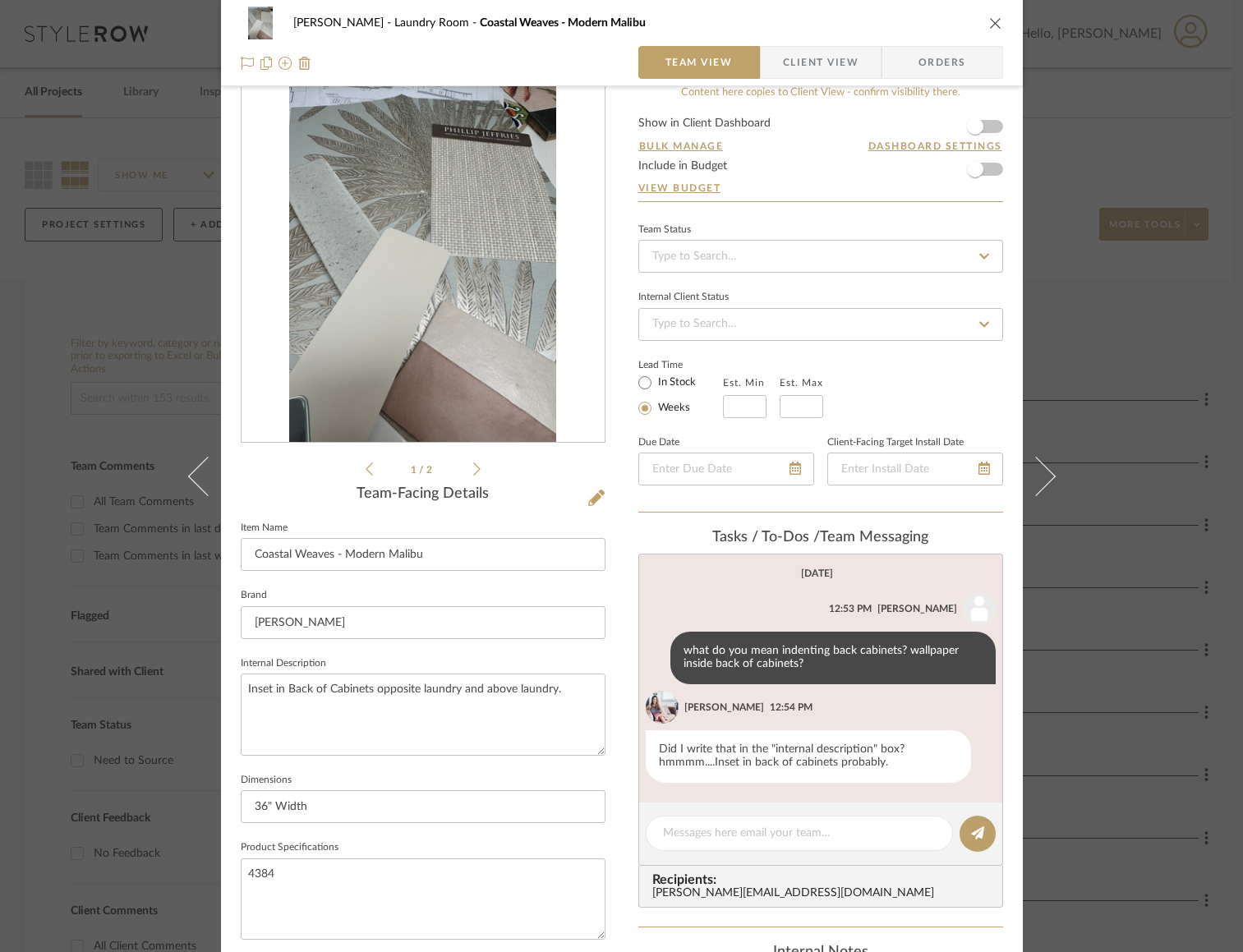
click at [474, 470] on icon at bounding box center [477, 469] width 7 height 15
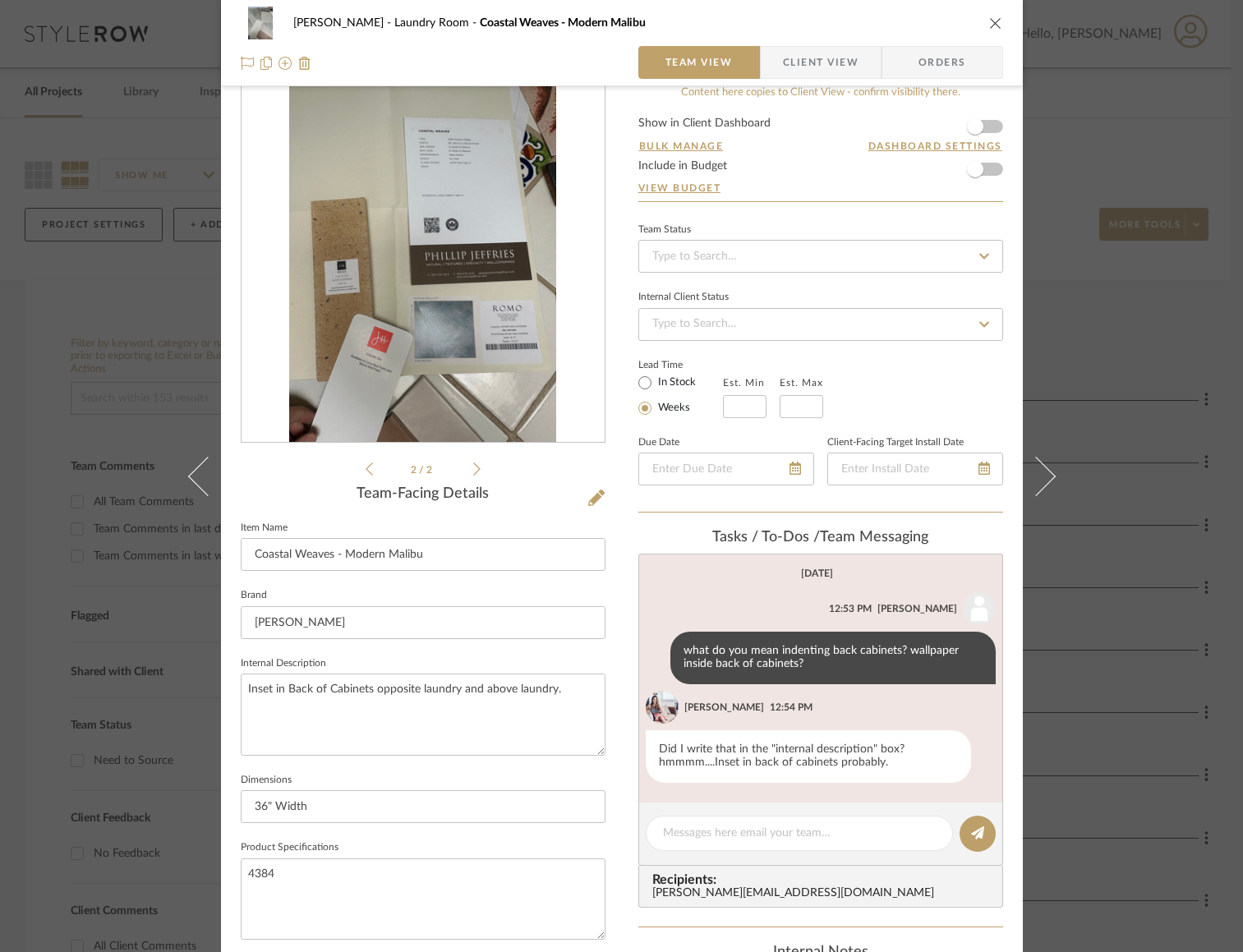
drag, startPoint x: 991, startPoint y: 23, endPoint x: 1011, endPoint y: 52, distance: 35.2
click at [991, 23] on icon "close" at bounding box center [996, 23] width 13 height 13
